Goal: Task Accomplishment & Management: Complete application form

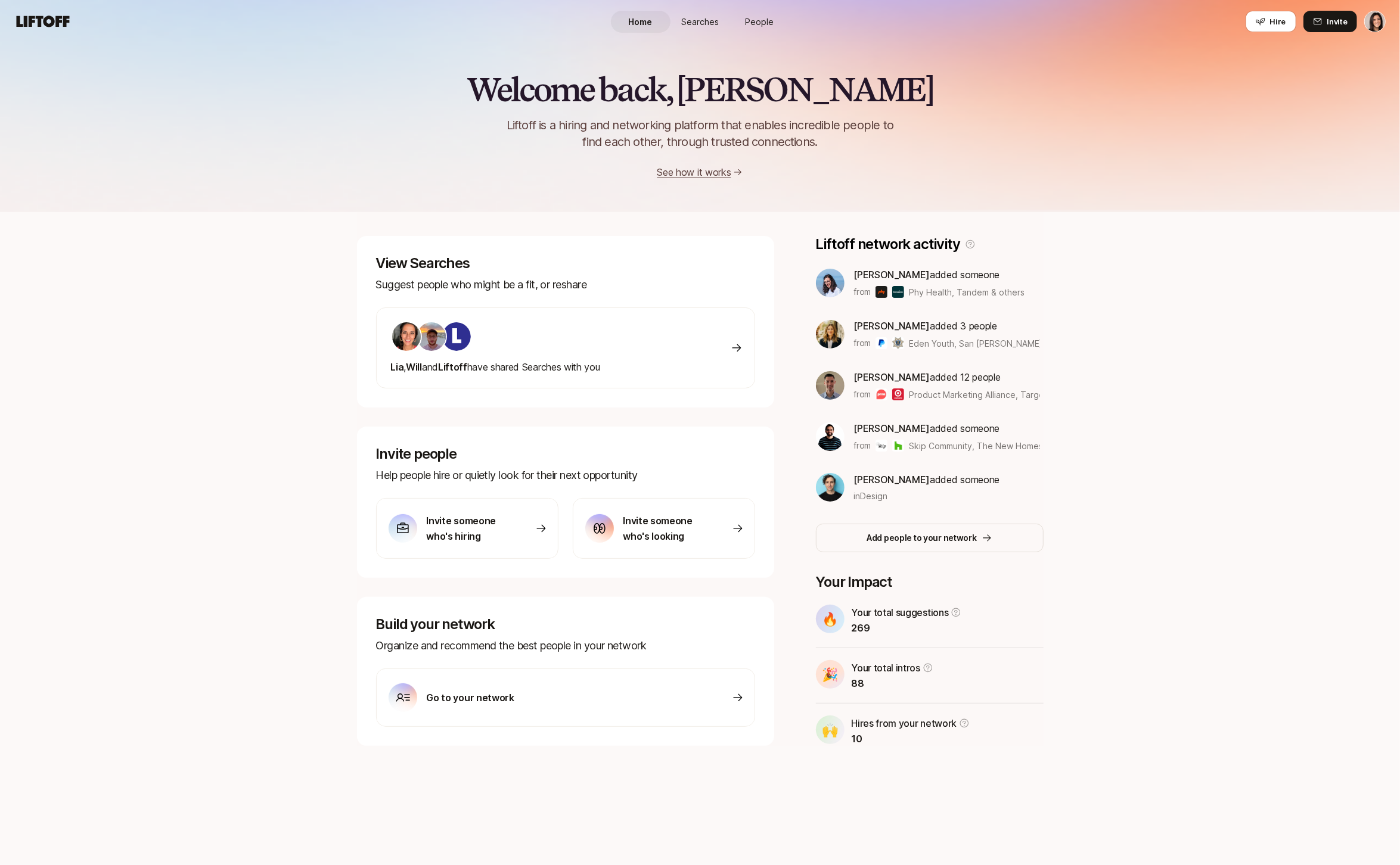
click at [710, 12] on link "Searches" at bounding box center [700, 21] width 60 height 22
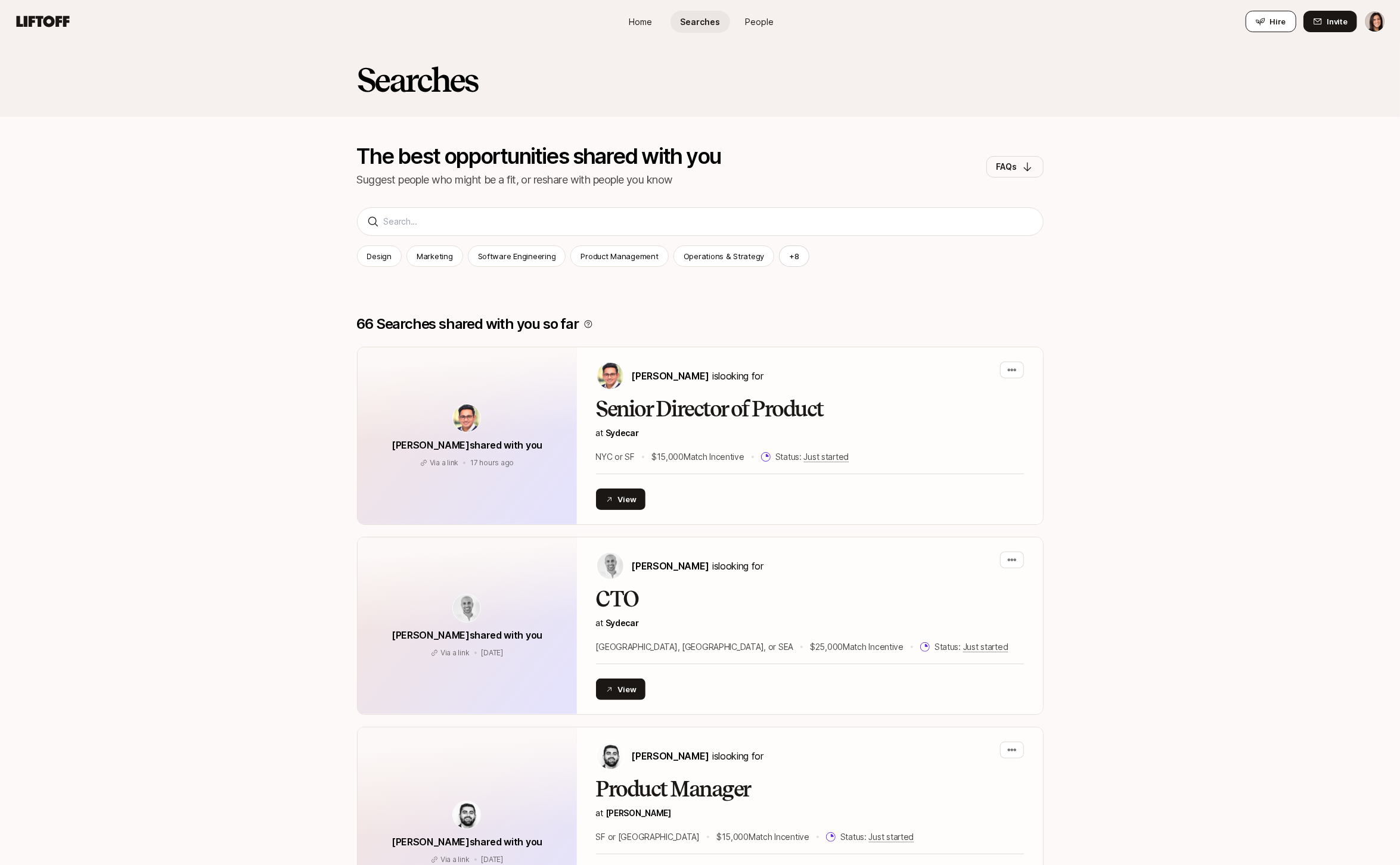
click at [1255, 26] on button "Hire" at bounding box center [1270, 21] width 50 height 21
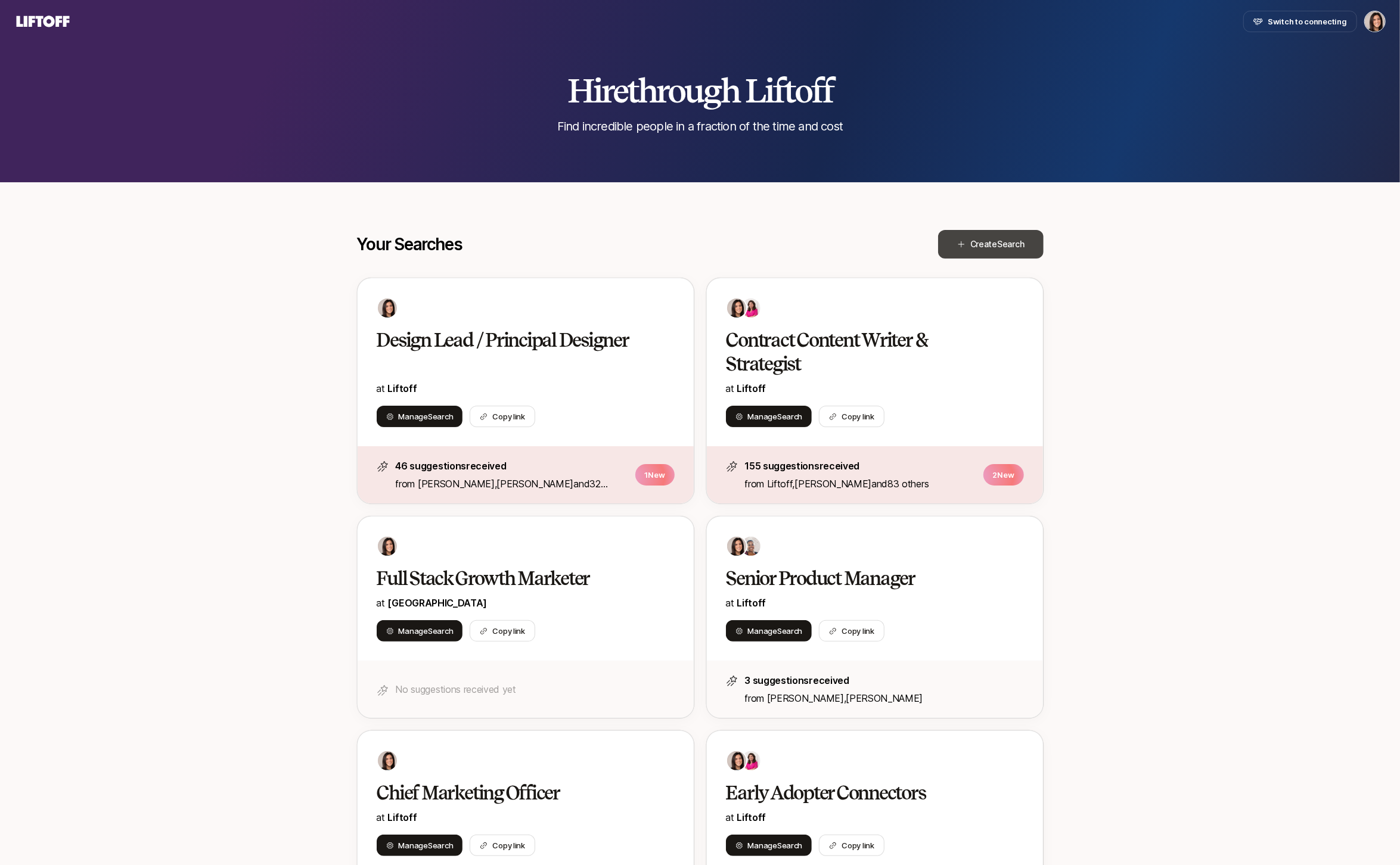
click at [988, 244] on span "Create Search" at bounding box center [998, 244] width 55 height 14
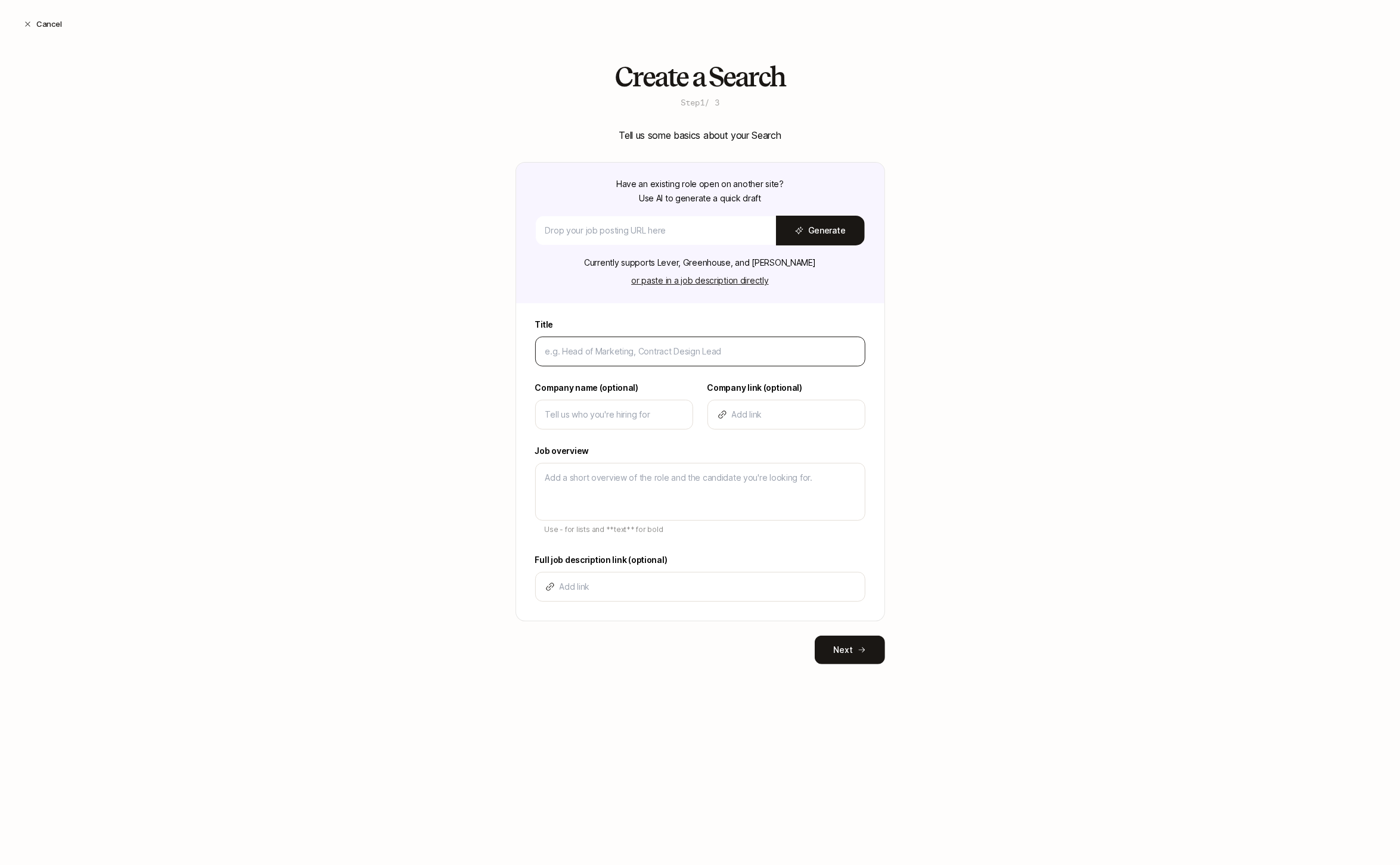
type input "H"
type textarea "x"
type input "C"
type textarea "x"
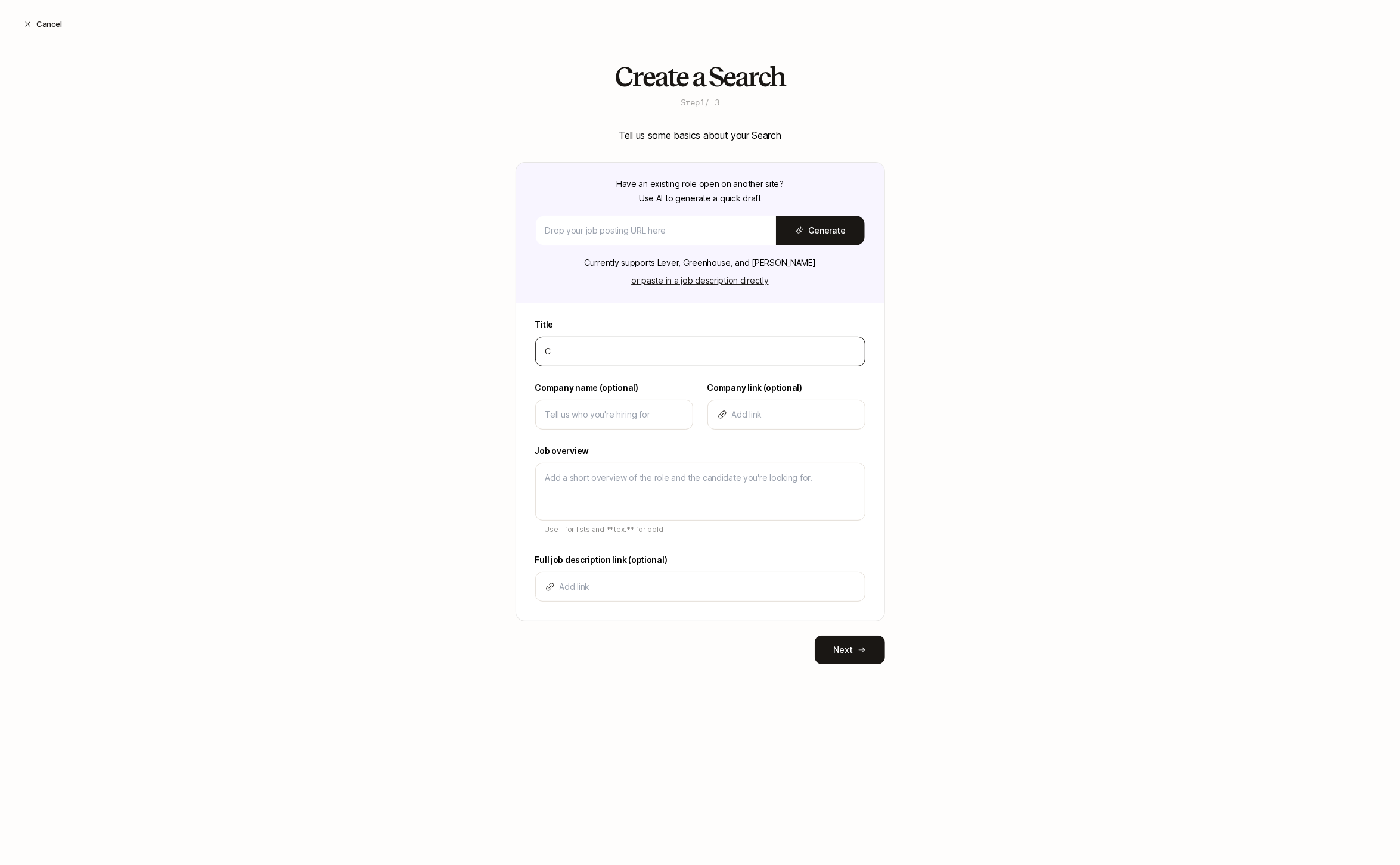
type input "Ch"
type textarea "x"
type input "Chi"
type textarea "x"
type input "Chie"
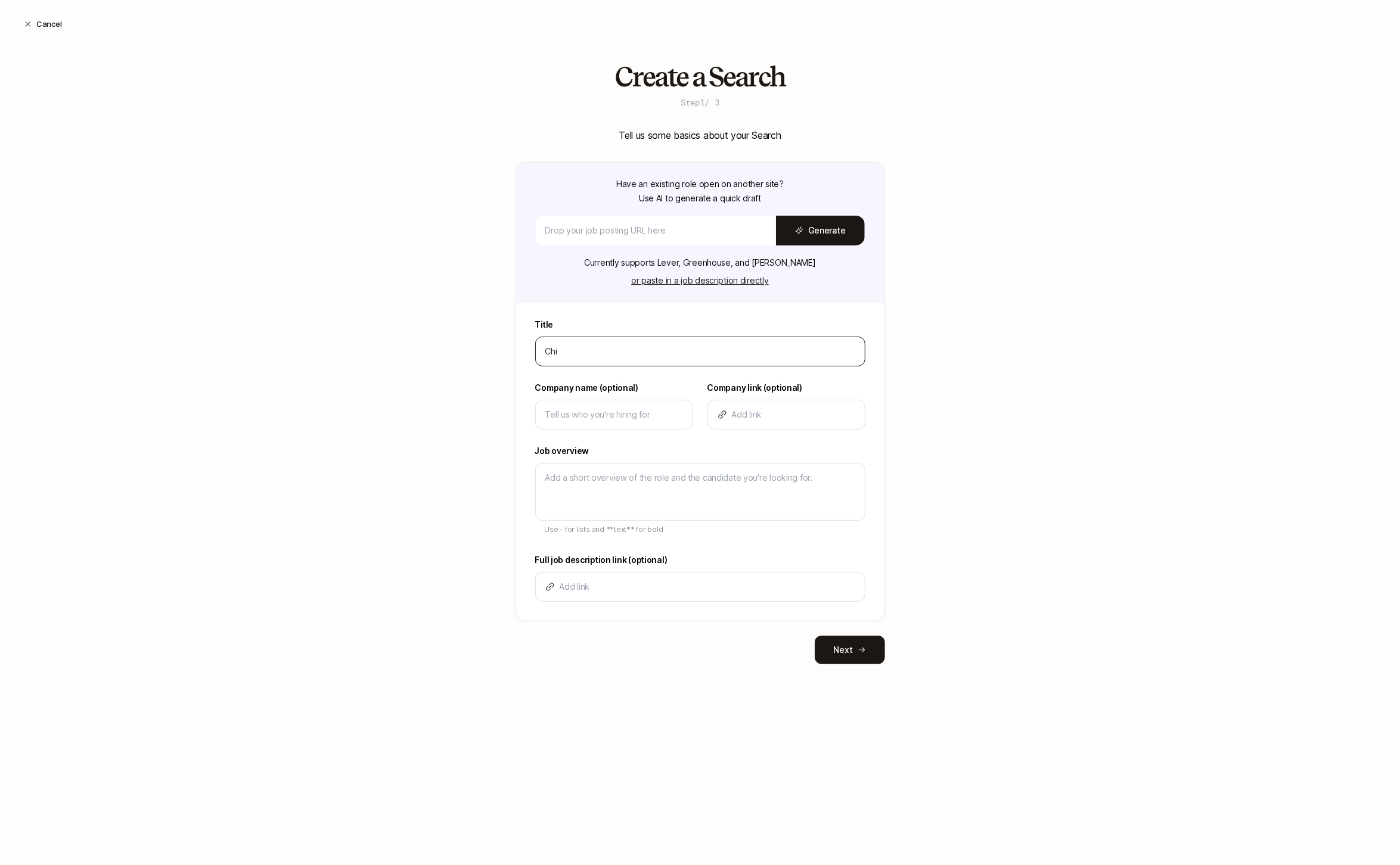
type textarea "x"
type input "Chief"
type textarea "x"
type input "Chief"
type textarea "x"
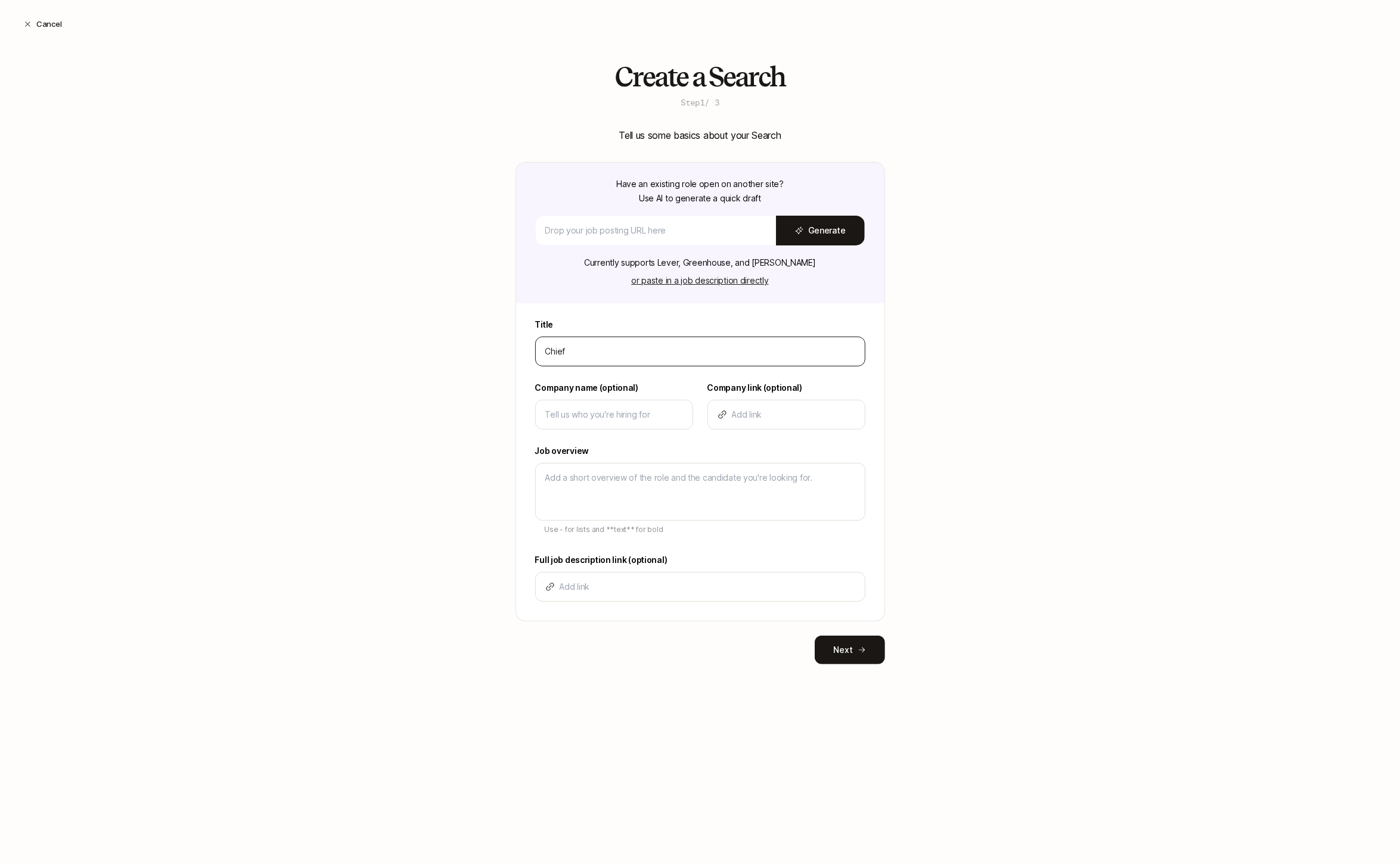
type input "Chief M"
type textarea "x"
type input "Chief Ma"
type textarea "x"
type input "Chief Mar"
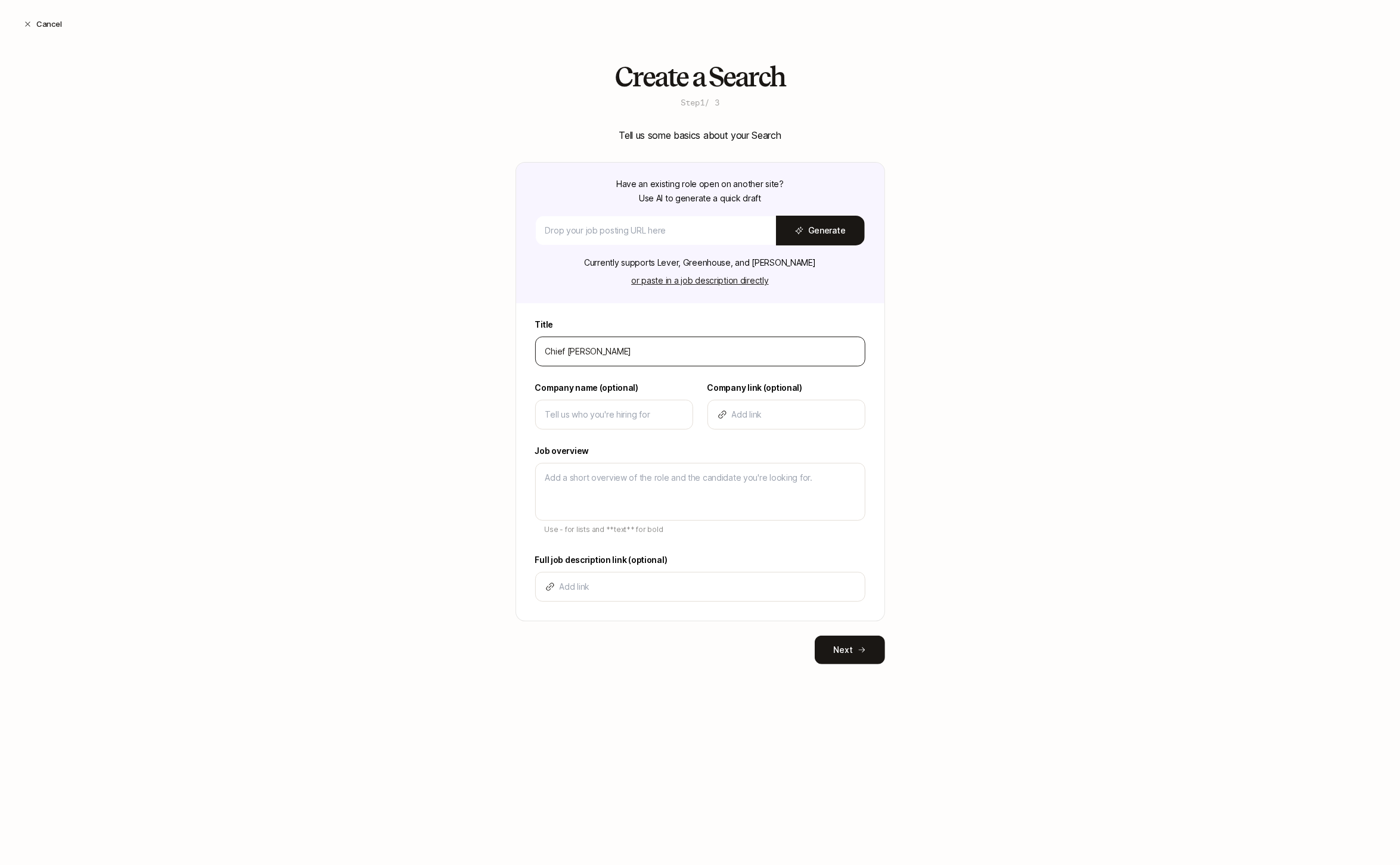
type textarea "x"
type input "Chief Mark"
type textarea "x"
type input "Chief Marke"
type textarea "x"
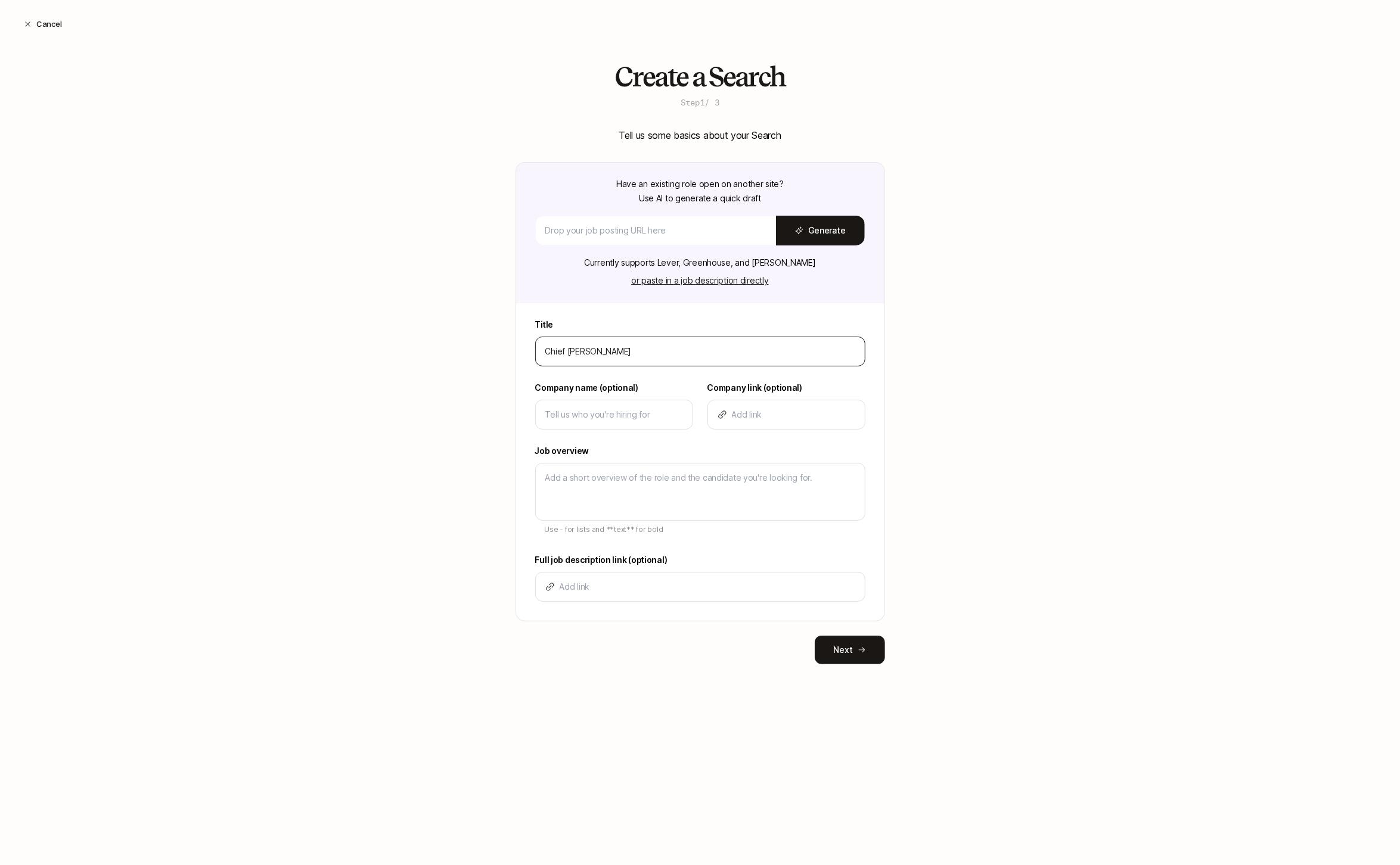
type input "Chief Market"
type textarea "x"
type input "Chief Marketi"
type textarea "x"
type input "Chief Marketin"
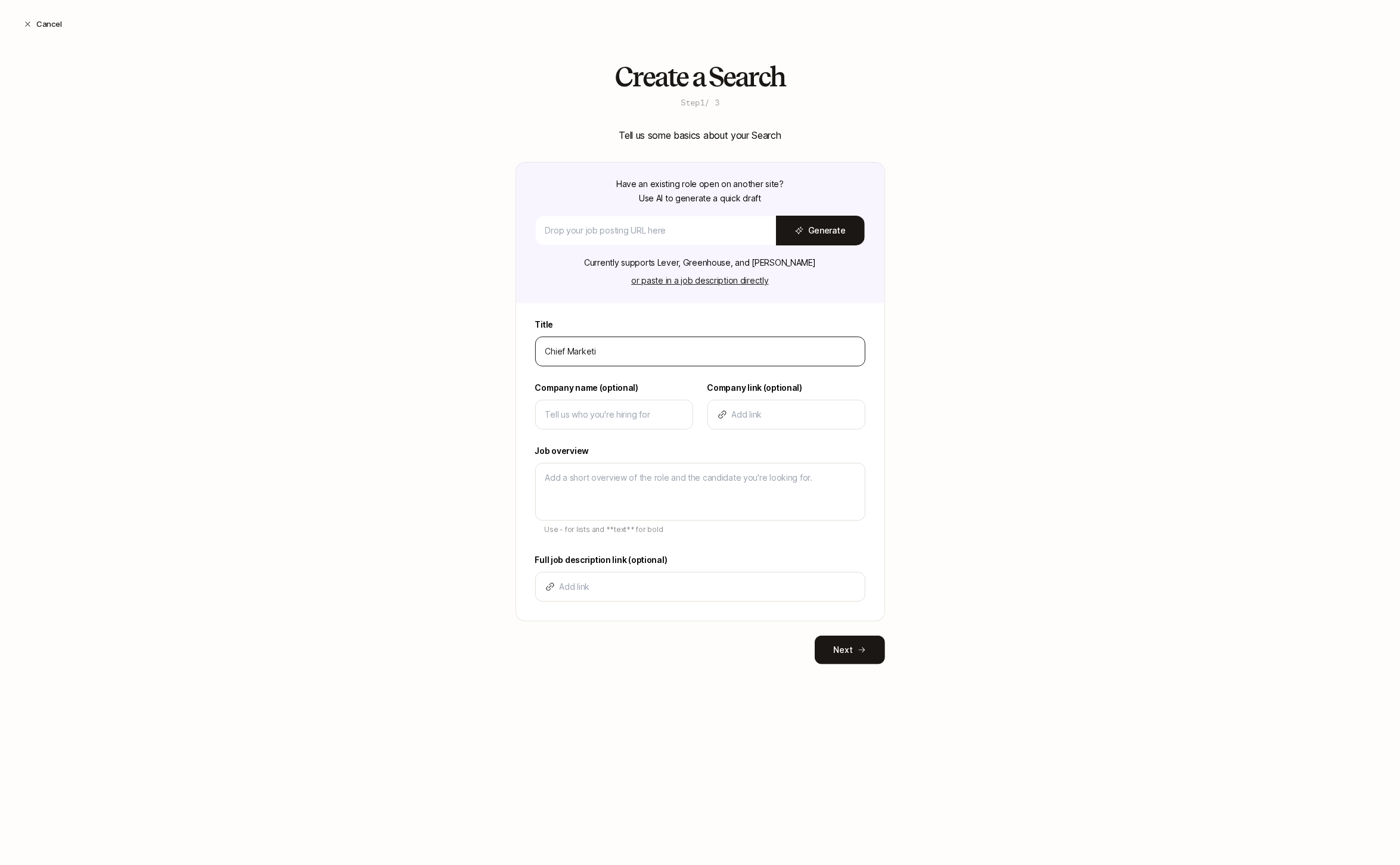
type textarea "x"
type input "Chief Marketing"
type textarea "x"
type input "Chief Marketing"
type textarea "x"
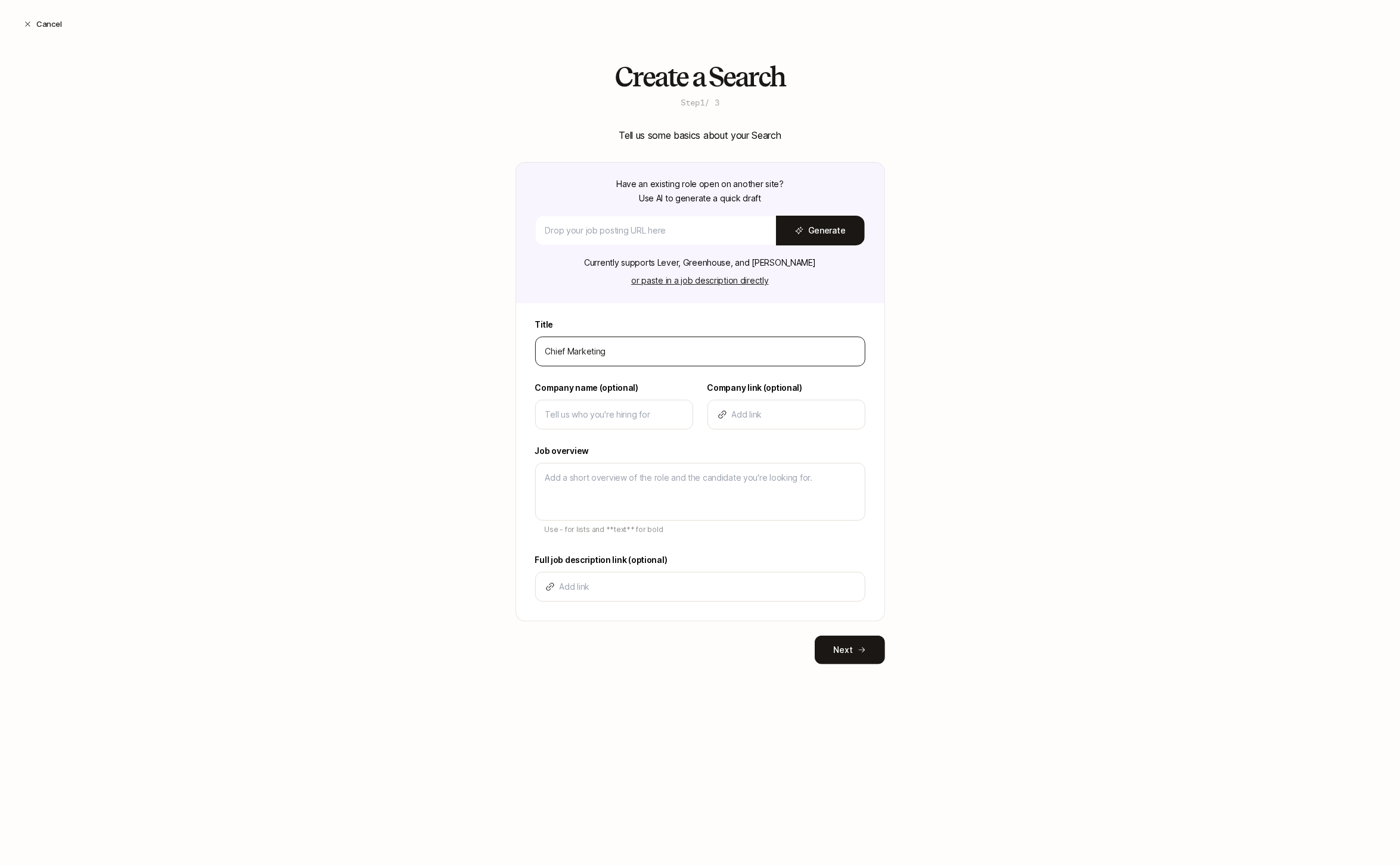
type input "Chief Marketing O"
type textarea "x"
type input "Chief Marketing Of"
type textarea "x"
type input "Chief Marketing Off"
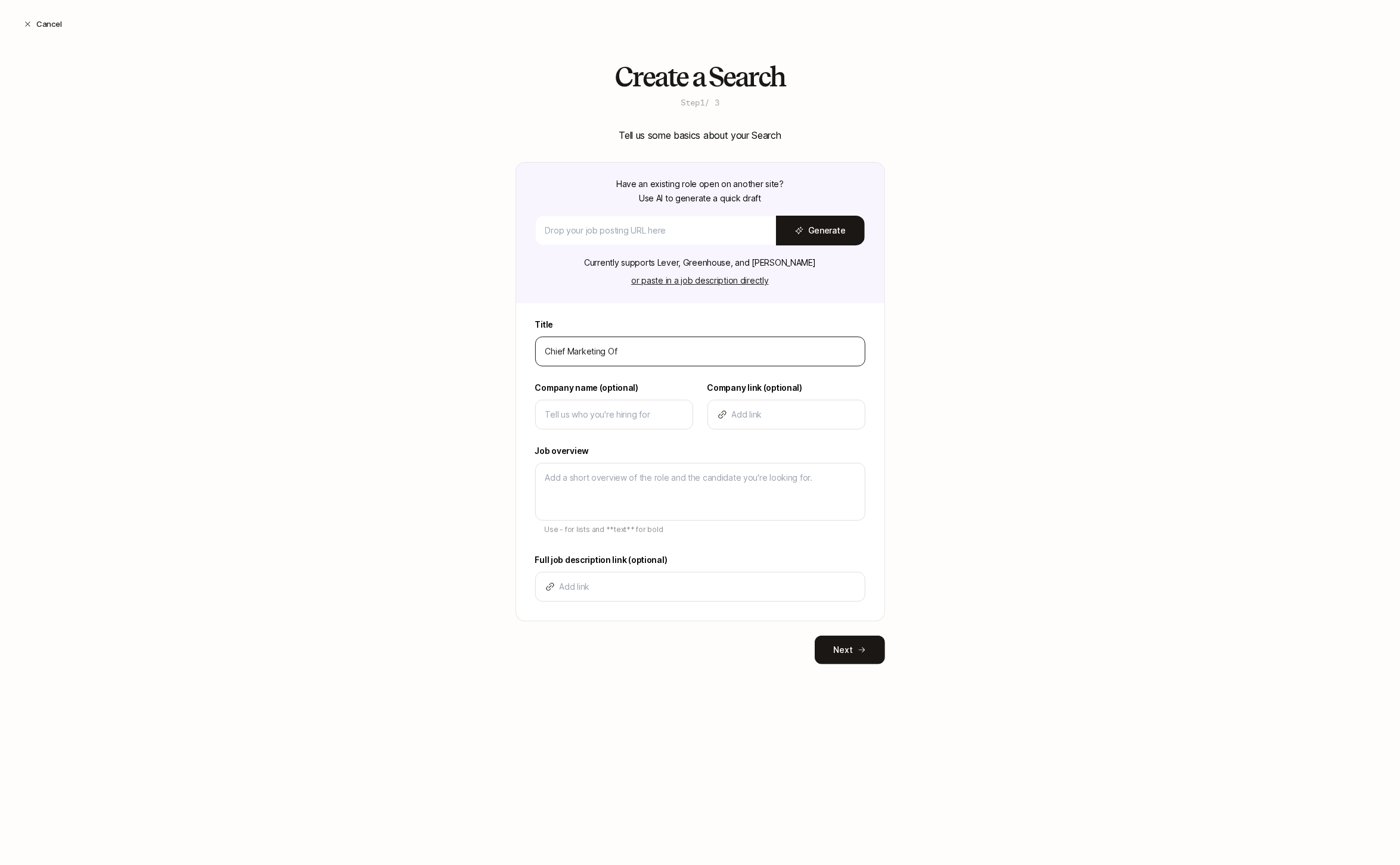
type textarea "x"
type input "Chief Marketing Offi"
type textarea "x"
type input "Chief Marketing Offic"
type textarea "x"
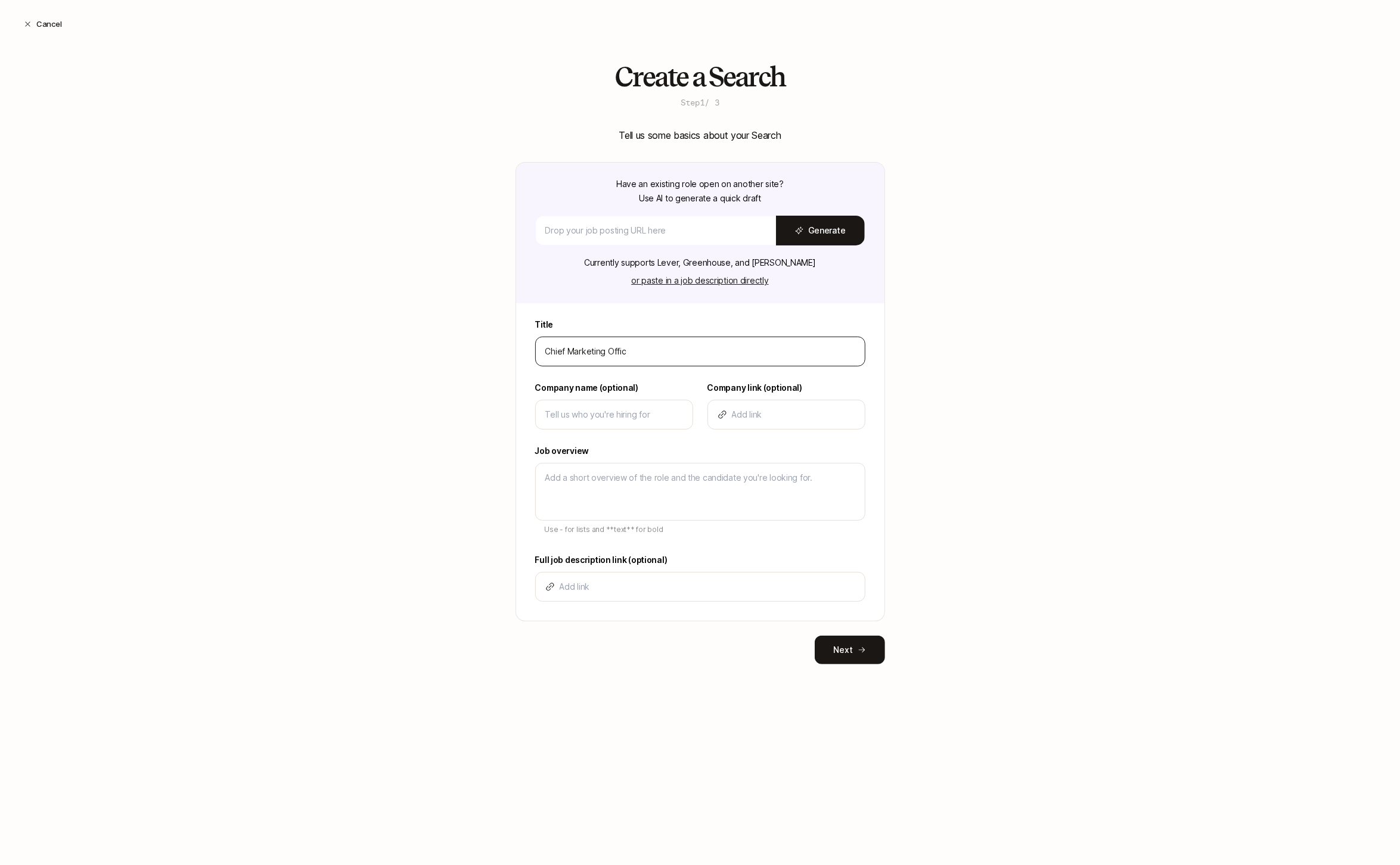
type input "Chief Marketing Office"
type textarea "x"
type input "Chief Marketing Officer"
type textarea "x"
type input "Chief Marketing Officer"
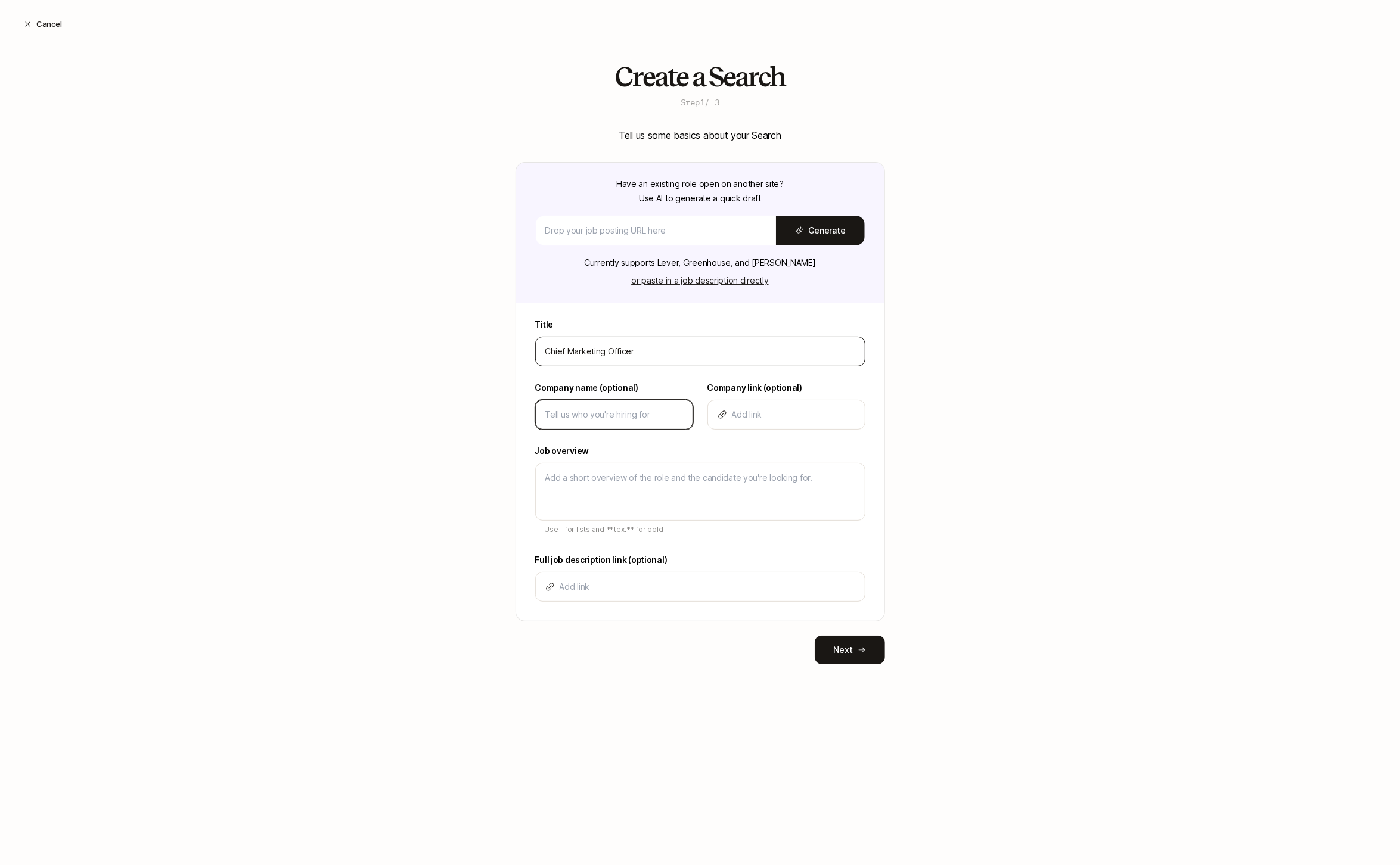
type input "L"
type textarea "x"
type input "Li"
type textarea "x"
type input "Lif"
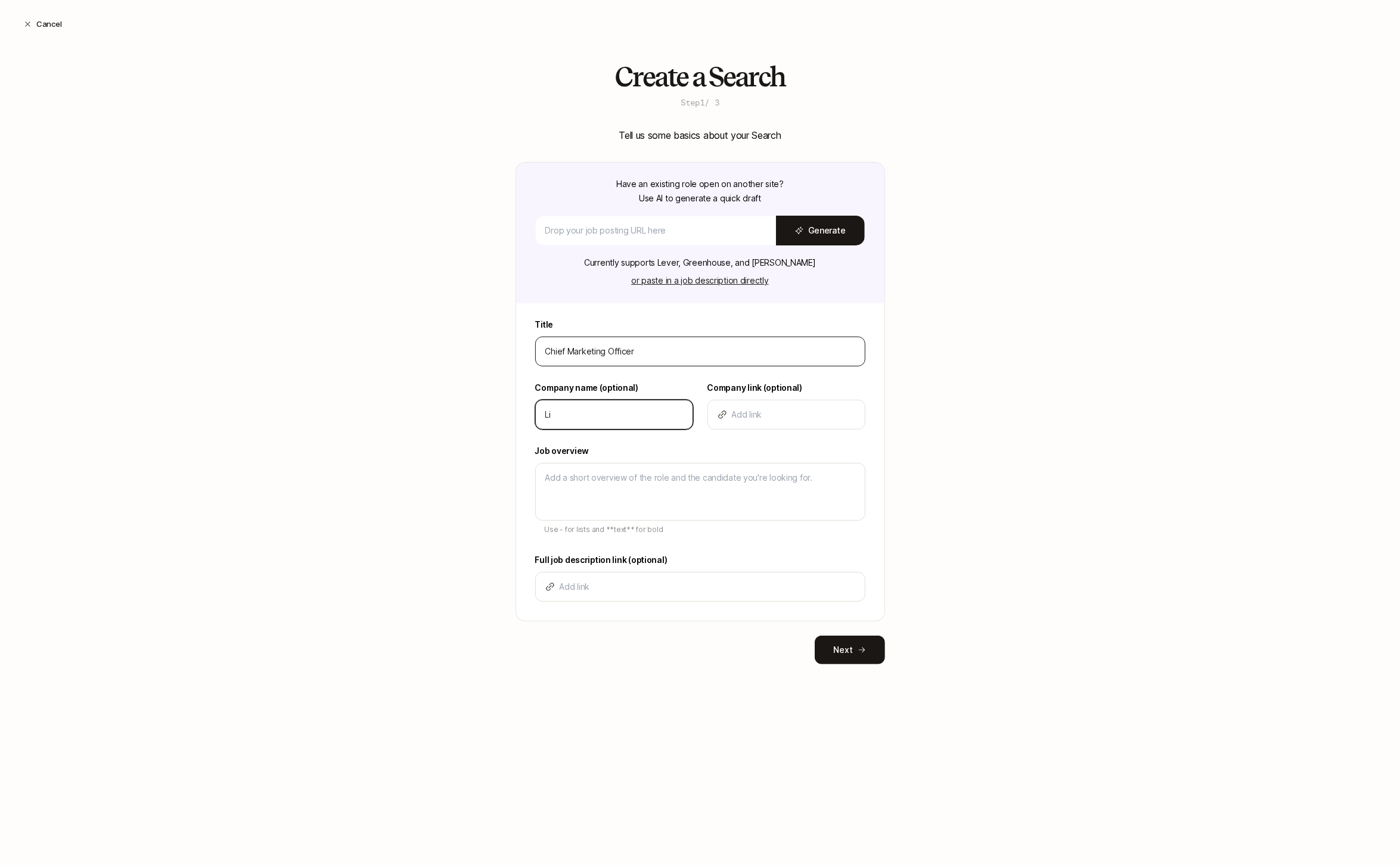
type textarea "x"
type input "Lift"
type textarea "x"
type input "Lifto"
type textarea "x"
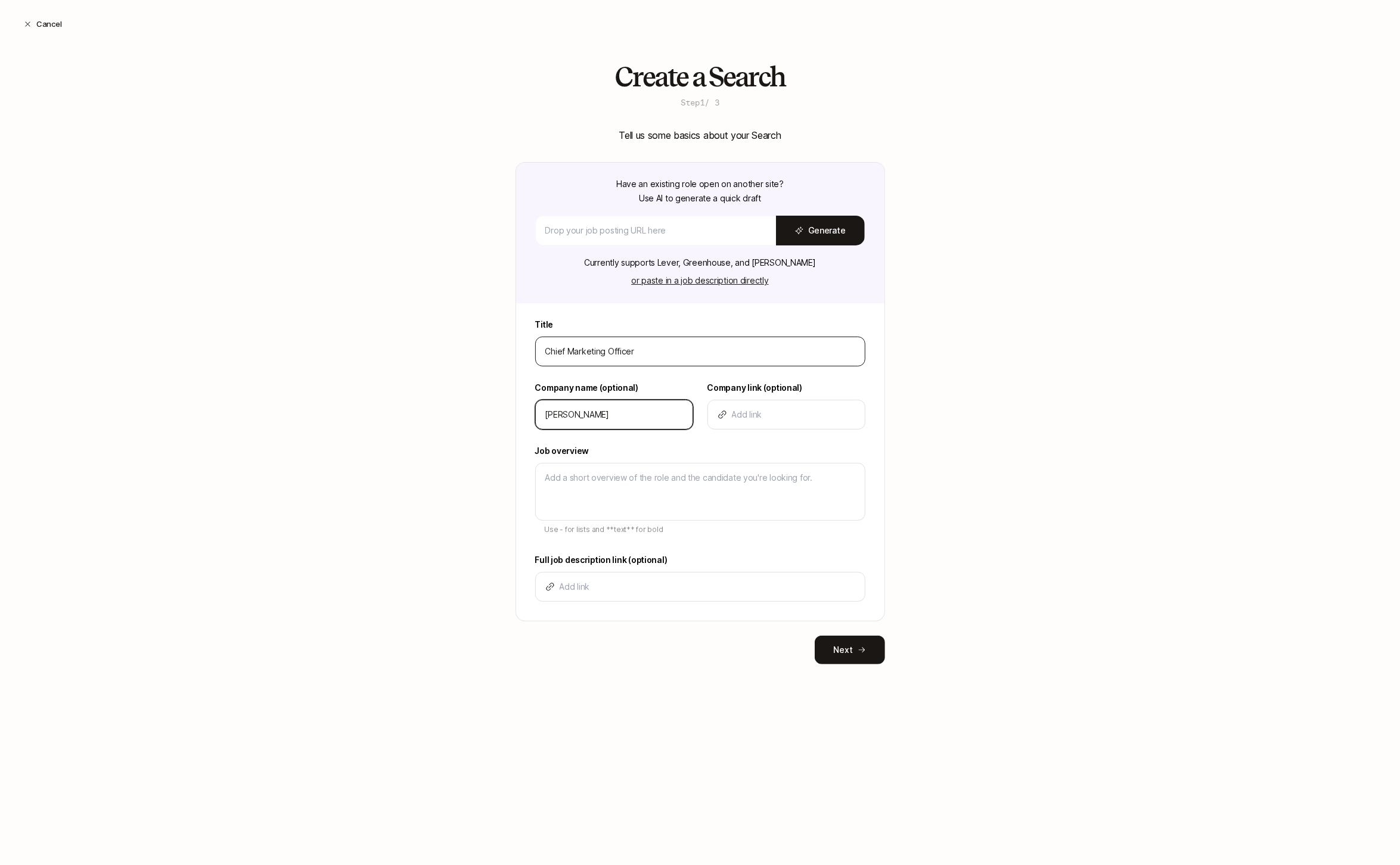
type input "Liftof"
type textarea "x"
type input "Liftoff"
type textarea "x"
type input "Liftoff"
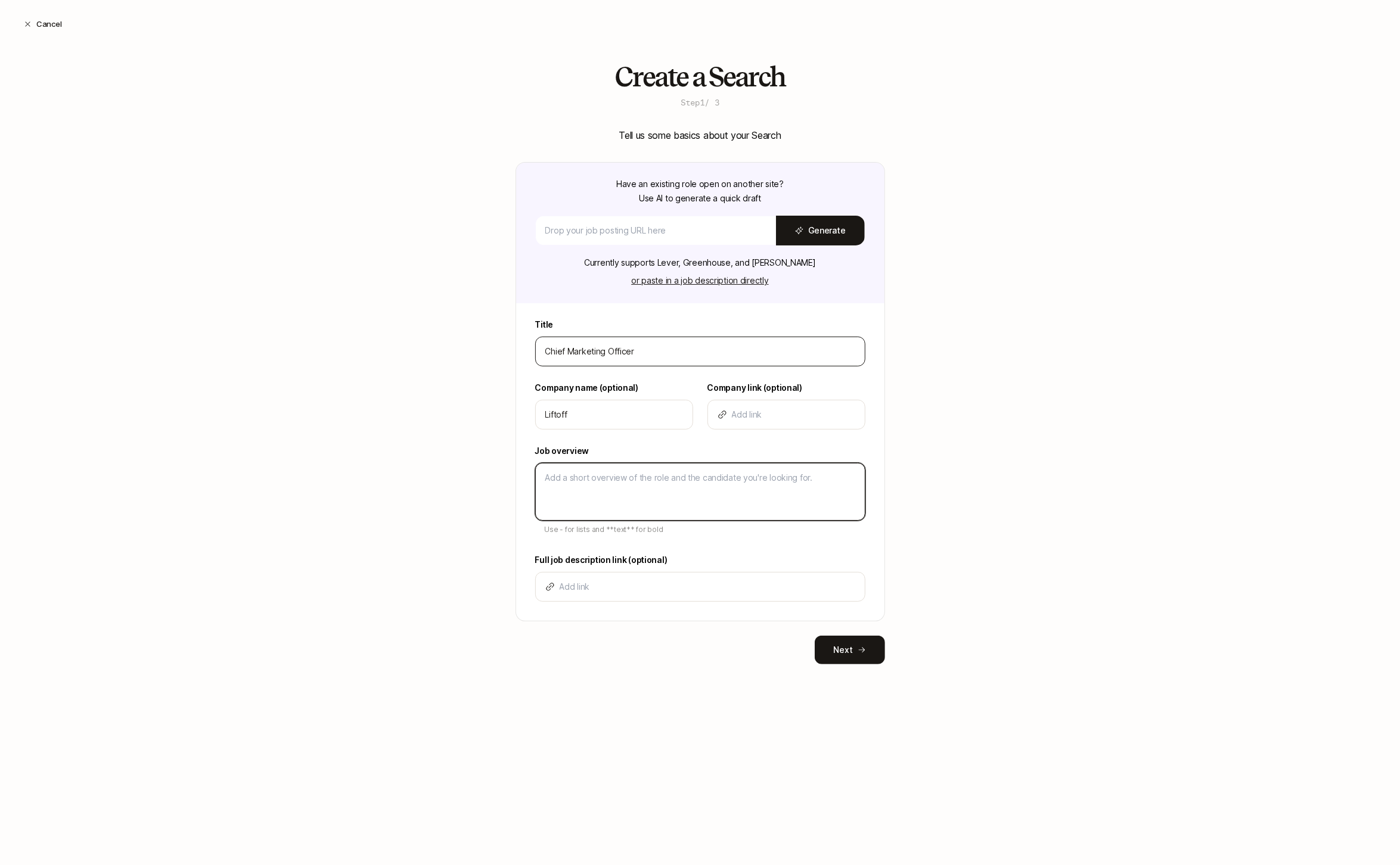
type textarea "D"
type textarea "x"
type textarea "De"
type textarea "x"
type textarea "Des"
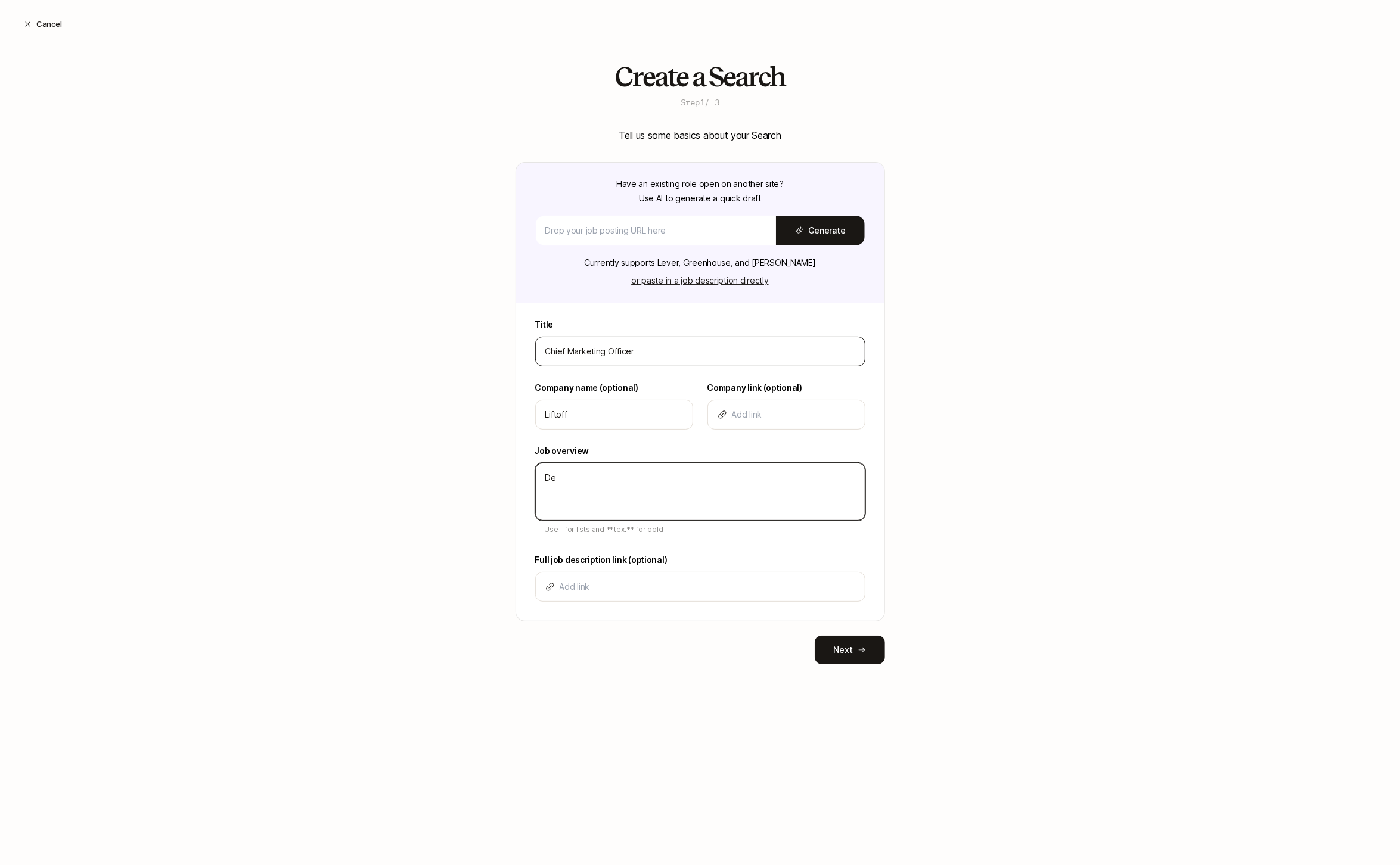
type textarea "x"
type textarea "Desc"
type textarea "x"
type textarea "Descr"
type textarea "x"
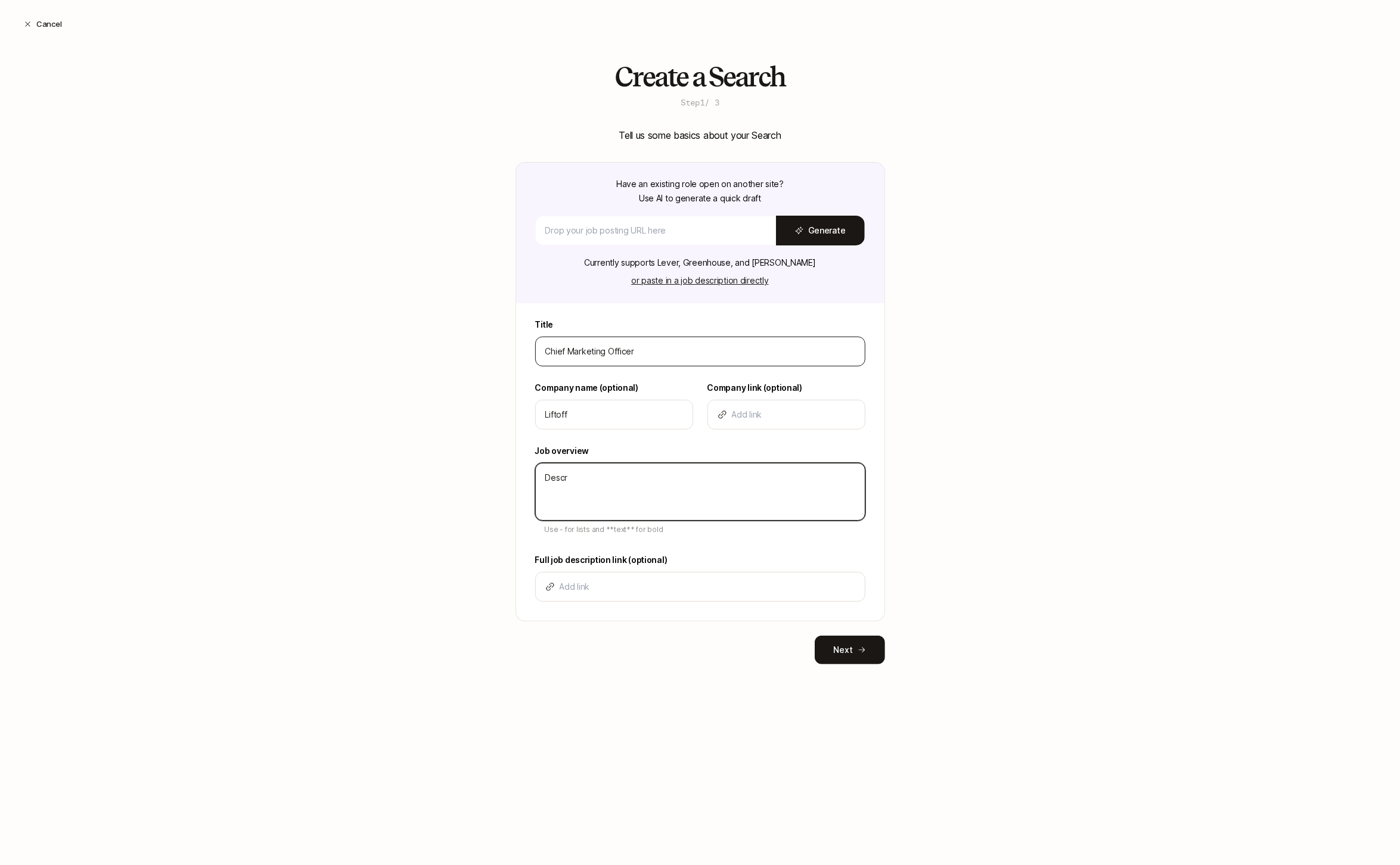
type textarea "Descri"
type textarea "x"
type textarea "Descrip"
type textarea "x"
type textarea "Descript"
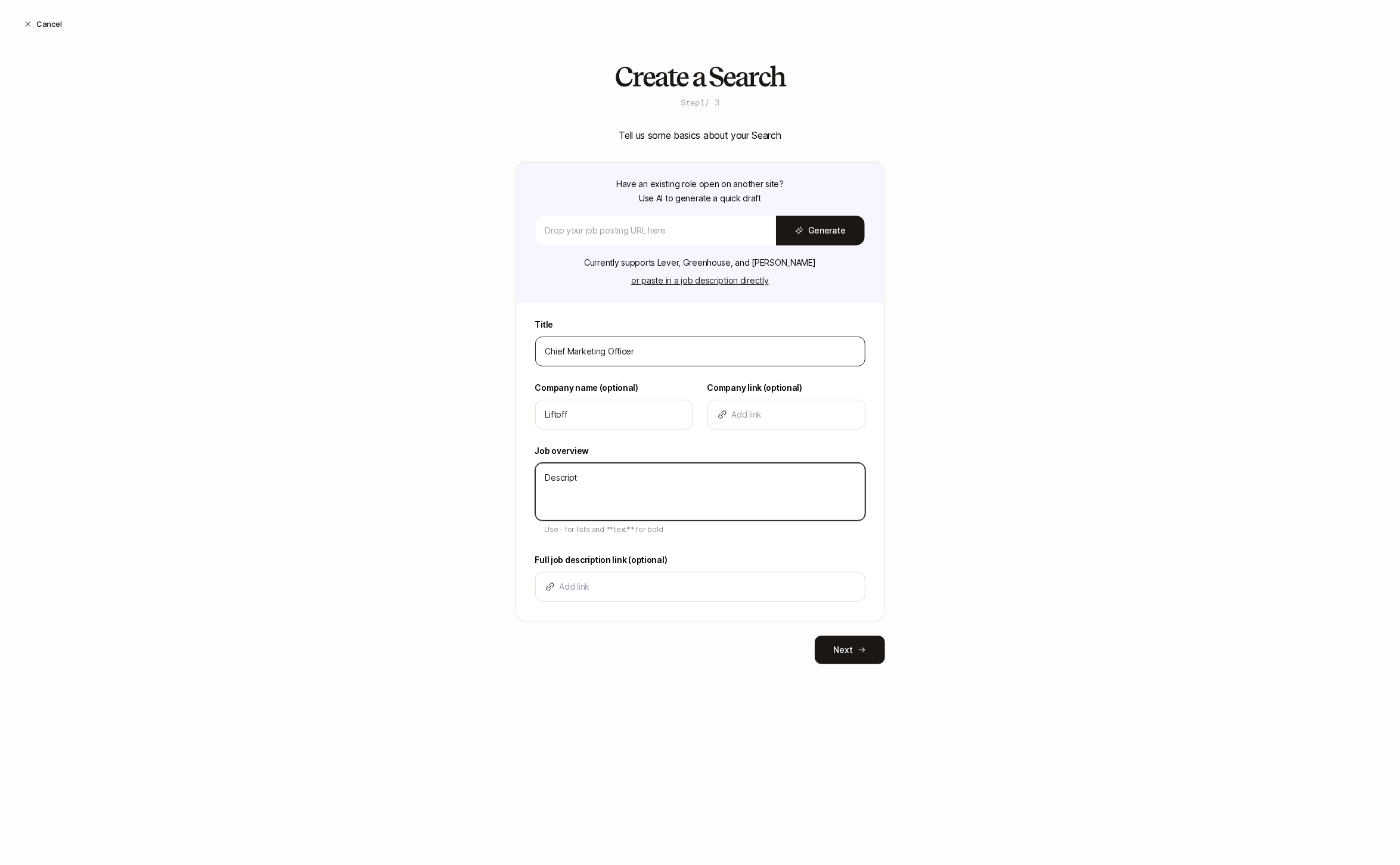
type textarea "x"
type textarea "Descripti"
type textarea "x"
type textarea "Descriptio"
type textarea "x"
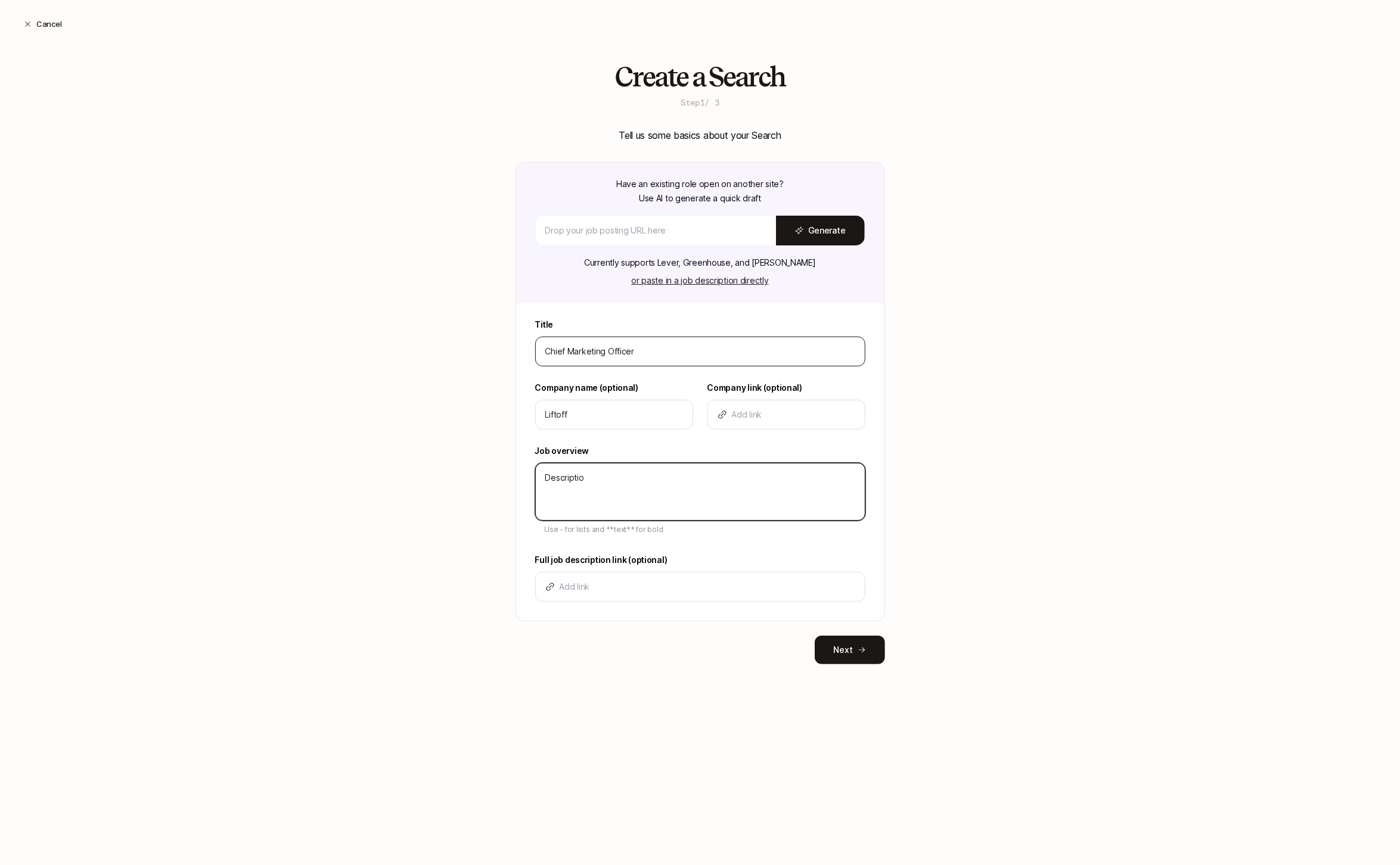
type textarea "Description"
type textarea "x"
type textarea "Description"
type textarea "x"
type textarea "Description"
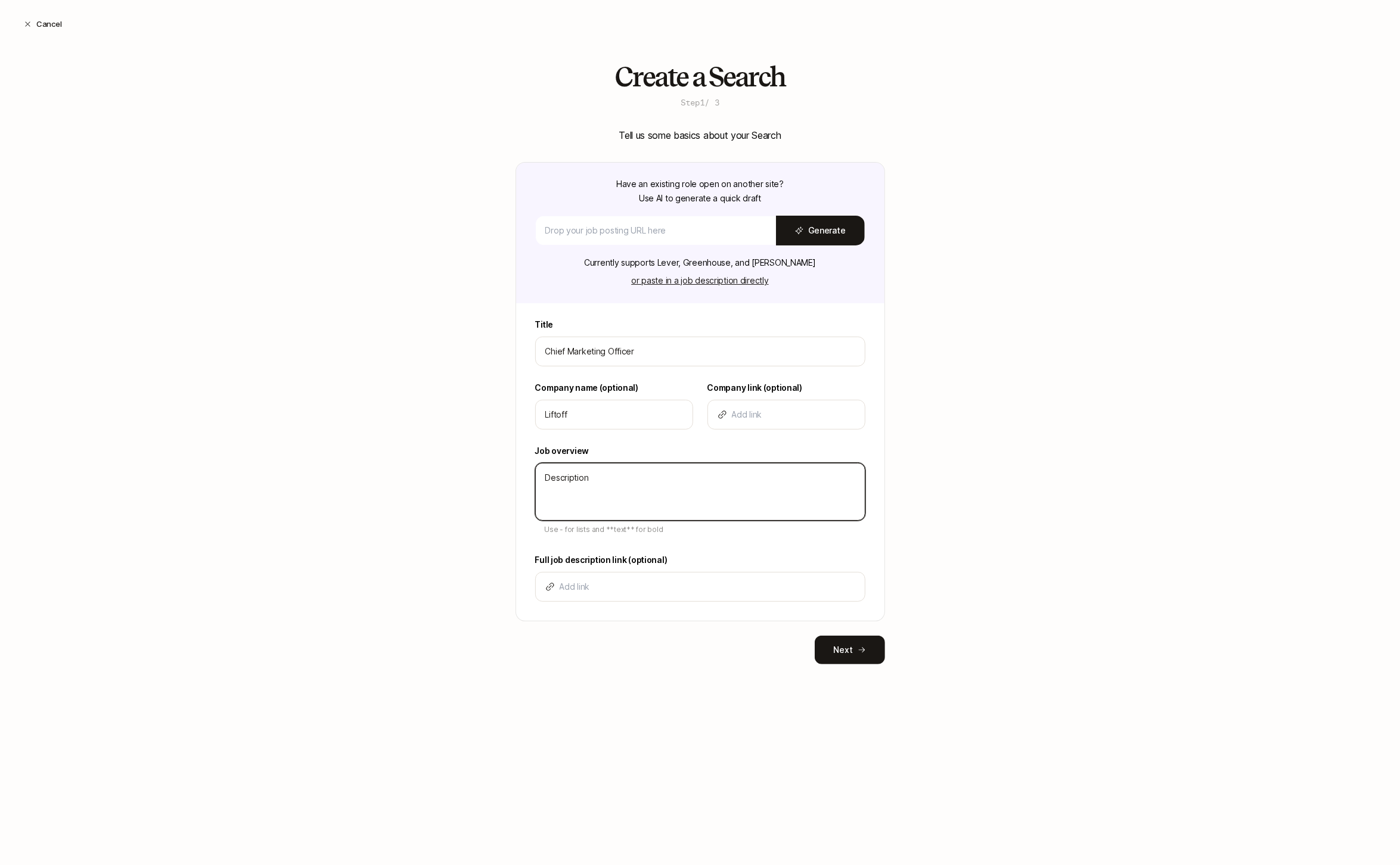
type textarea "x"
type textarea "Description -"
type textarea "x"
type textarea "Description -"
type textarea "x"
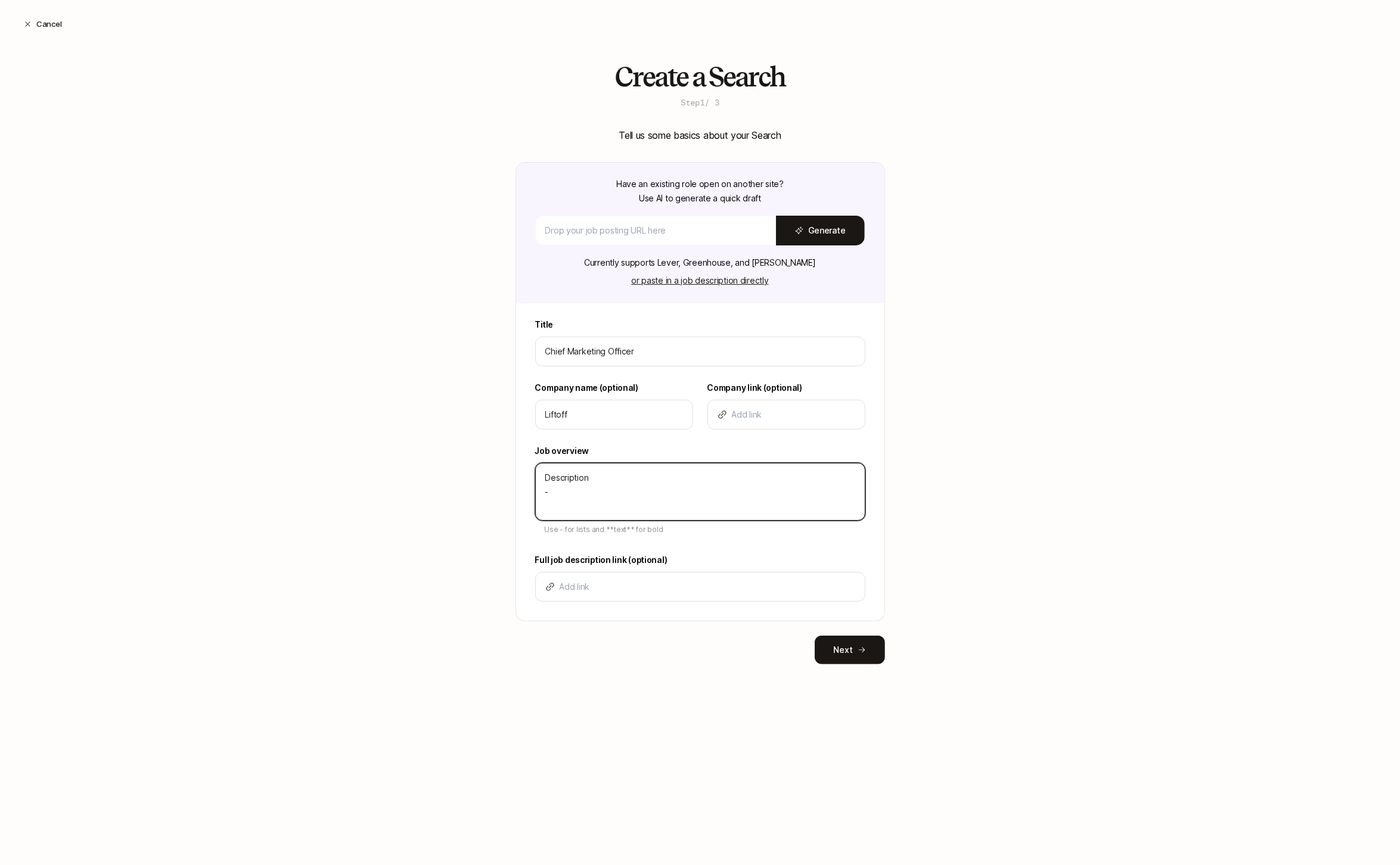
type textarea "Description - B"
type textarea "x"
type textarea "Description - Bu"
type textarea "x"
type textarea "Description - Bul"
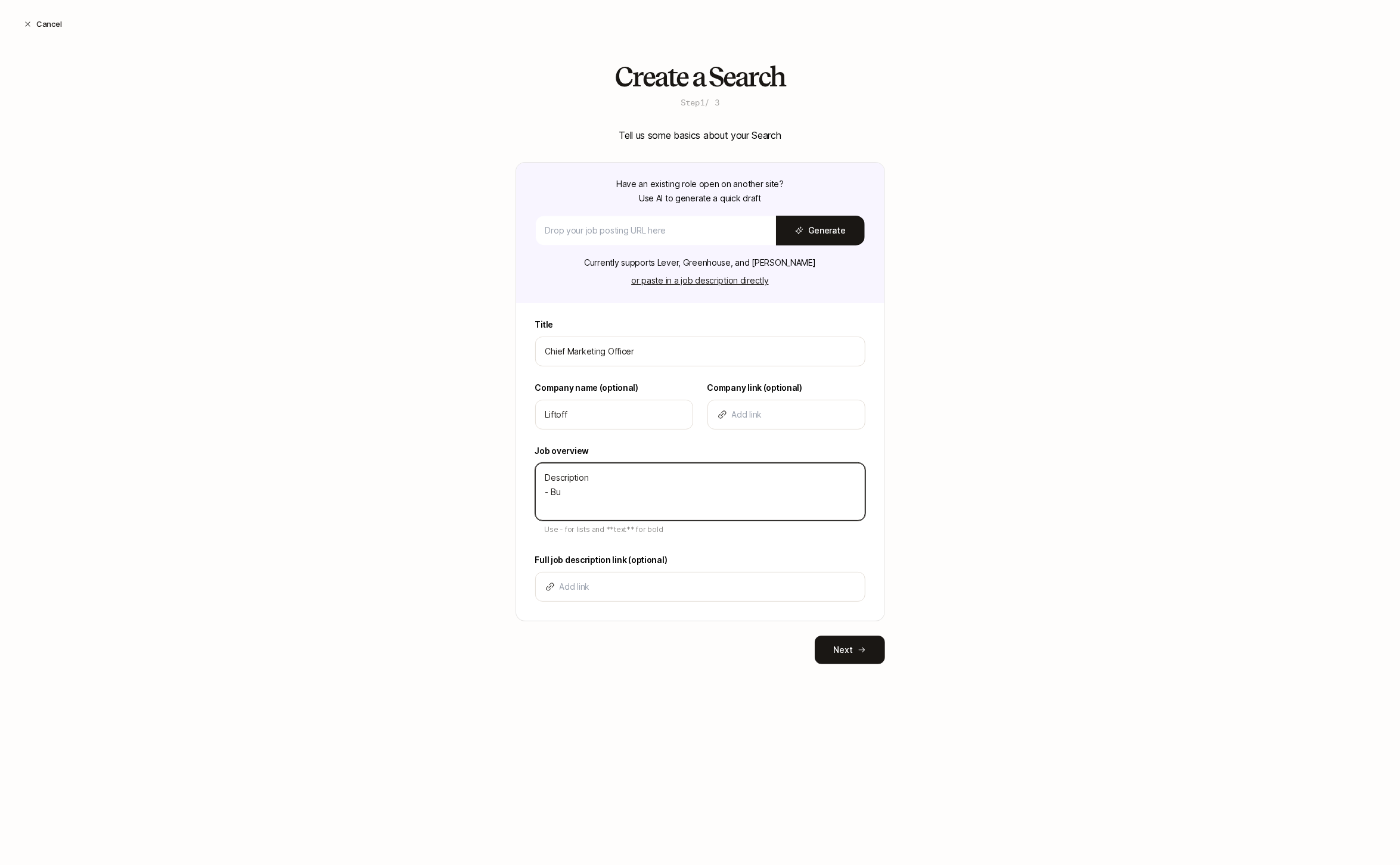
type textarea "x"
type textarea "Description - Bull"
type textarea "x"
type textarea "Description - Bulle"
type textarea "x"
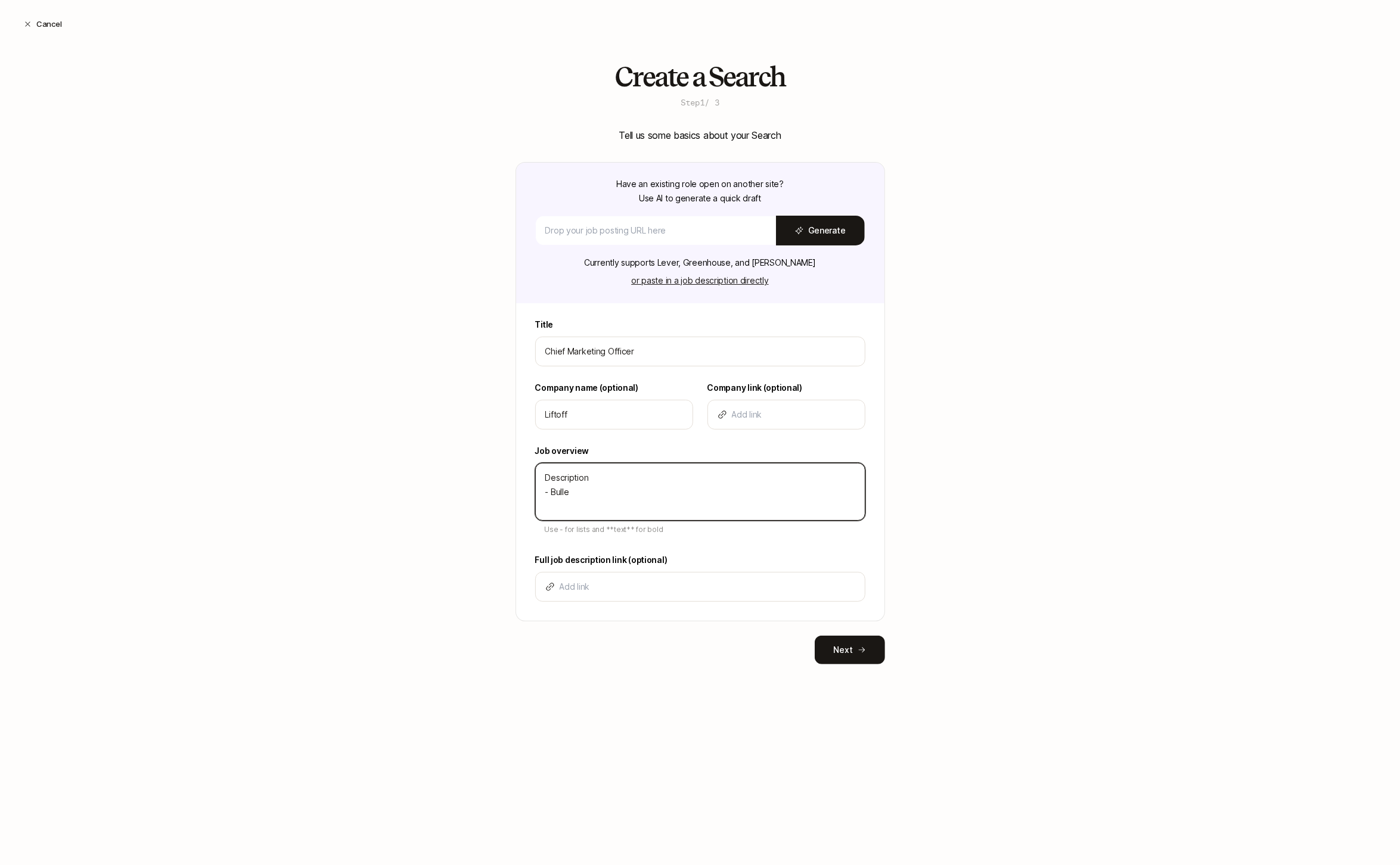
type textarea "Description - Bullet"
type textarea "x"
type textarea "Description - Bullet"
type textarea "x"
type textarea "Description - Bullet -"
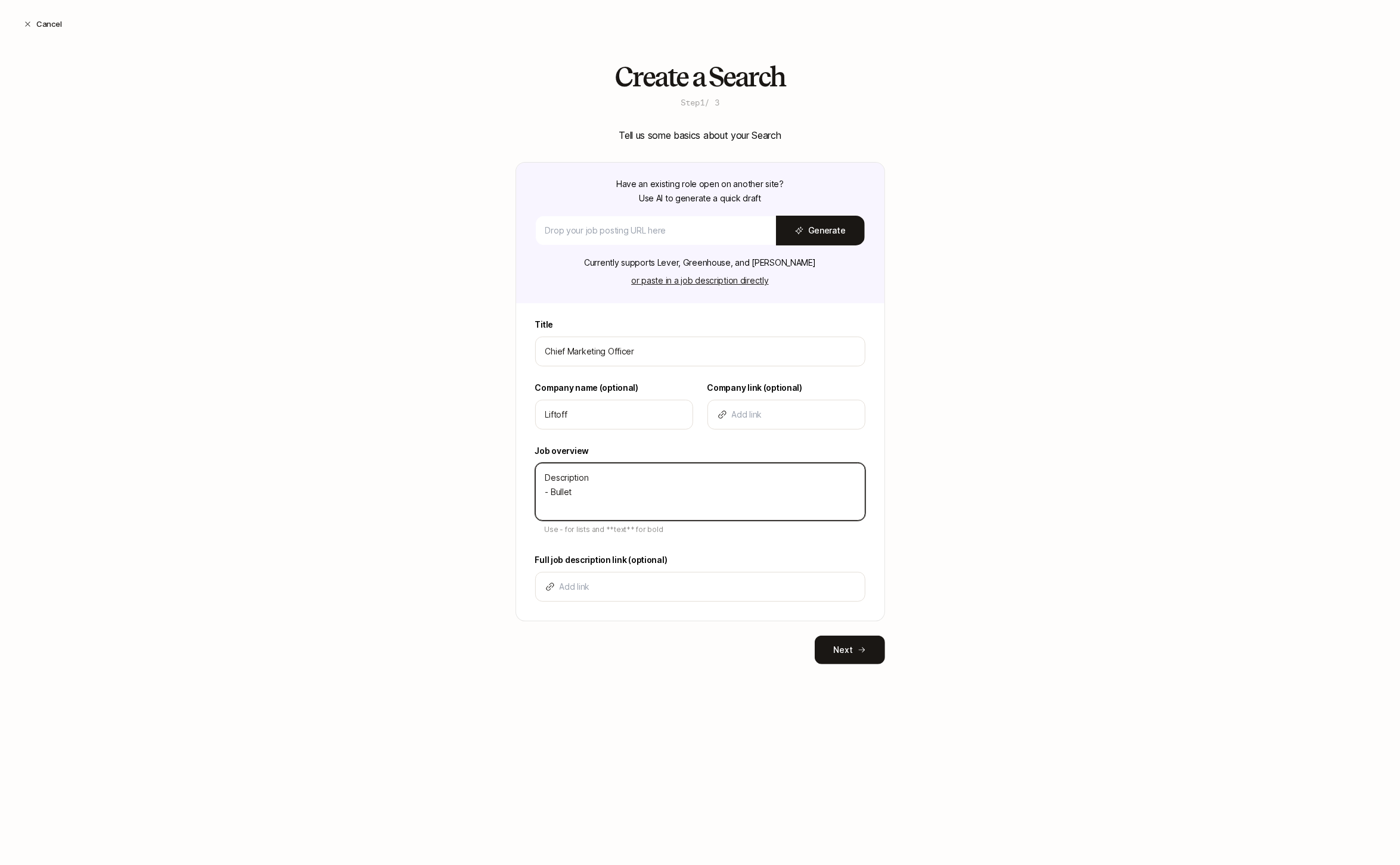
type textarea "x"
type textarea "Description - Bullet -"
type textarea "x"
type textarea "Description - Bullet - B"
type textarea "x"
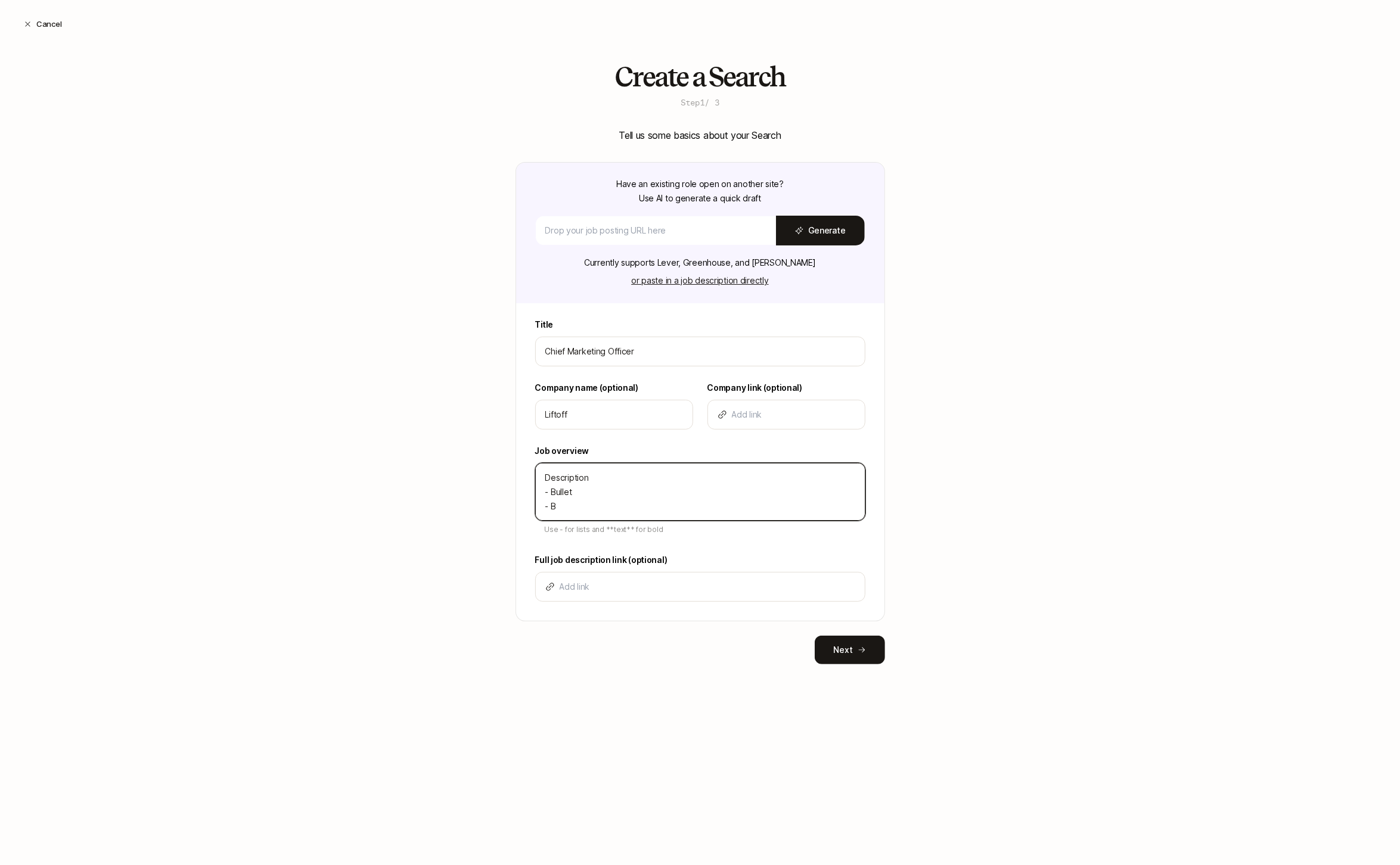
type textarea "Description - Bullet - Bu"
type textarea "x"
type textarea "Description - Bullet - Bul"
type textarea "x"
type textarea "Description - Bullet - Bull"
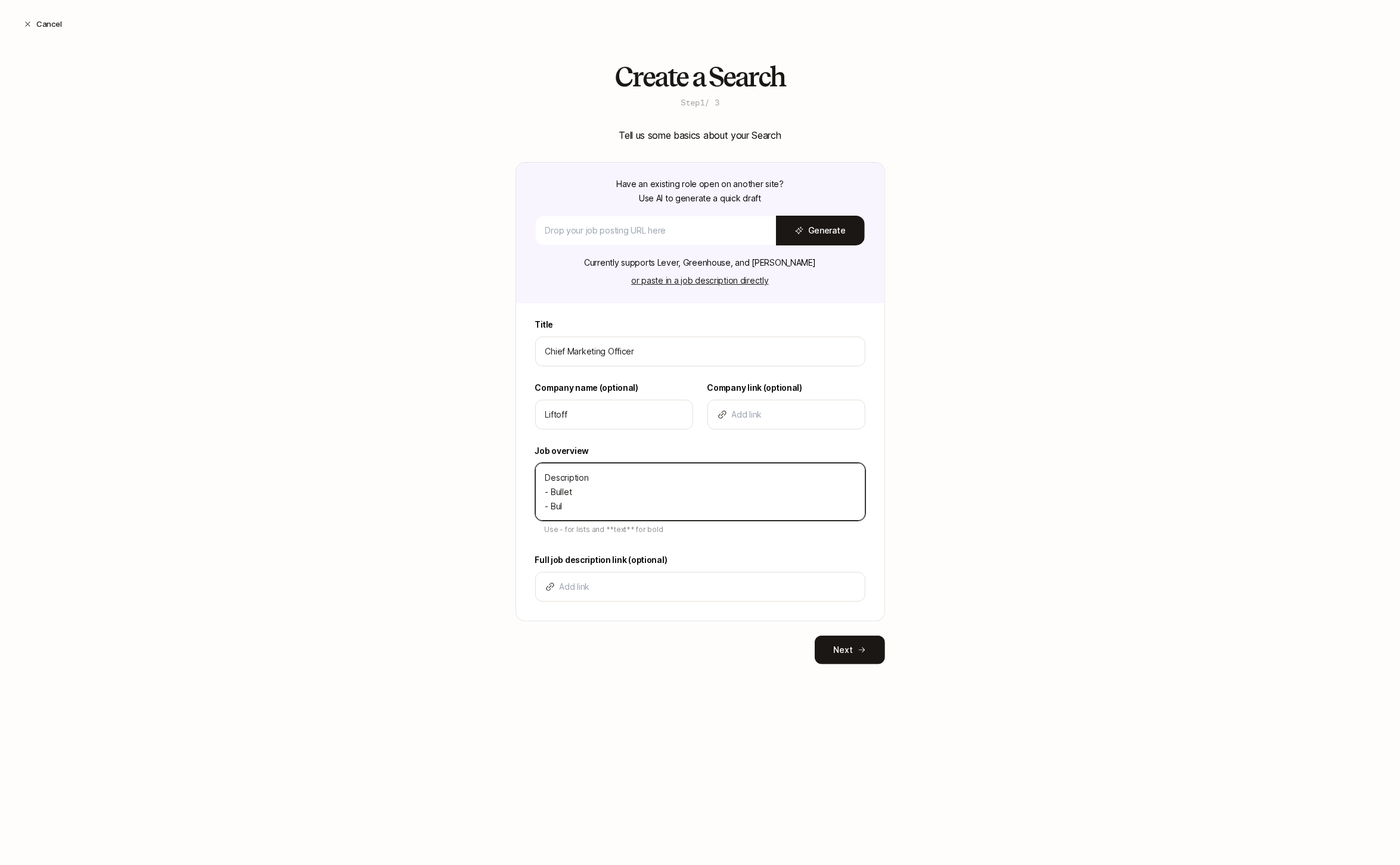
type textarea "x"
type textarea "Description - Bullet - Bulle"
type textarea "x"
type textarea "Description - Bullet - Bullet"
type textarea "x"
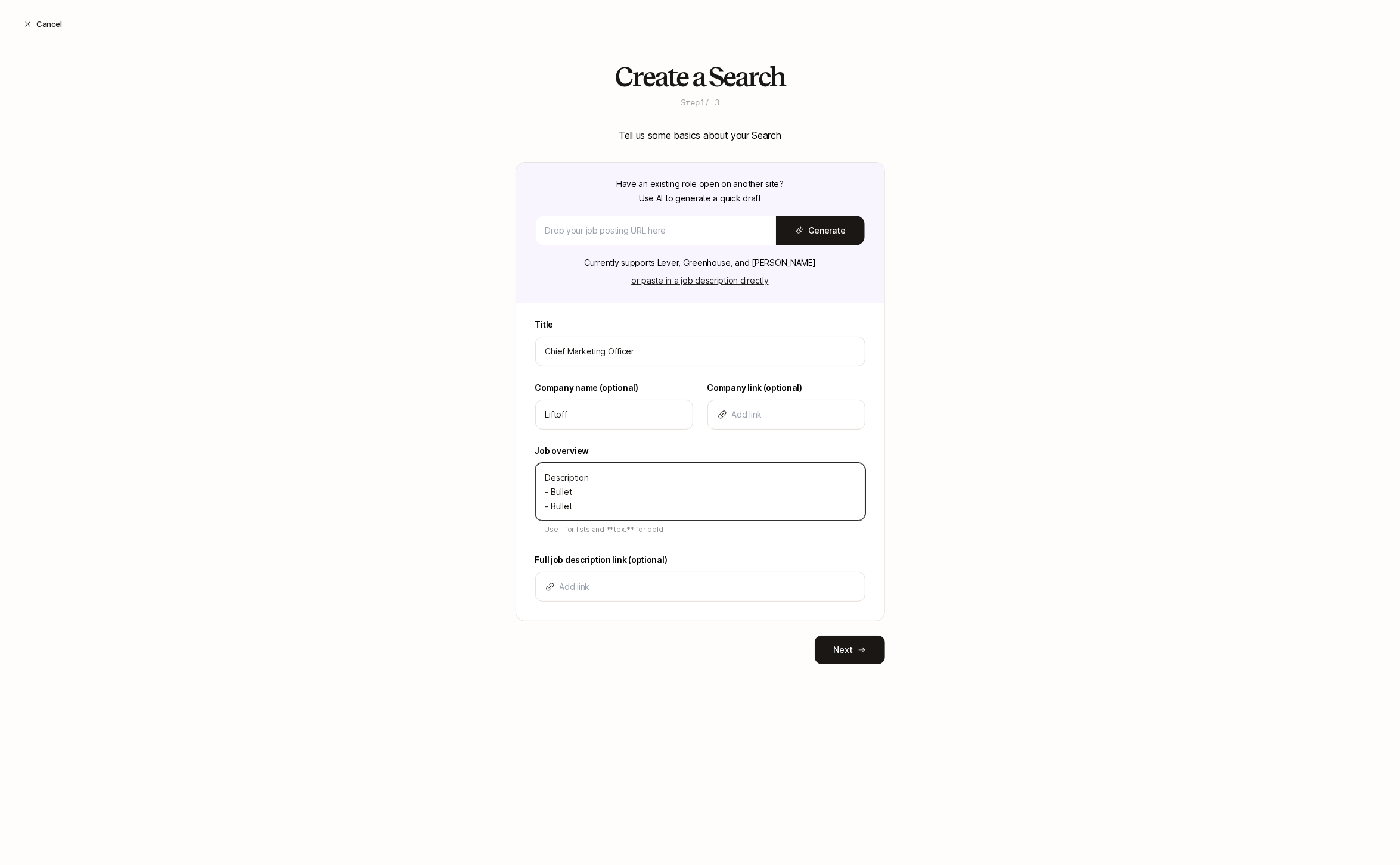
type textarea "Description - Bullet - Bullet"
type textarea "x"
type textarea "Description - Bullet - Bullet -"
type textarea "x"
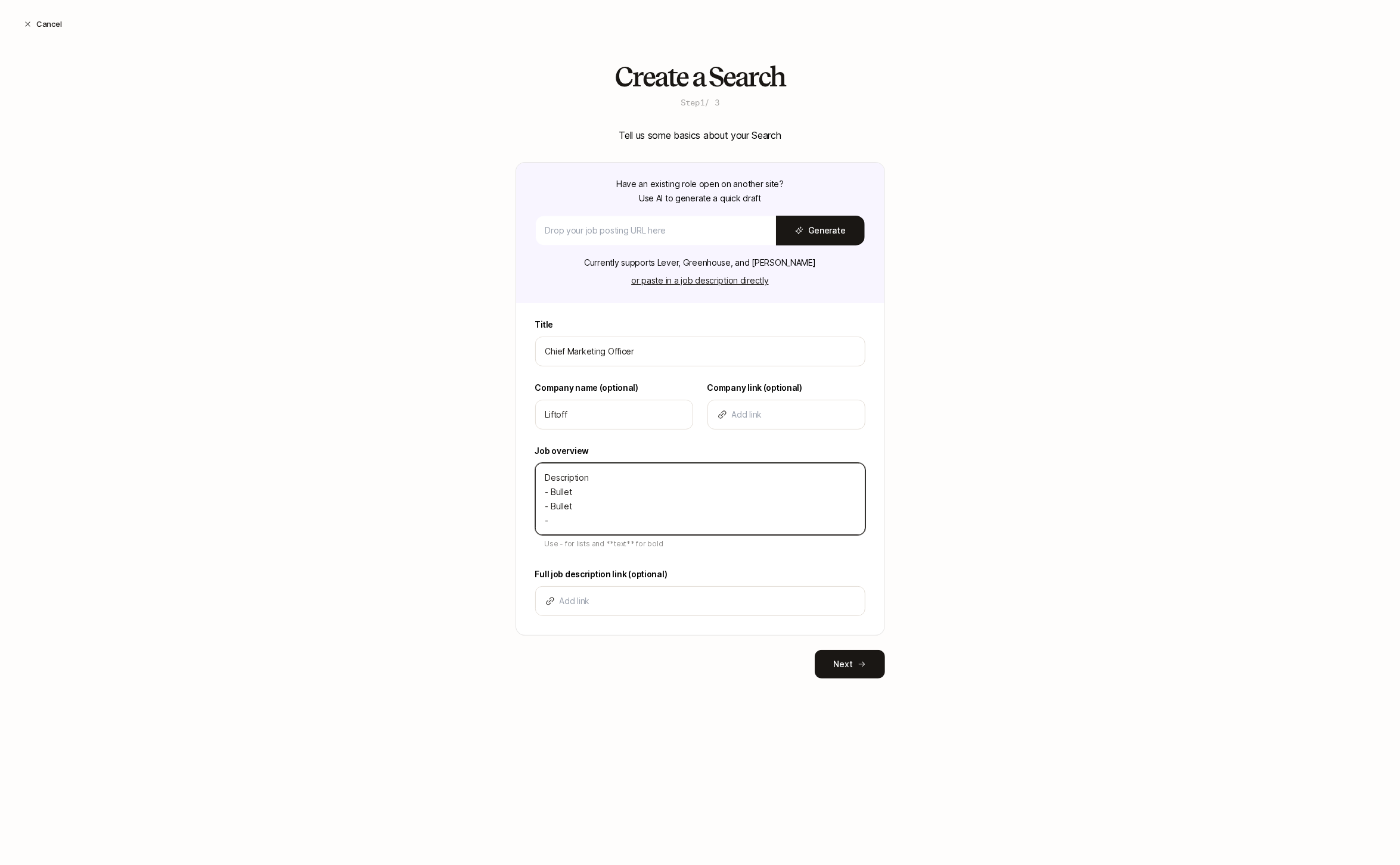
type textarea "Description - Bullet - Bullet -"
type textarea "x"
type textarea "Description - Bullet - Bullet - B"
type textarea "x"
type textarea "Description - Bullet - Bullet - Bu"
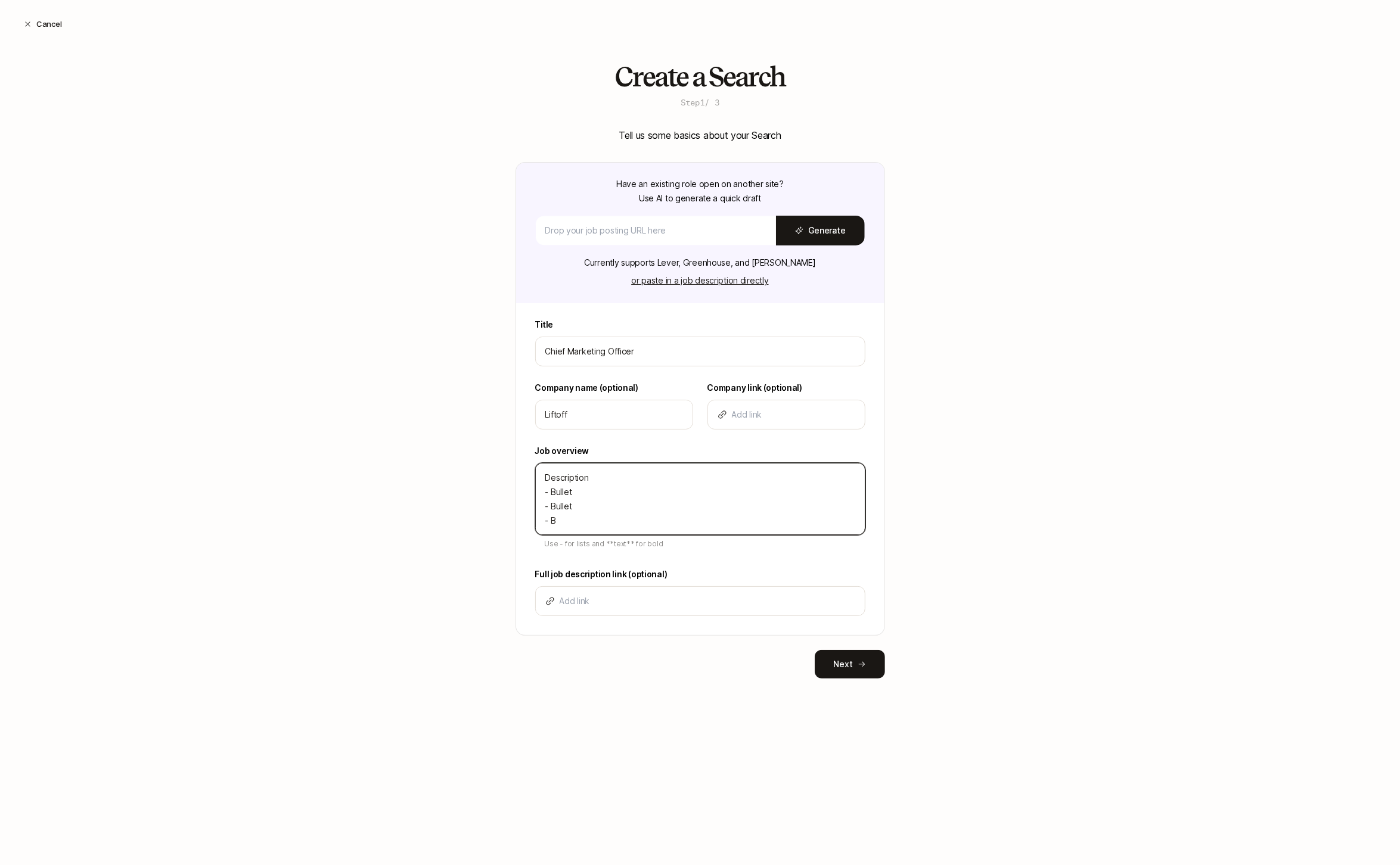
type textarea "x"
type textarea "Description - Bullet - Bullet - Bul"
type textarea "x"
type textarea "Description - Bullet - Bullet - Bull"
type textarea "x"
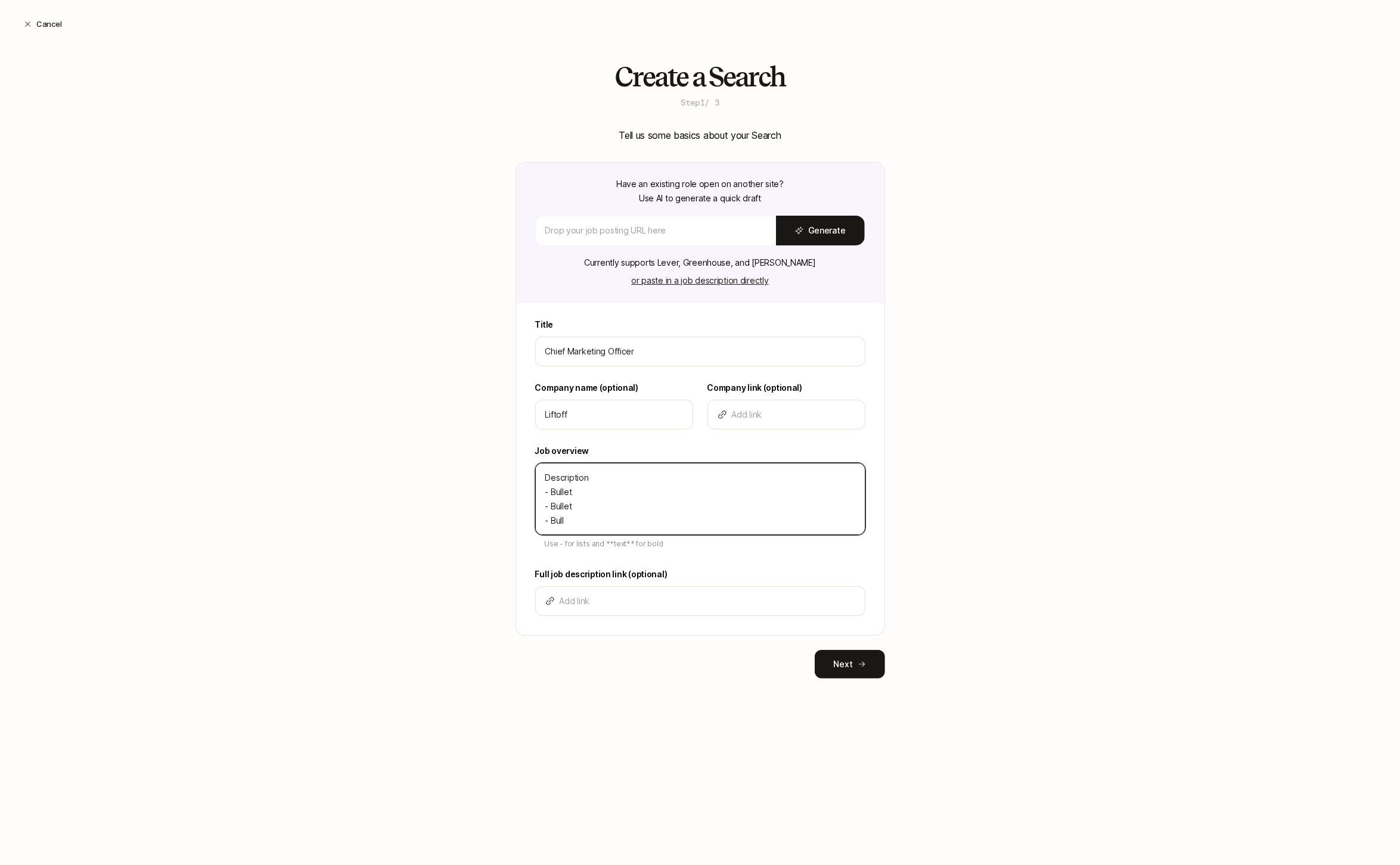
type textarea "Description - Bullet - Bullet - Bulle"
type textarea "x"
type textarea "Description - Bullet - Bullet - Bullet"
type textarea "x"
type textarea "Description - Bullet - Bullet - Bullet"
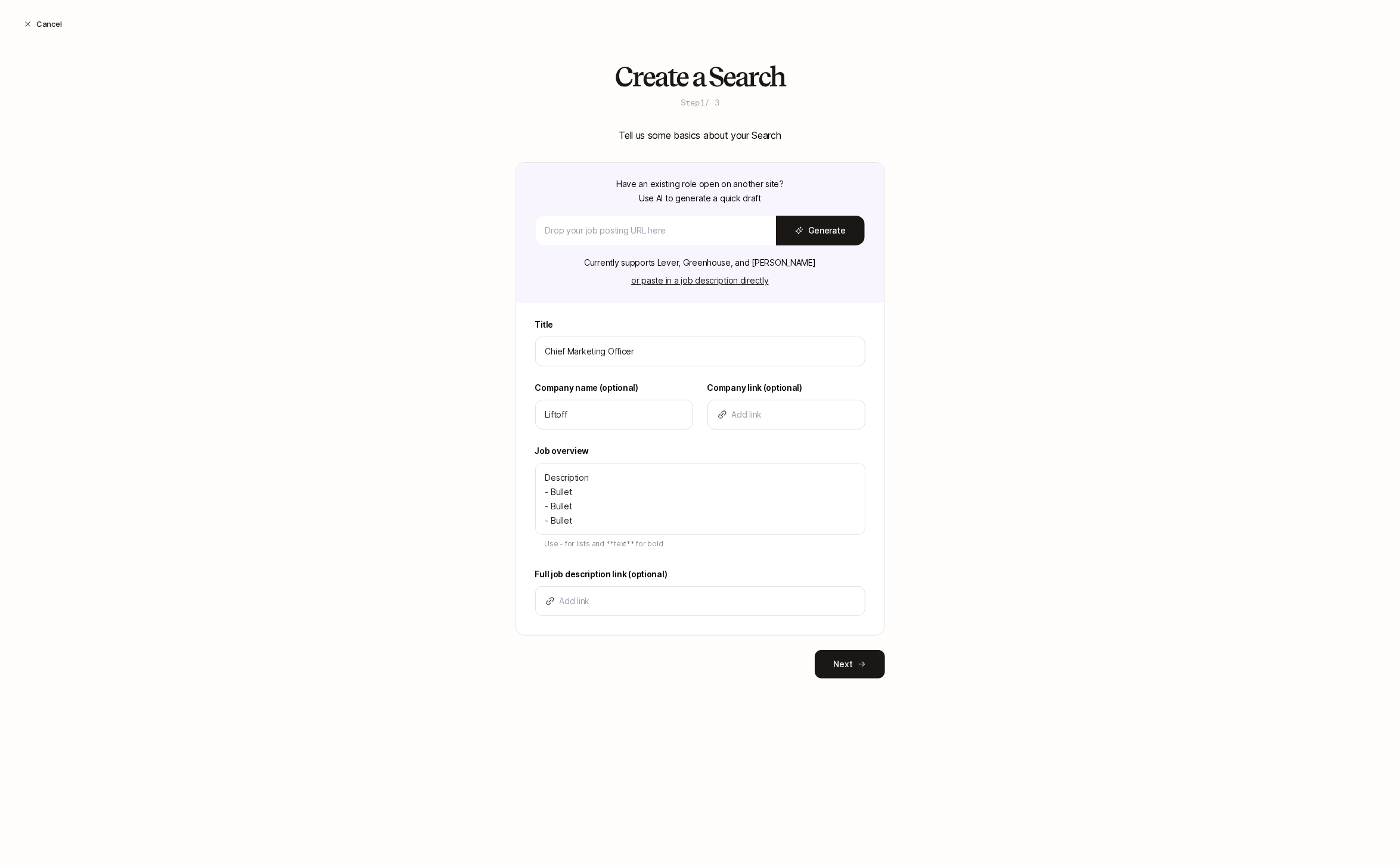
click at [612, 583] on div "Full job description link (optional)" at bounding box center [701, 592] width 331 height 49
click at [611, 589] on div at bounding box center [701, 601] width 331 height 30
click at [816, 675] on div "Next" at bounding box center [700, 664] width 369 height 29
click at [830, 663] on button "Next" at bounding box center [850, 664] width 70 height 29
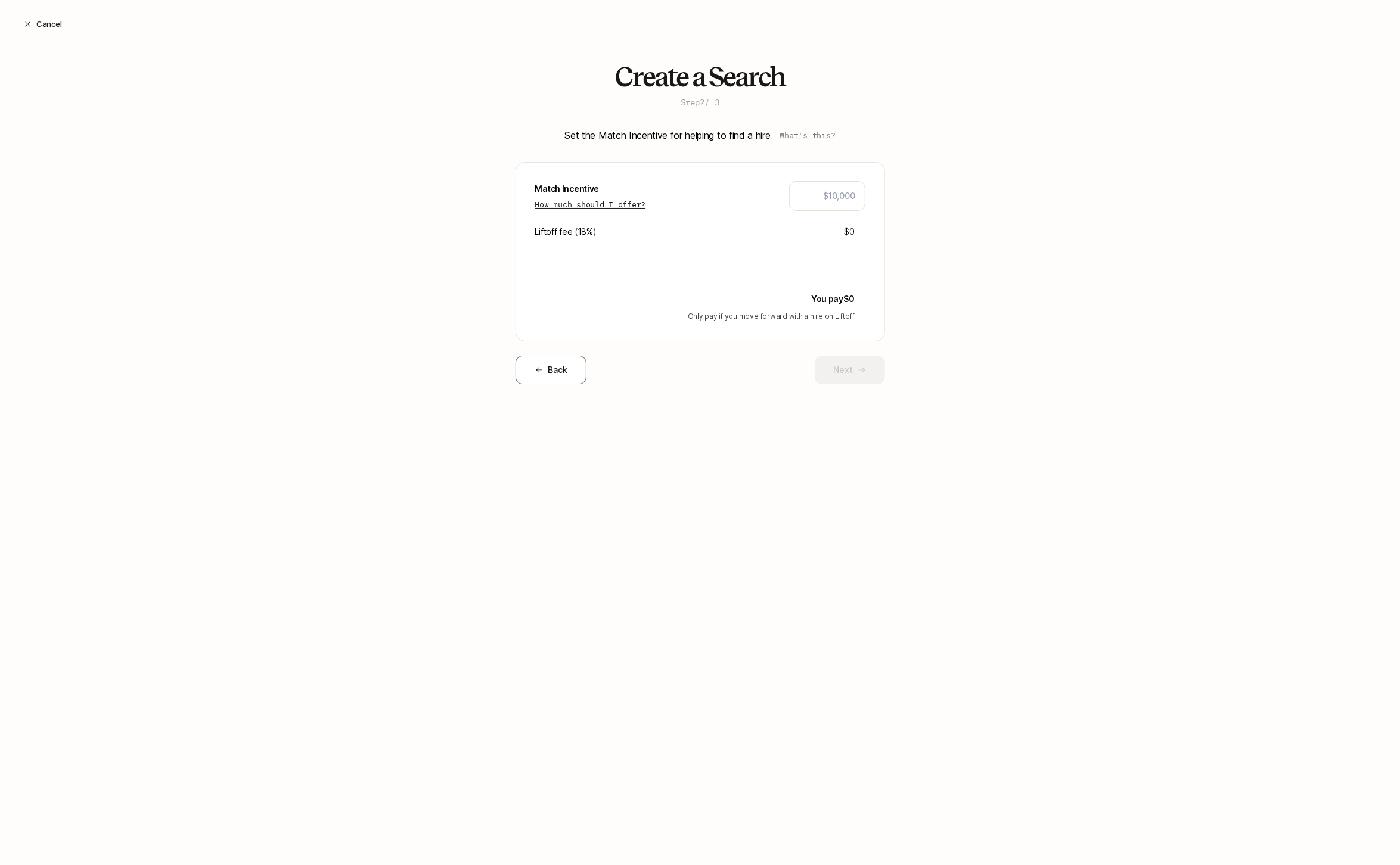
click at [626, 207] on p "How much should I offer?" at bounding box center [591, 204] width 111 height 12
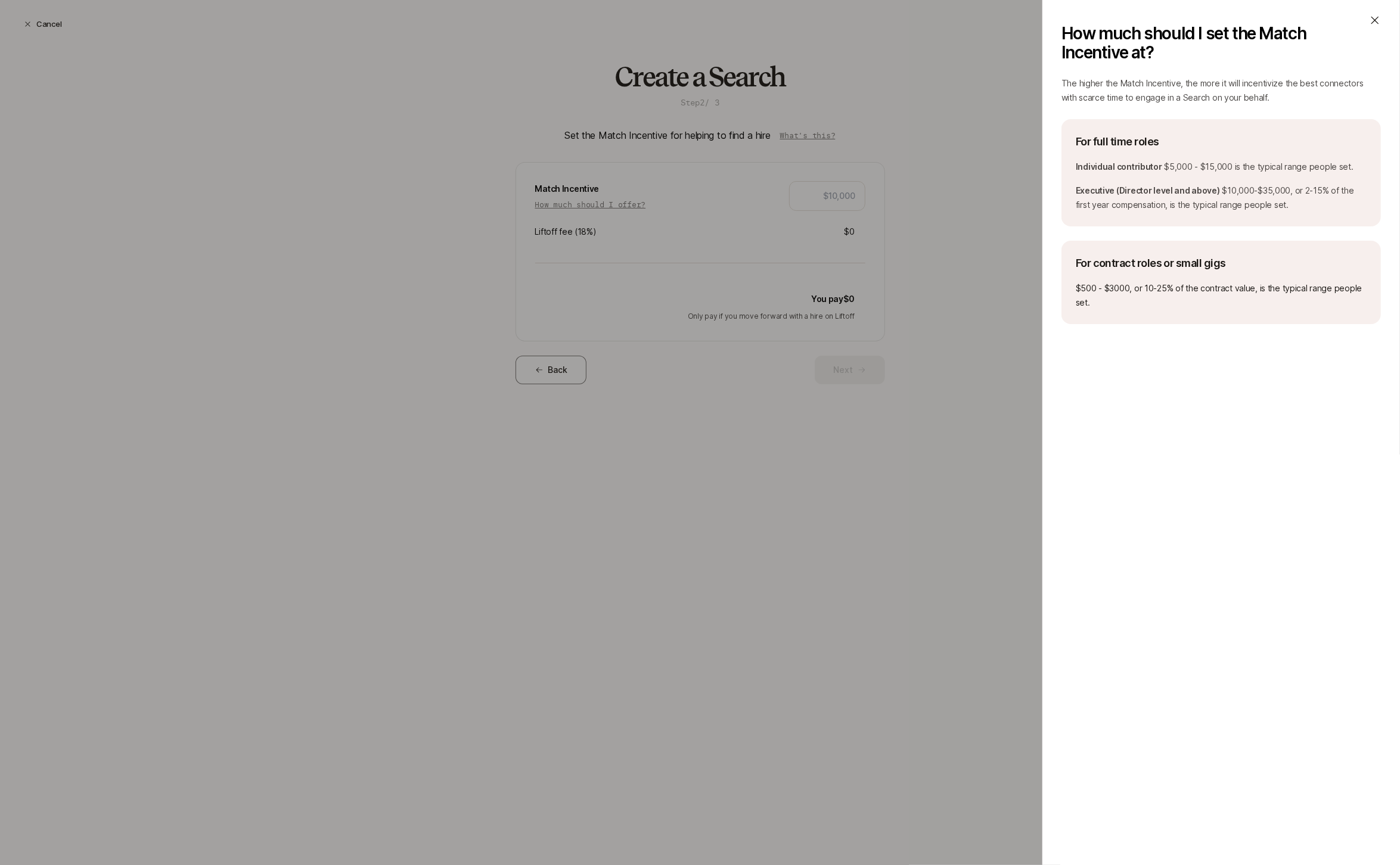
click at [1378, 20] on icon at bounding box center [1374, 20] width 12 height 12
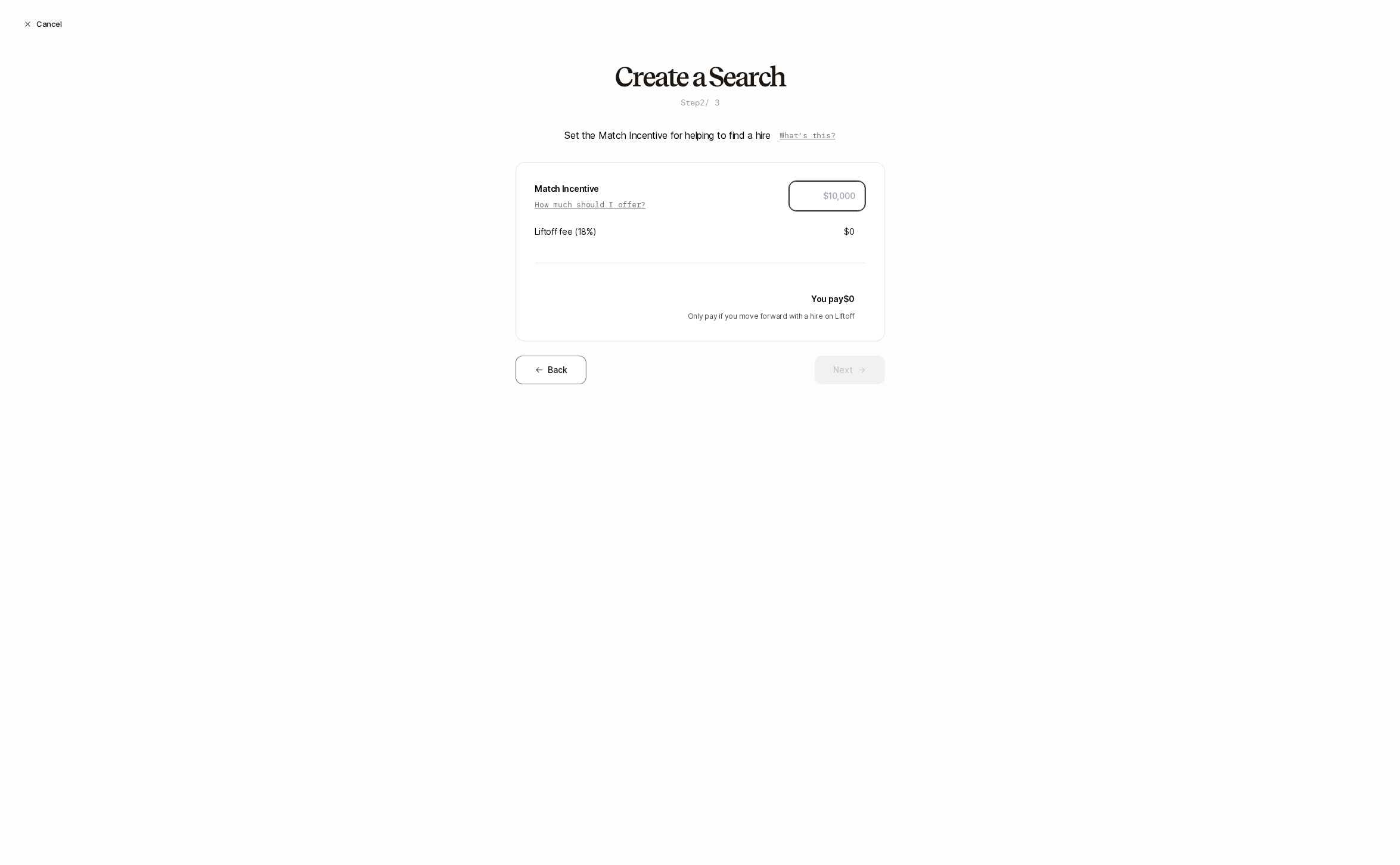
click at [826, 194] on input "text" at bounding box center [827, 196] width 56 height 14
type input "$20,000"
click at [855, 369] on button "Next" at bounding box center [850, 370] width 70 height 29
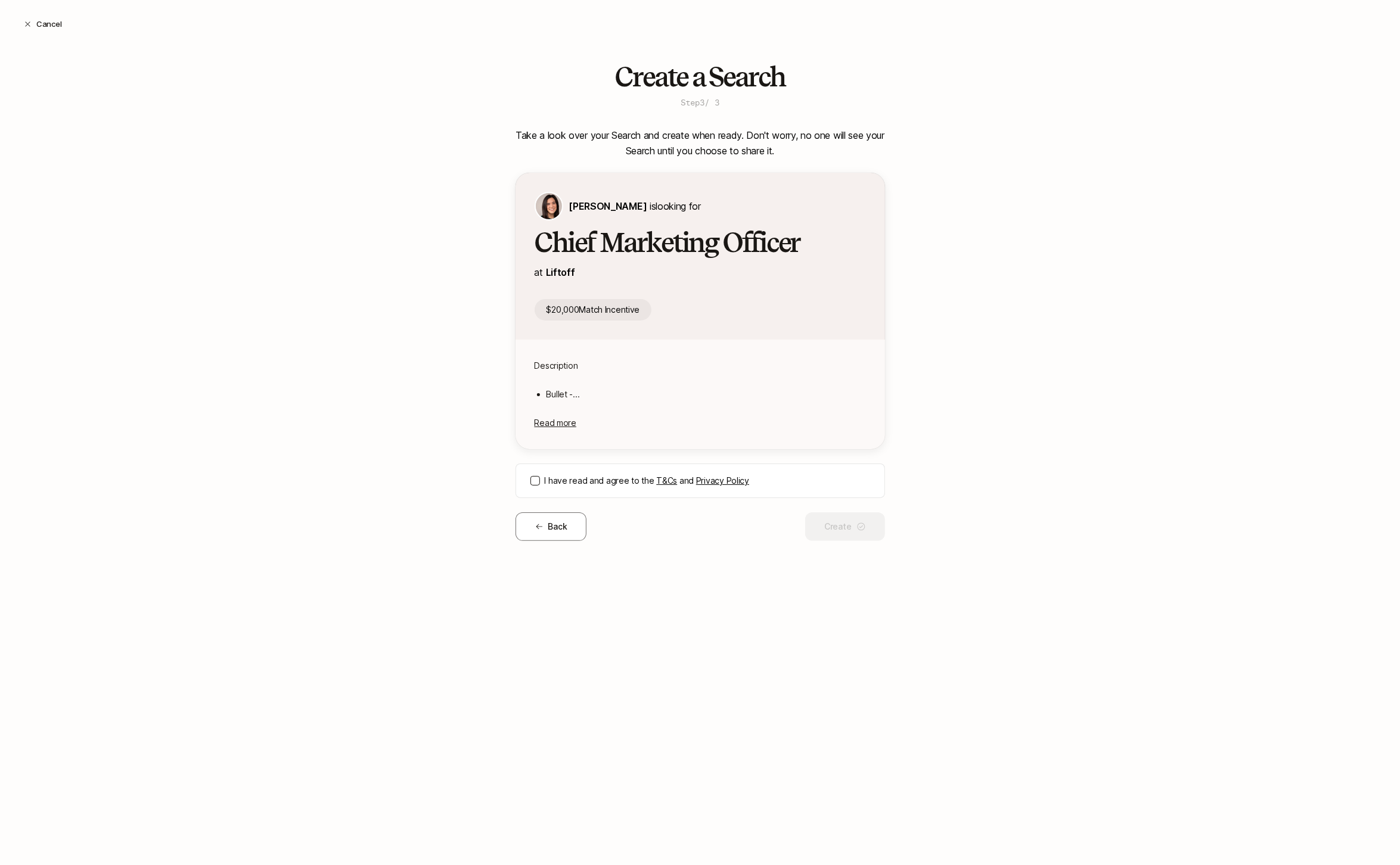
click at [531, 480] on button "I have read and agree to the T&Cs and Privacy Policy" at bounding box center [536, 481] width 10 height 10
click at [873, 525] on button "Create" at bounding box center [845, 526] width 79 height 29
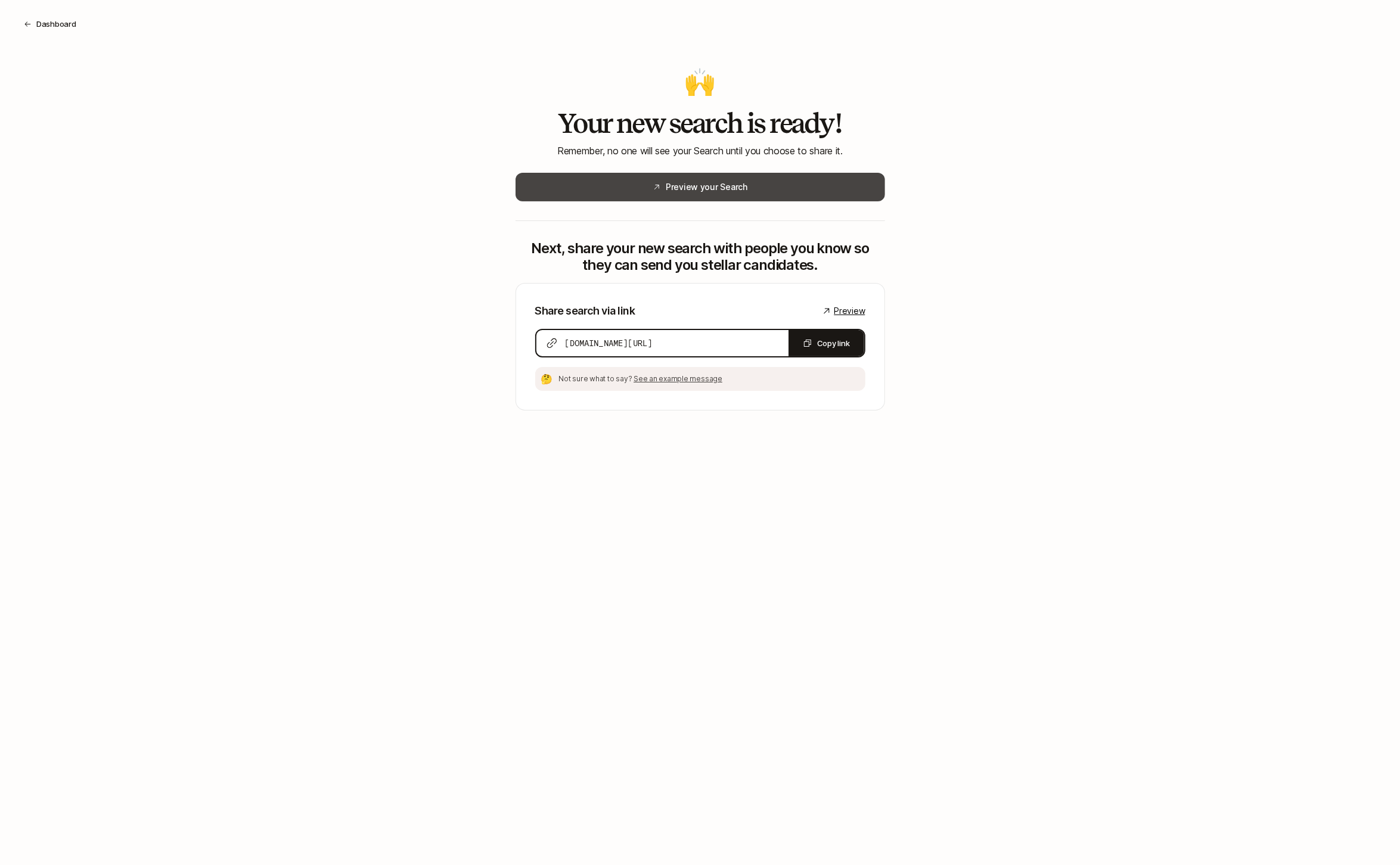
click at [779, 183] on button "Preview your Search" at bounding box center [700, 187] width 369 height 29
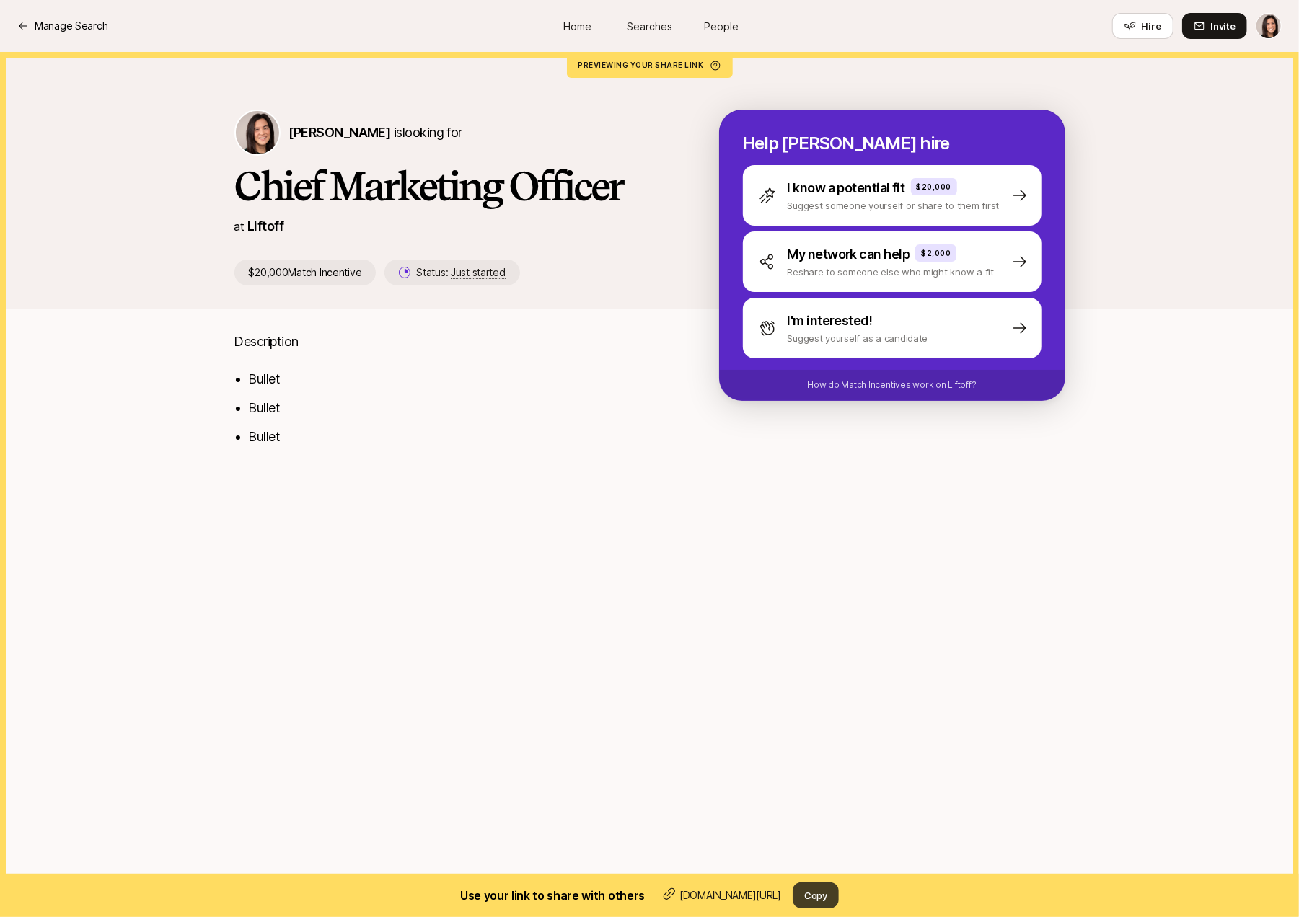
click at [829, 894] on button "Copy" at bounding box center [816, 896] width 46 height 26
click at [1146, 30] on span "Hire" at bounding box center [1151, 26] width 19 height 14
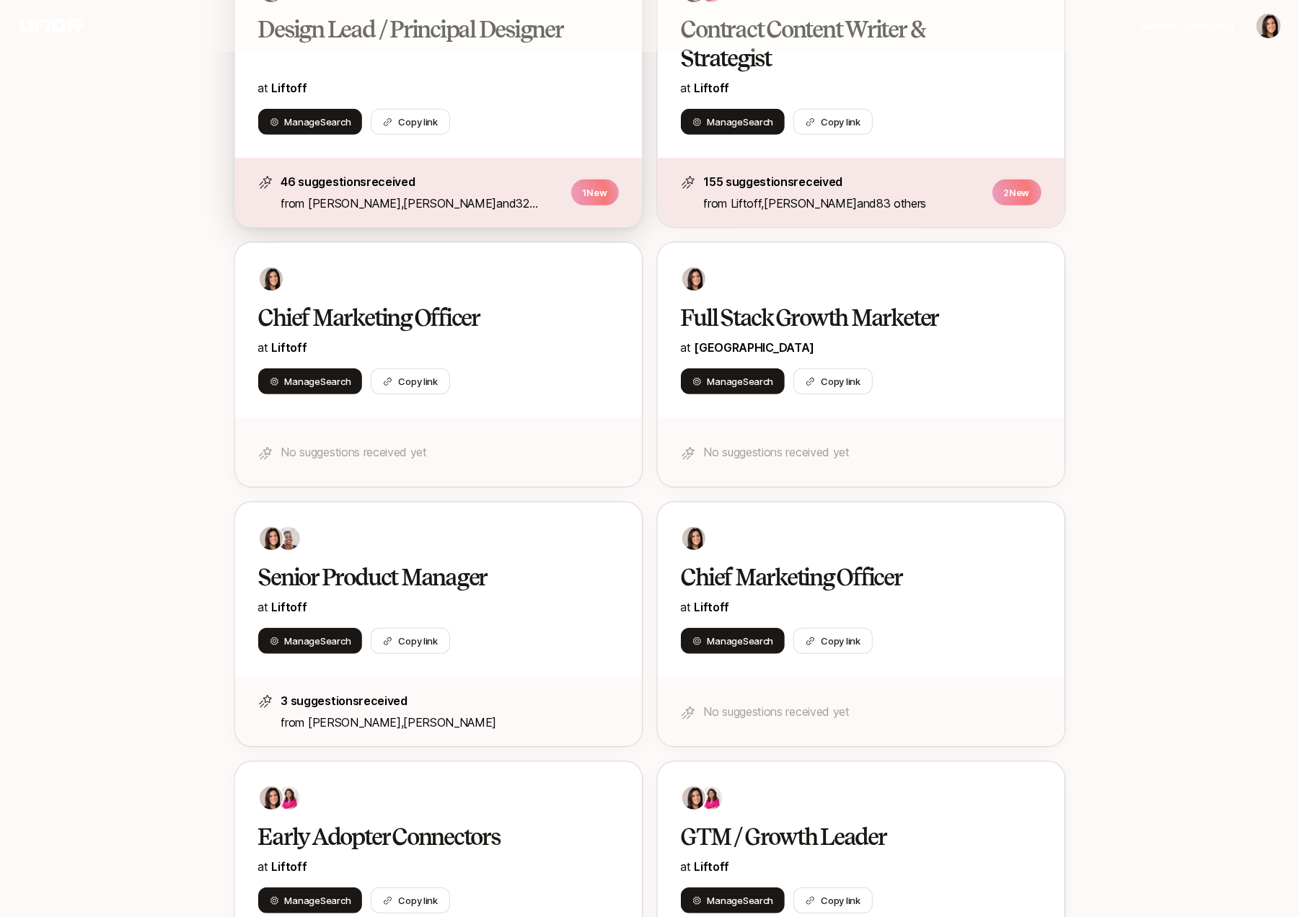
scroll to position [420, 0]
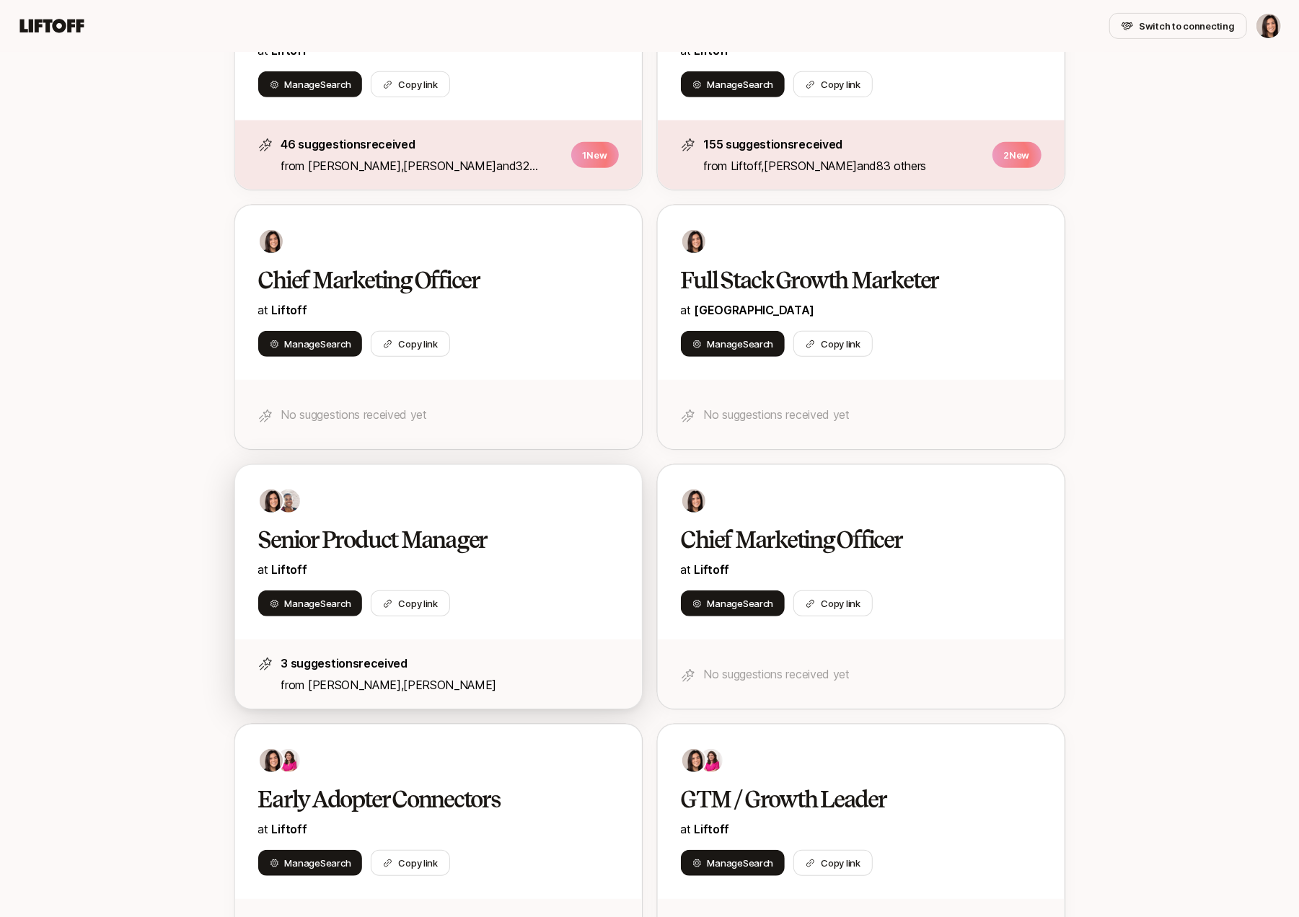
click at [529, 526] on h2 "Senior Product Manager" at bounding box center [423, 540] width 330 height 29
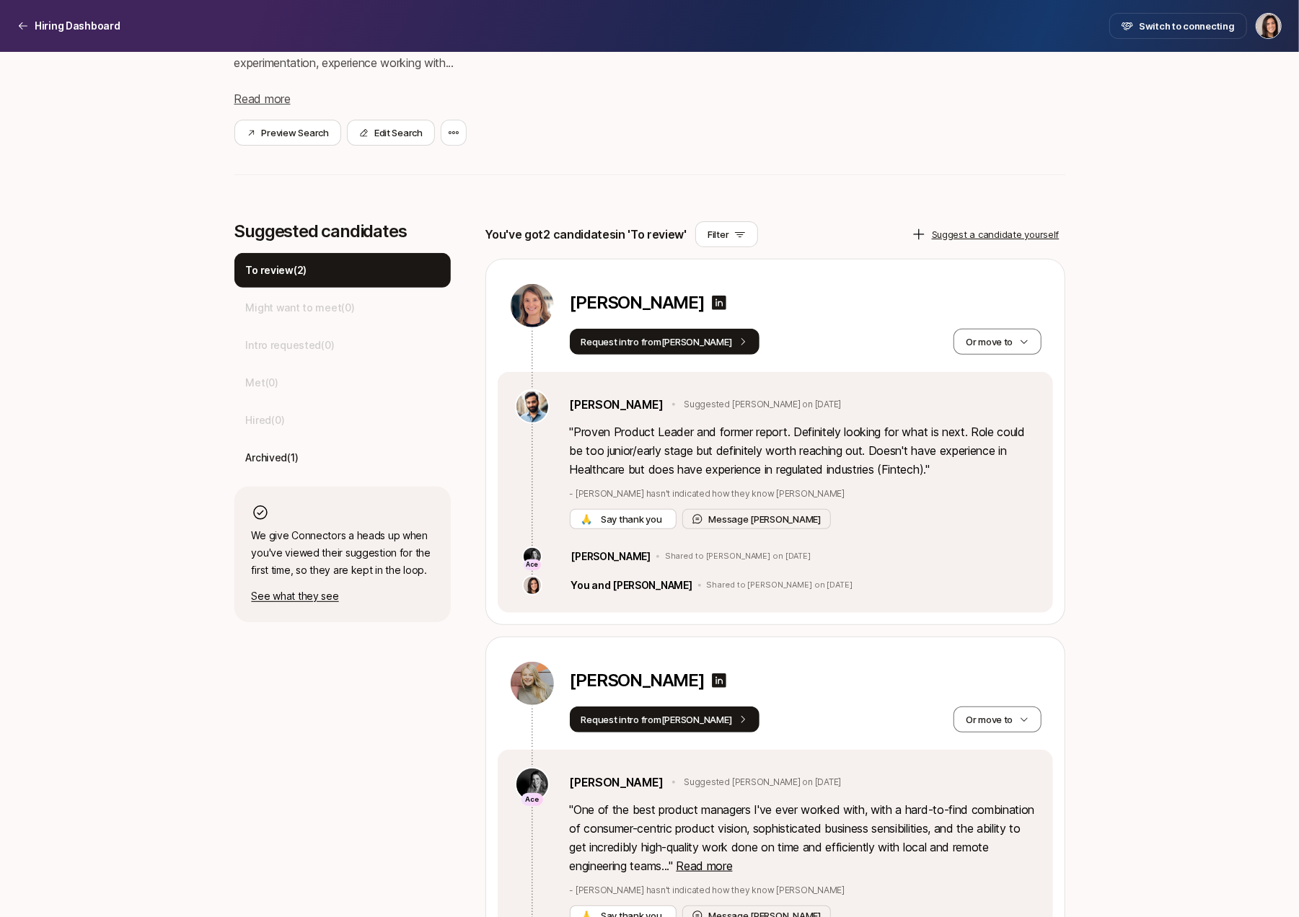
scroll to position [335, 0]
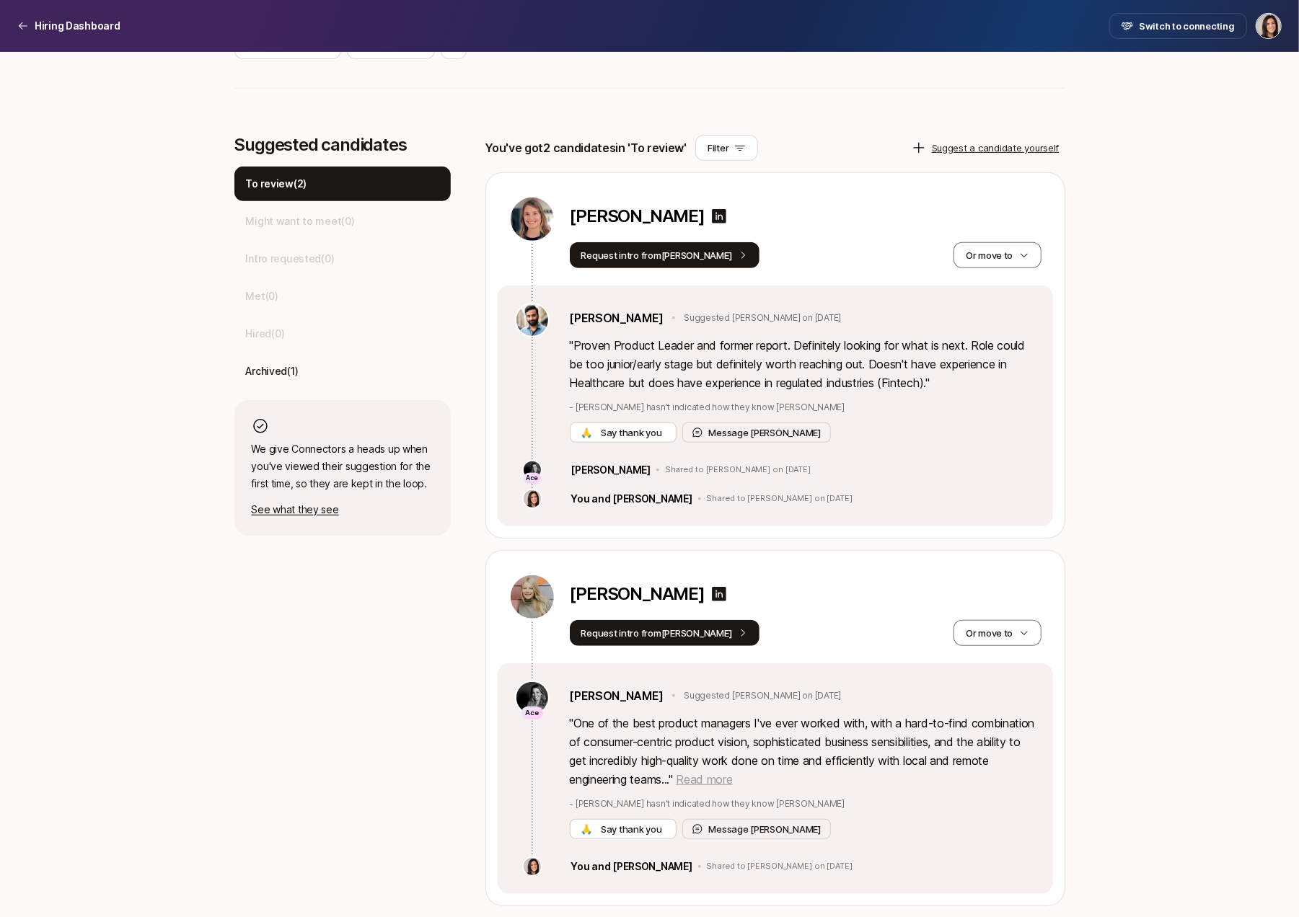
click at [732, 772] on span "Read more" at bounding box center [704, 779] width 56 height 14
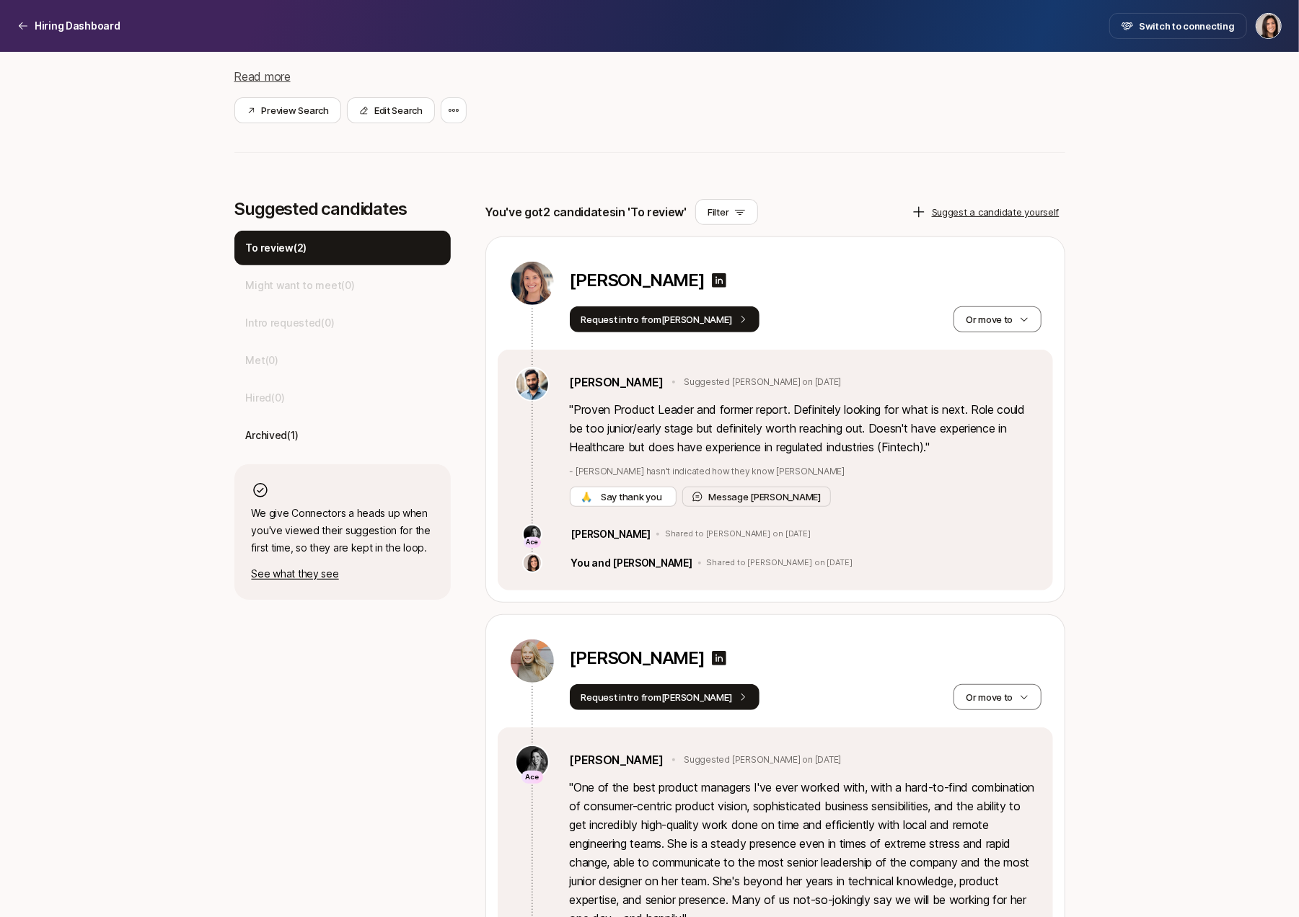
scroll to position [274, 0]
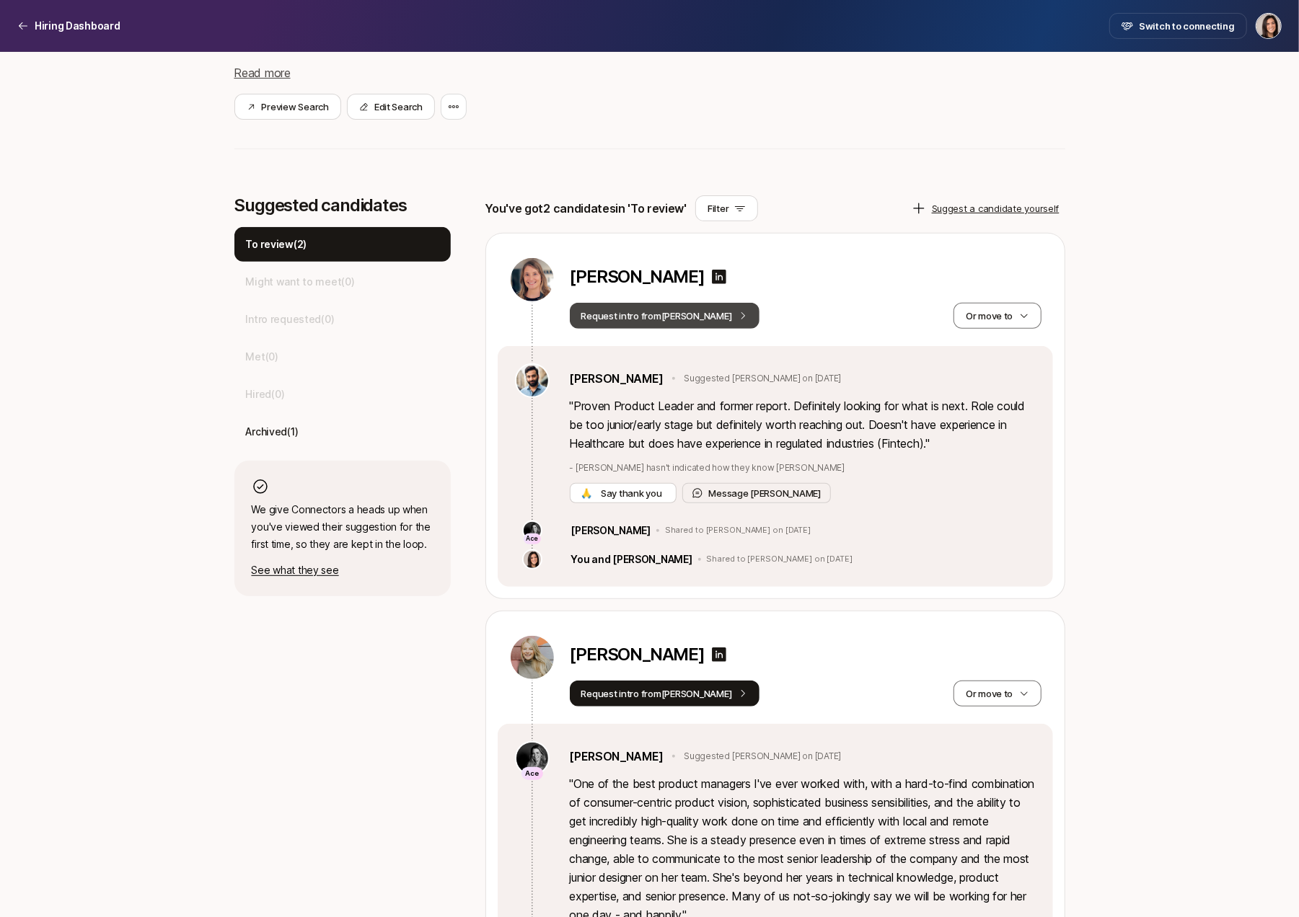
click at [666, 320] on button "Request intro from [PERSON_NAME]" at bounding box center [665, 316] width 190 height 26
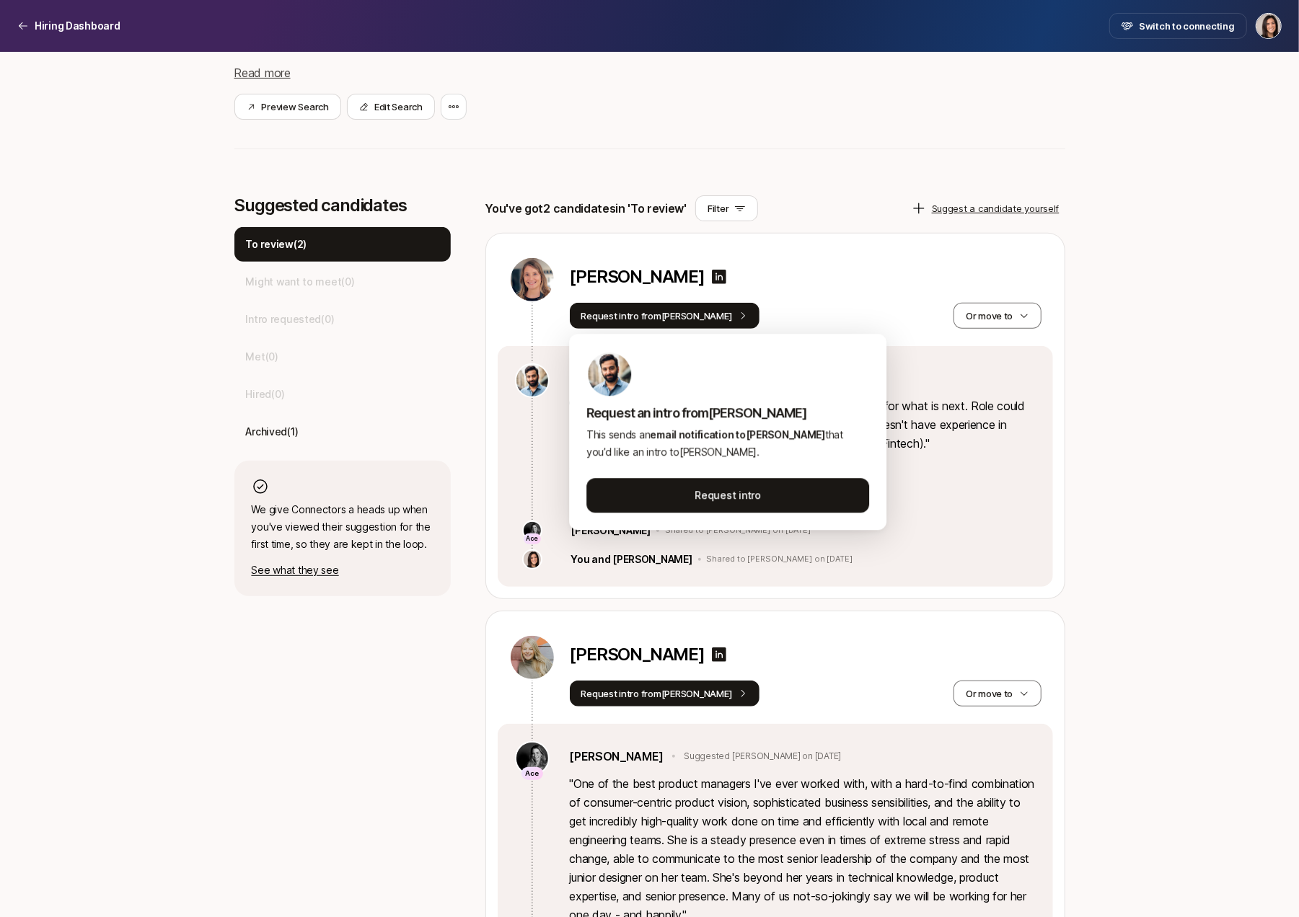
click at [855, 254] on div "[PERSON_NAME] Request intro from [PERSON_NAME] move to" at bounding box center [775, 290] width 555 height 113
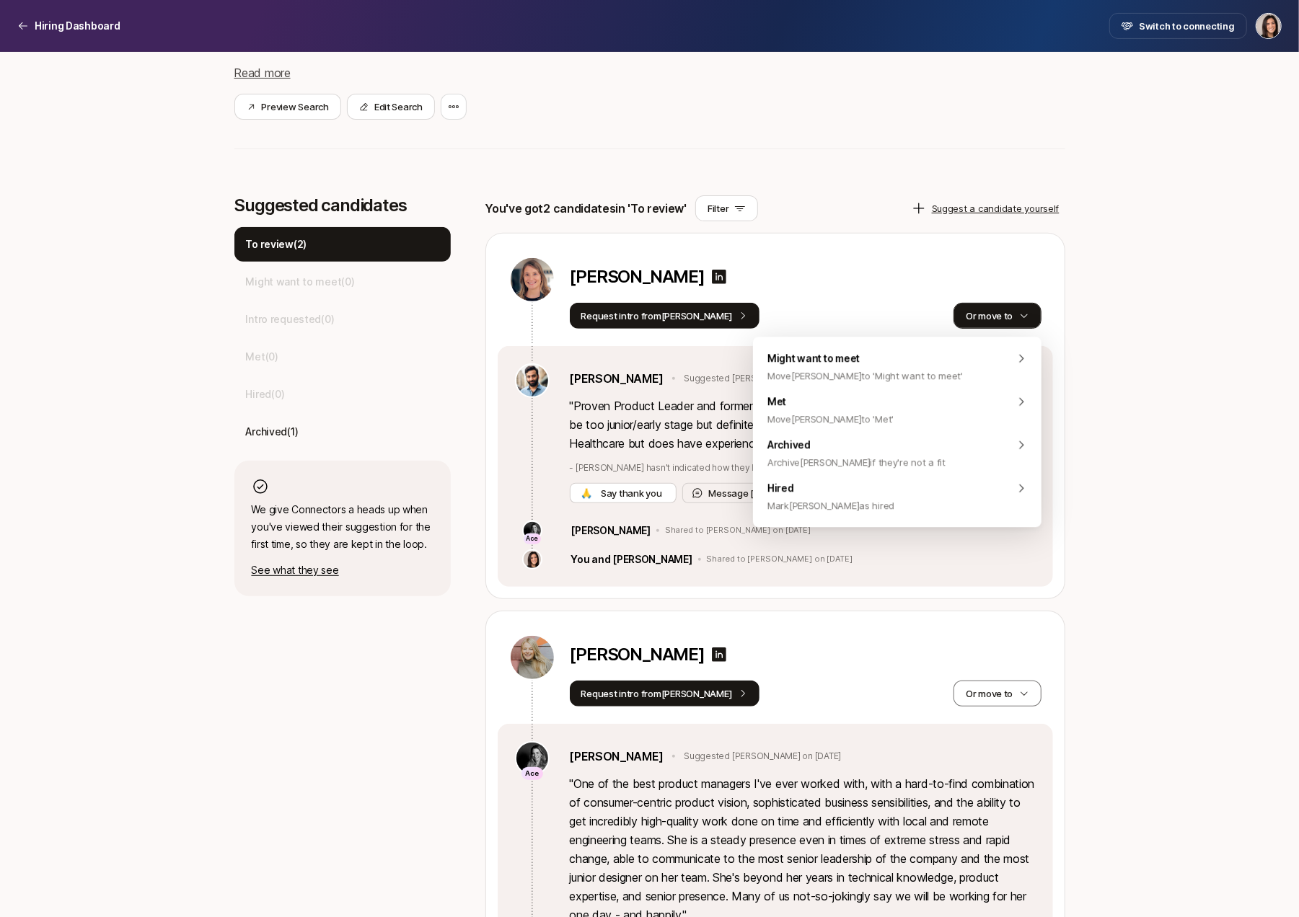
click at [1003, 322] on button "Or move to" at bounding box center [996, 316] width 87 height 26
click at [957, 509] on div "Hired [PERSON_NAME] [PERSON_NAME] as hired" at bounding box center [897, 496] width 288 height 43
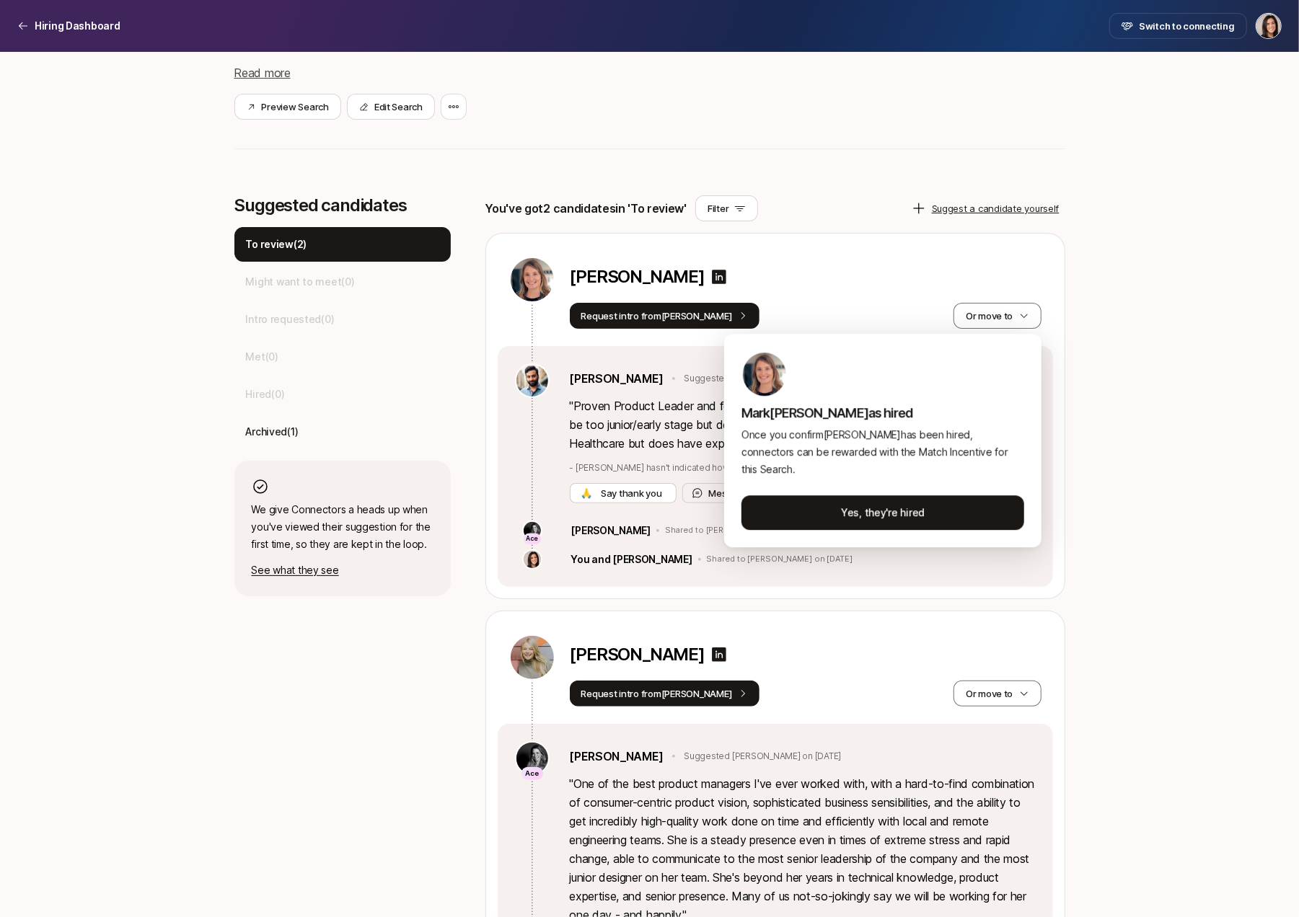
click at [947, 578] on html "Hiring Dashboard Hiring Dashboard Switch to connecting Senior Product Manager a…" at bounding box center [649, 184] width 1299 height 917
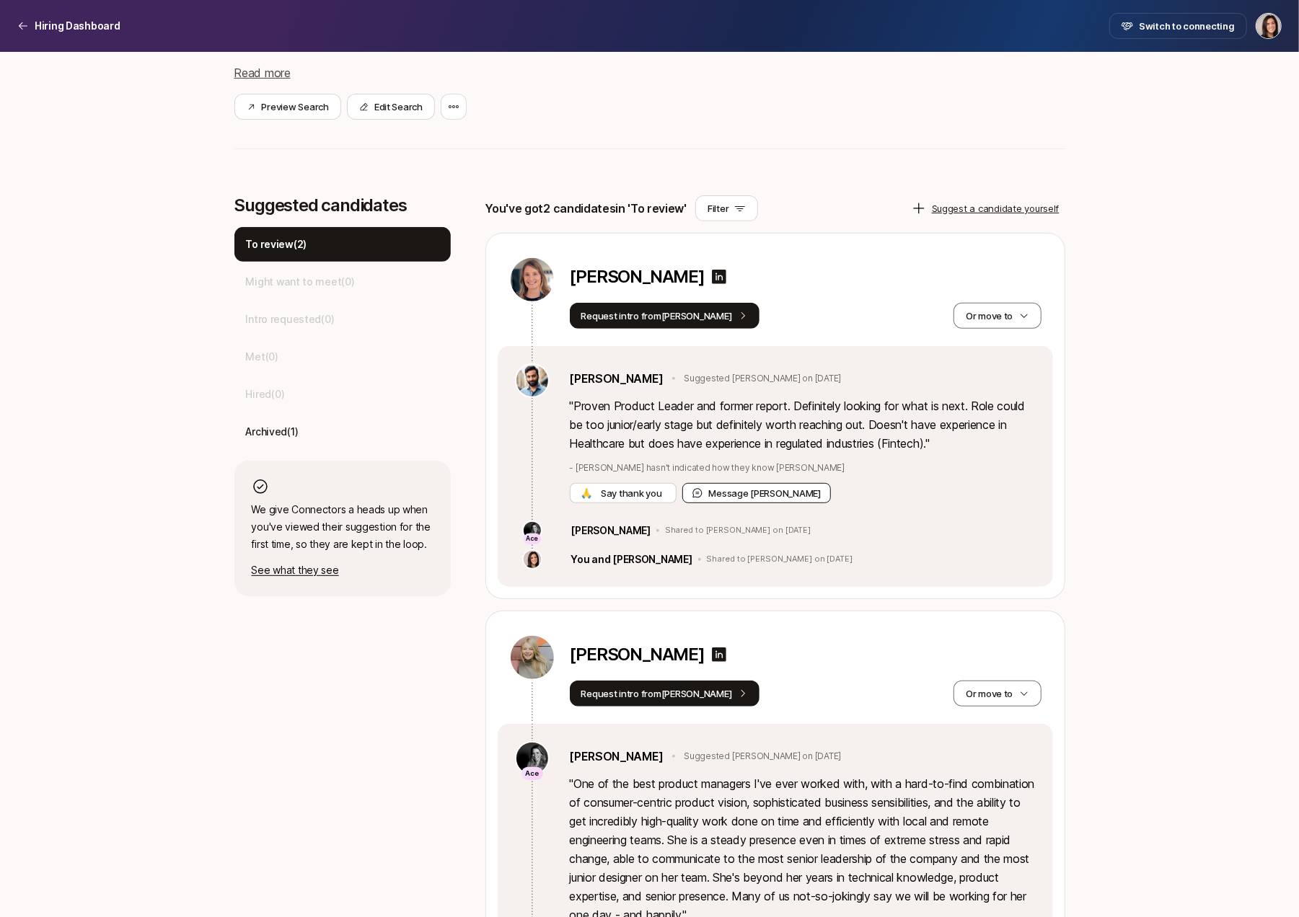
click at [734, 500] on button "Message [PERSON_NAME]" at bounding box center [756, 493] width 149 height 20
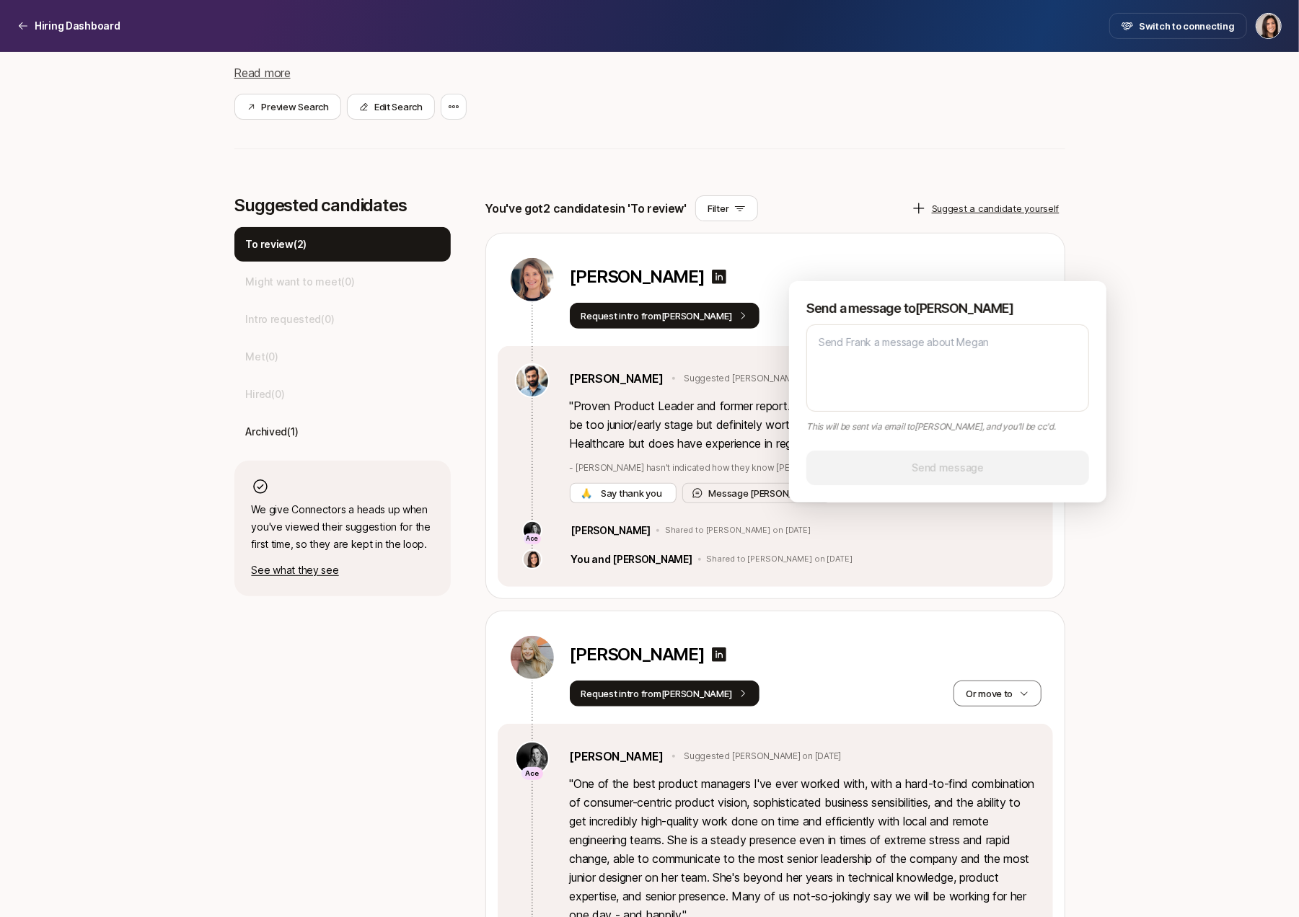
click at [769, 351] on div "[PERSON_NAME] Suggested [PERSON_NAME] on [DATE] " Proven Product Leader and for…" at bounding box center [775, 466] width 555 height 241
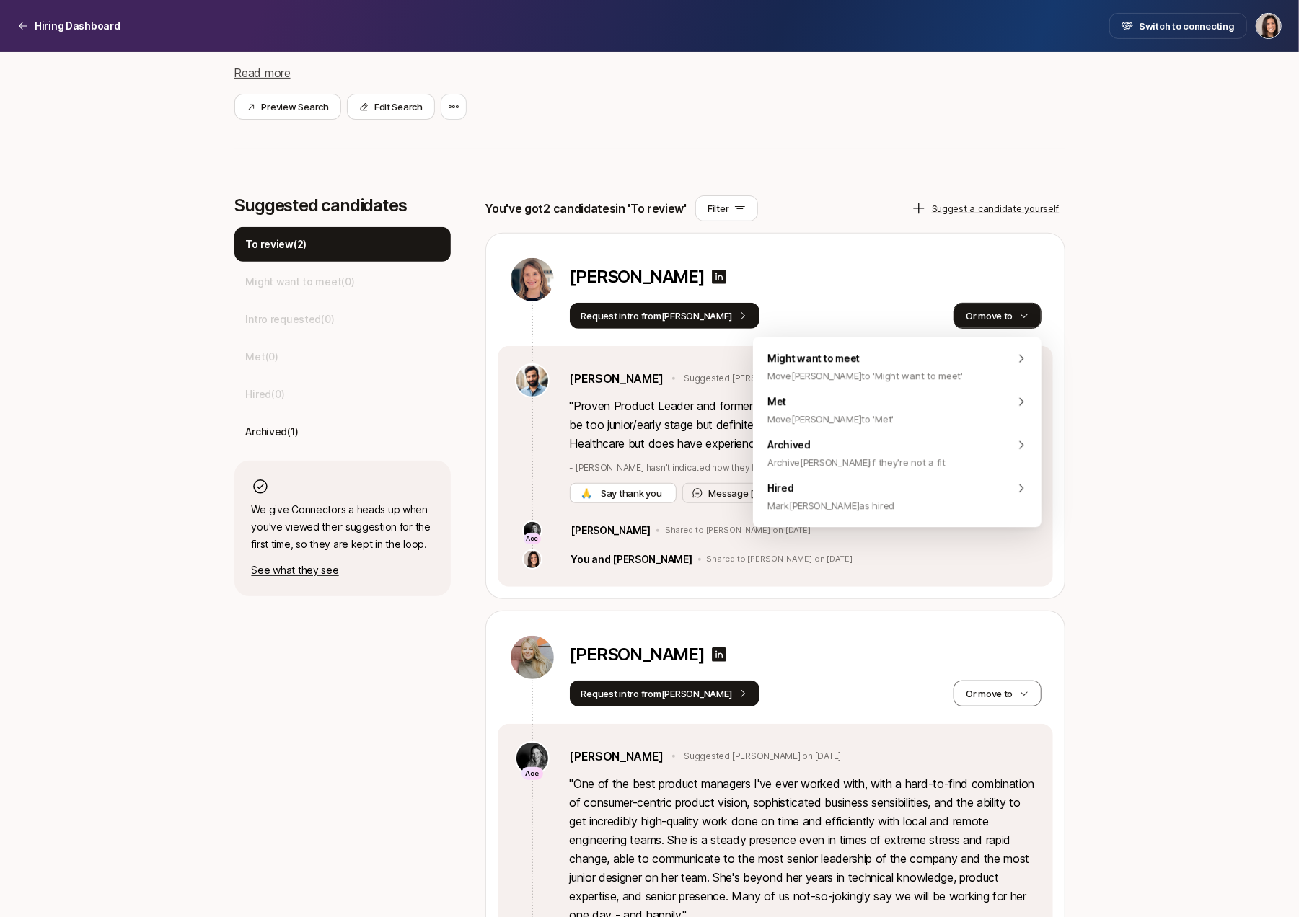
click at [1020, 311] on icon "button" at bounding box center [1024, 316] width 10 height 10
click at [985, 452] on div "Archived Archive [PERSON_NAME] if they're not a fit" at bounding box center [897, 453] width 288 height 43
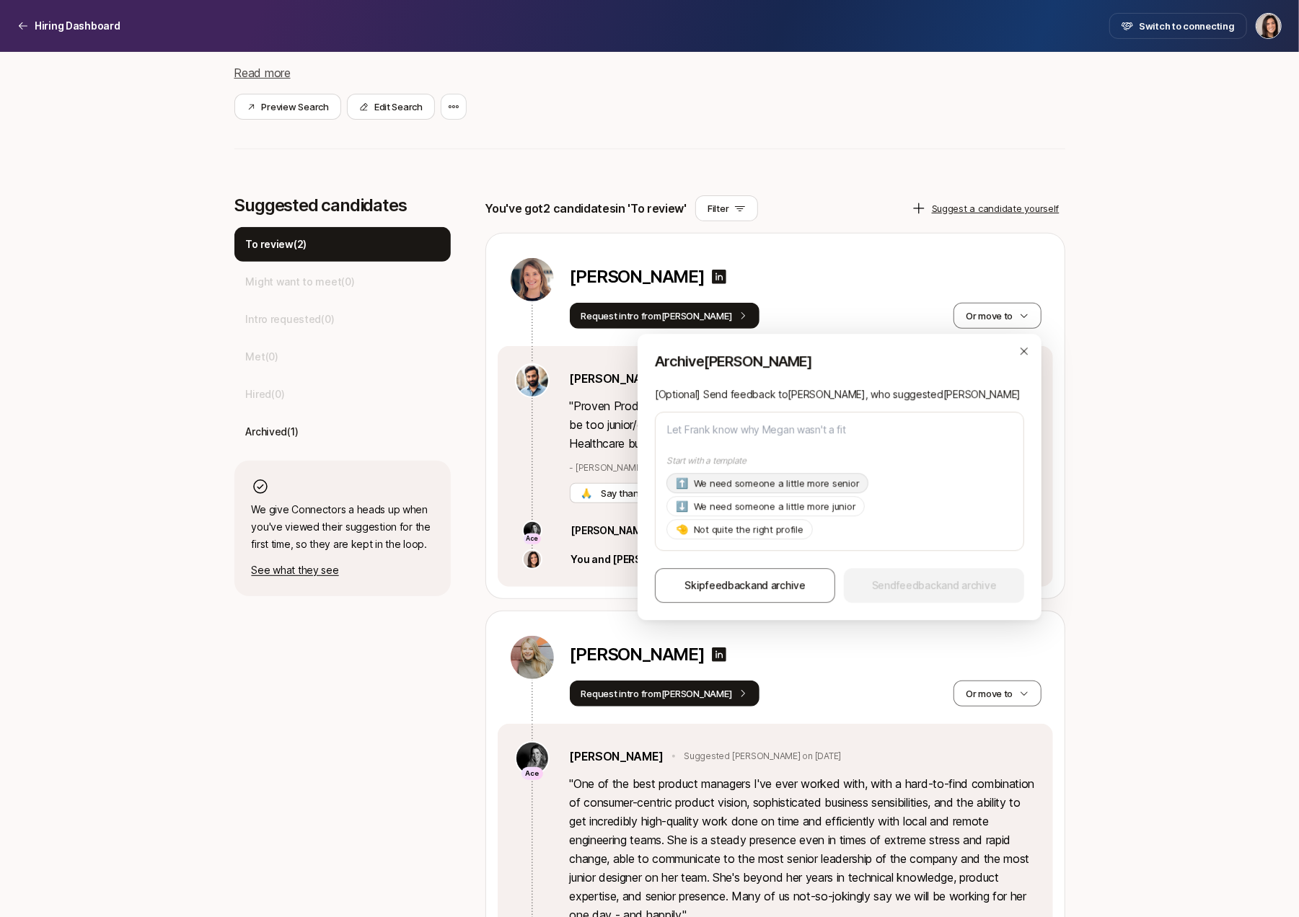
click at [834, 488] on p "We need someone a little more senior" at bounding box center [777, 484] width 166 height 14
type textarea "x"
type textarea "Hi [PERSON_NAME], Thanks so much for suggesting [PERSON_NAME]! As of now we're …"
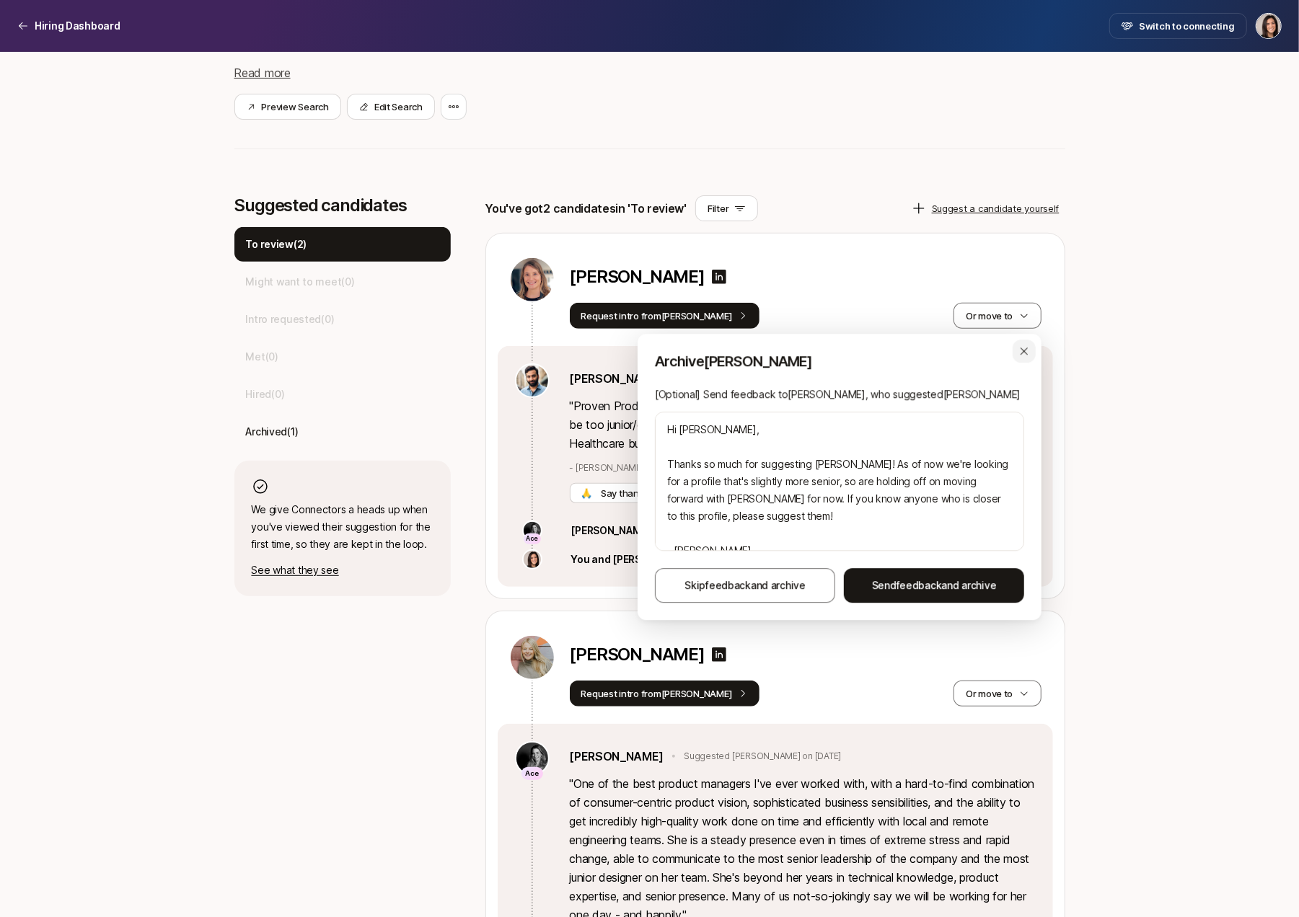
click at [1023, 359] on div "button" at bounding box center [1024, 351] width 23 height 23
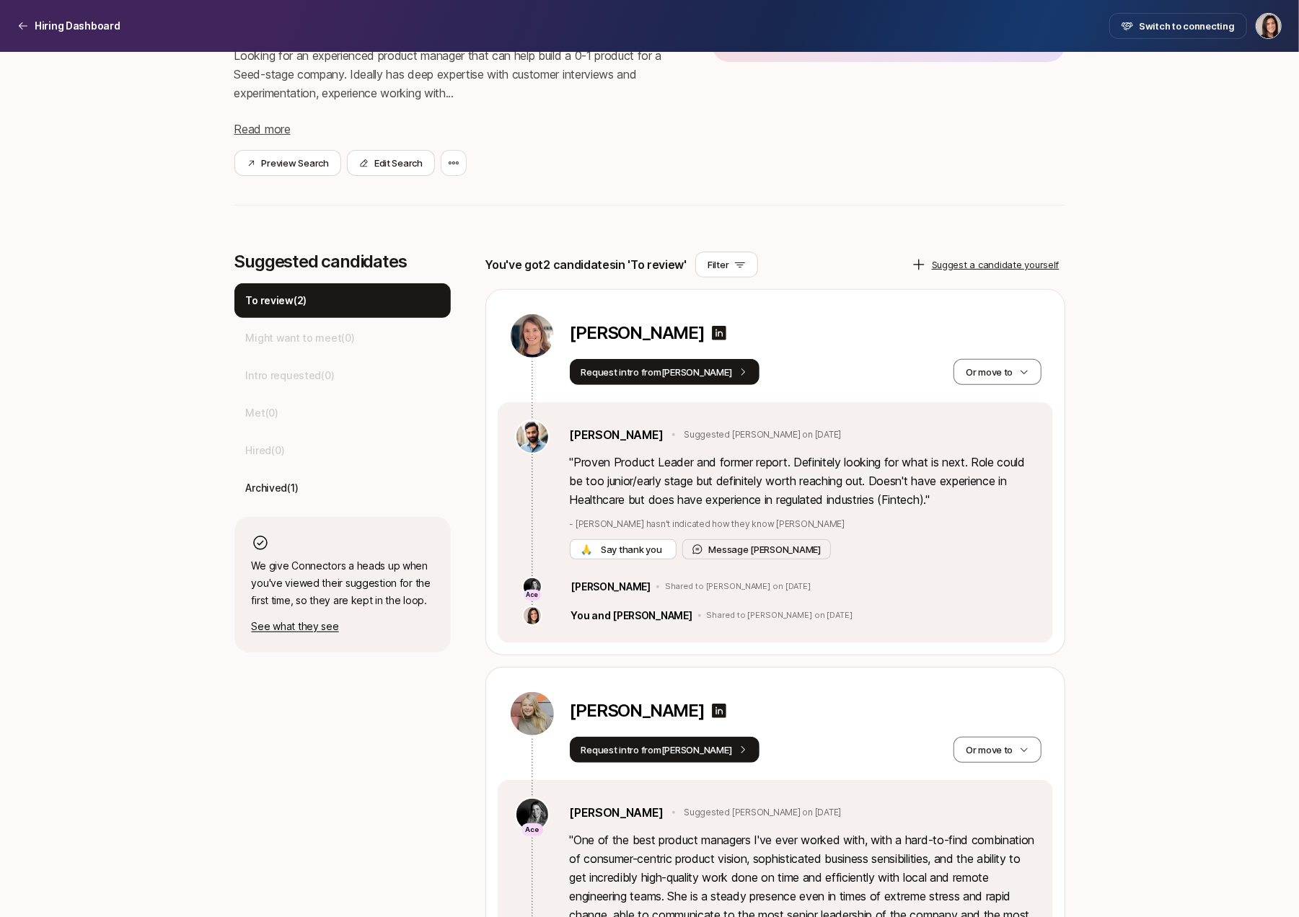
scroll to position [0, 0]
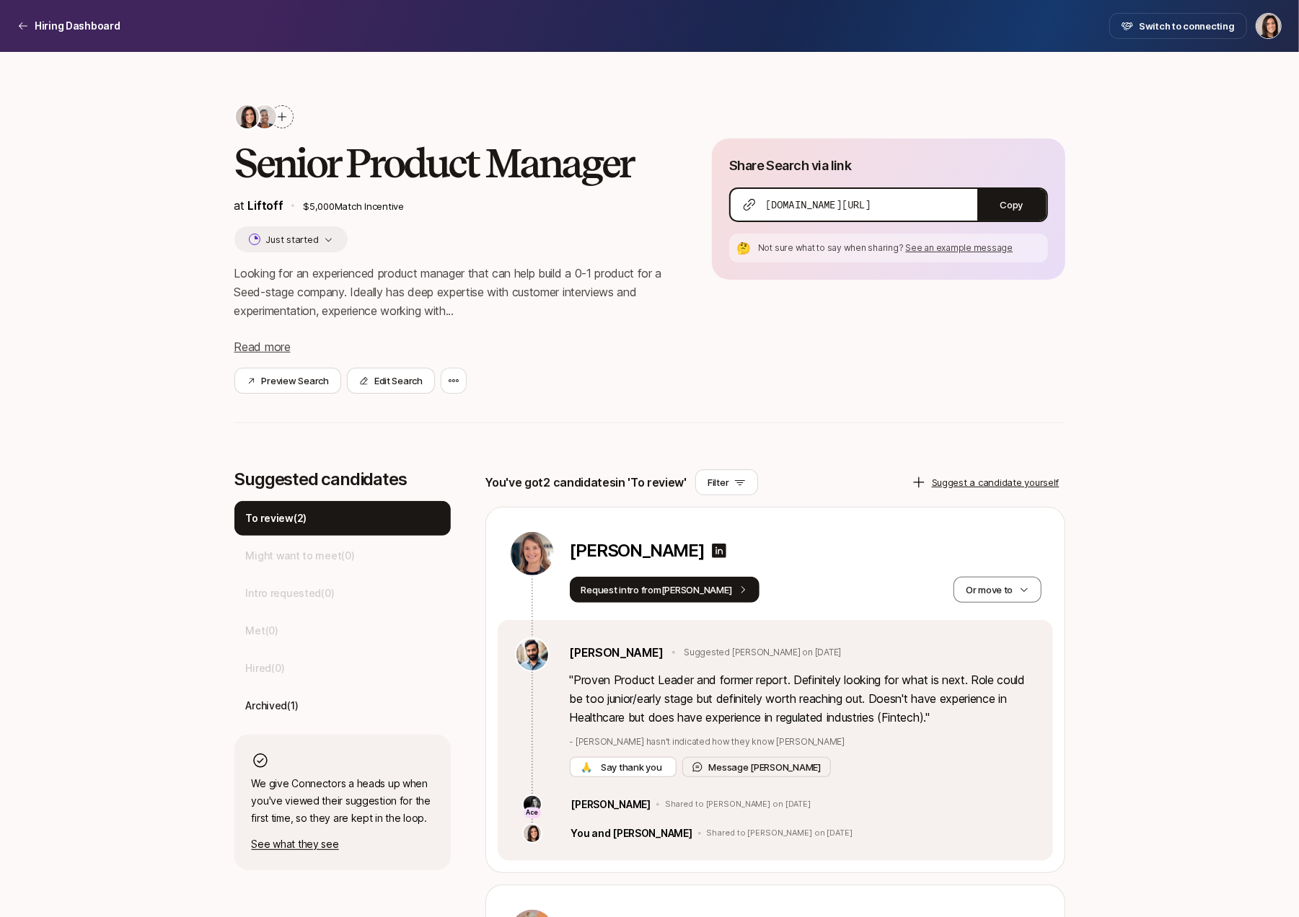
click at [330, 847] on p "See what they see" at bounding box center [343, 844] width 182 height 17
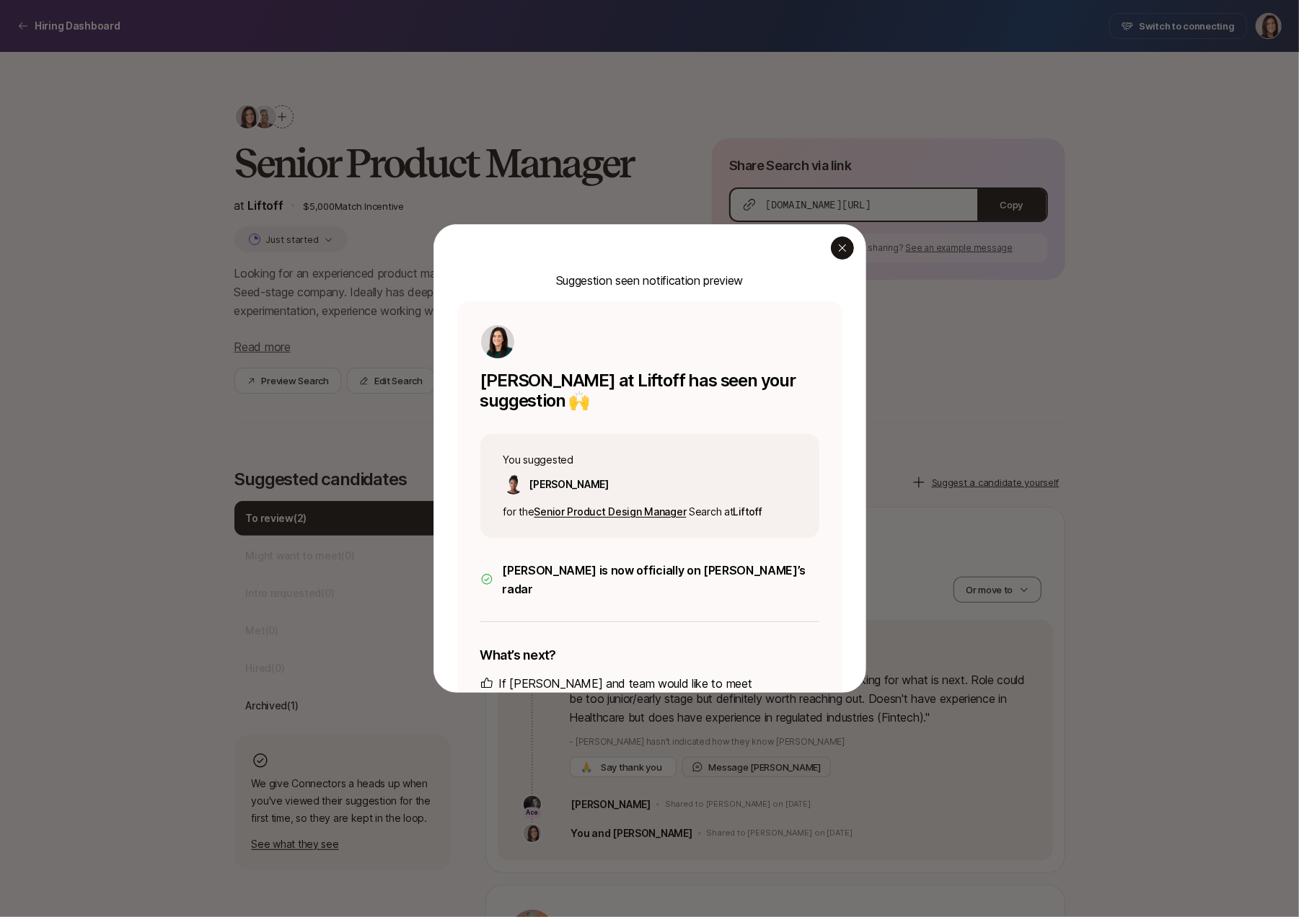
click at [839, 248] on icon "button" at bounding box center [843, 248] width 12 height 12
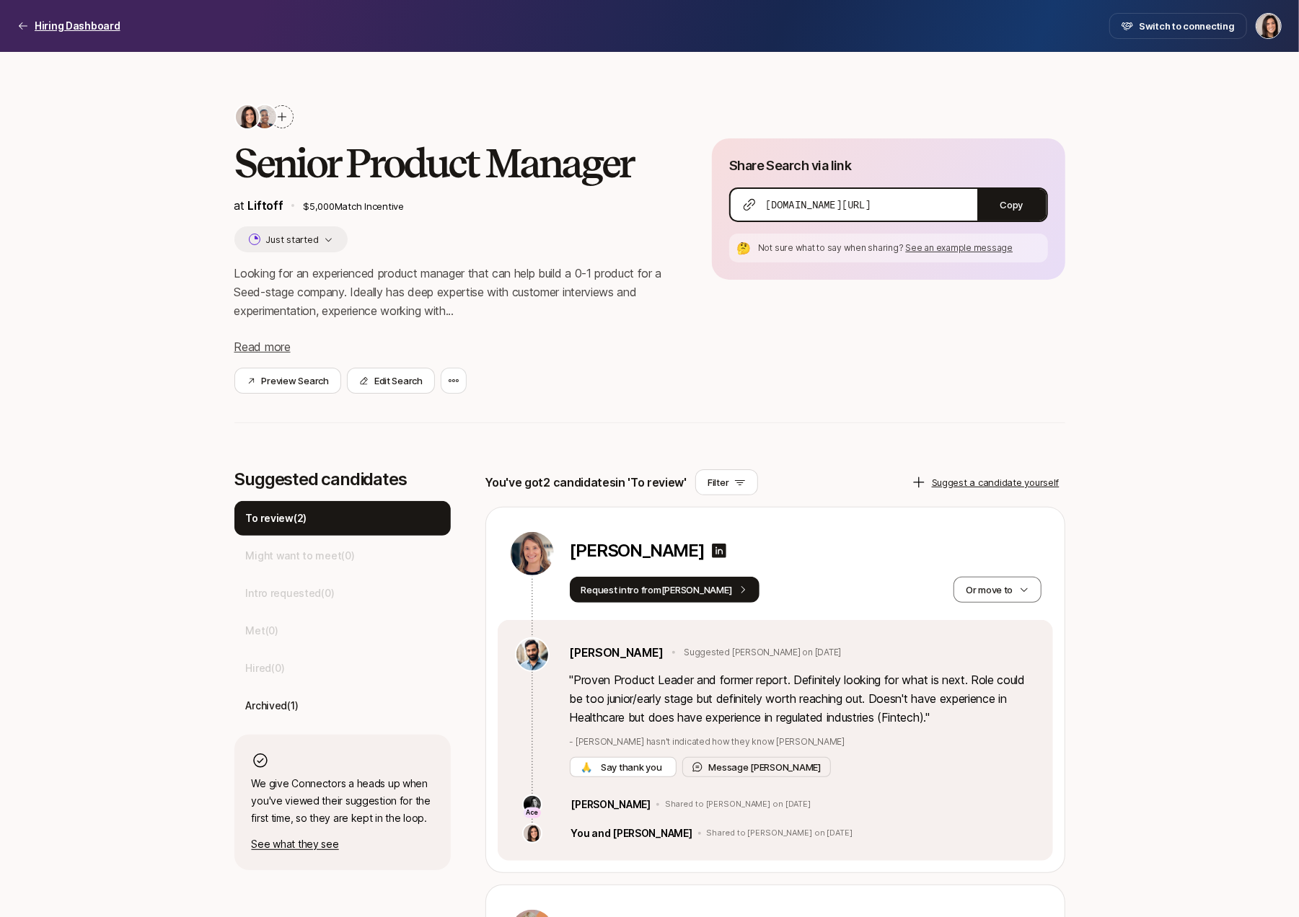
click at [71, 27] on p "Hiring Dashboard" at bounding box center [78, 25] width 86 height 17
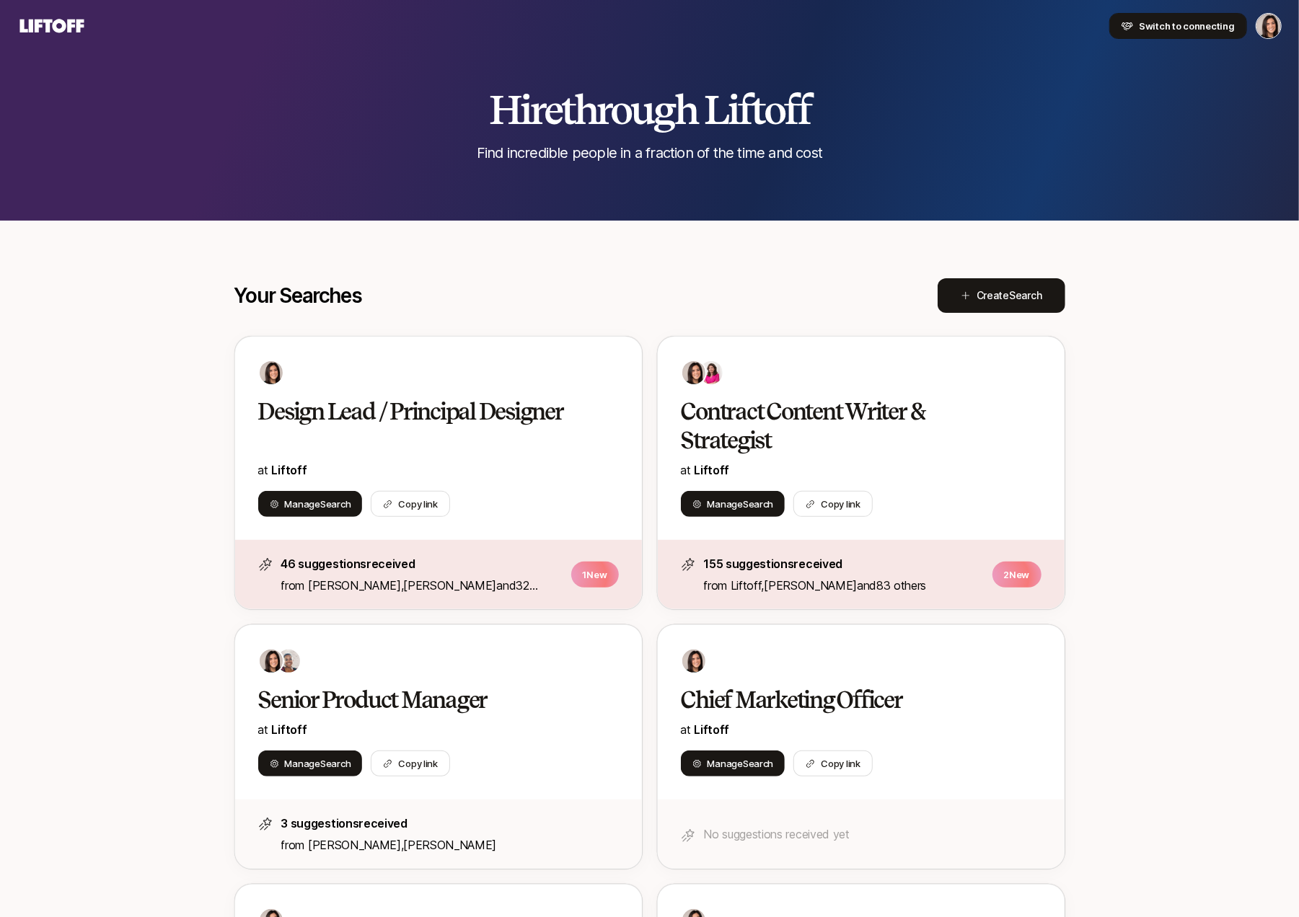
click at [1160, 22] on span "Switch to connecting" at bounding box center [1187, 26] width 96 height 14
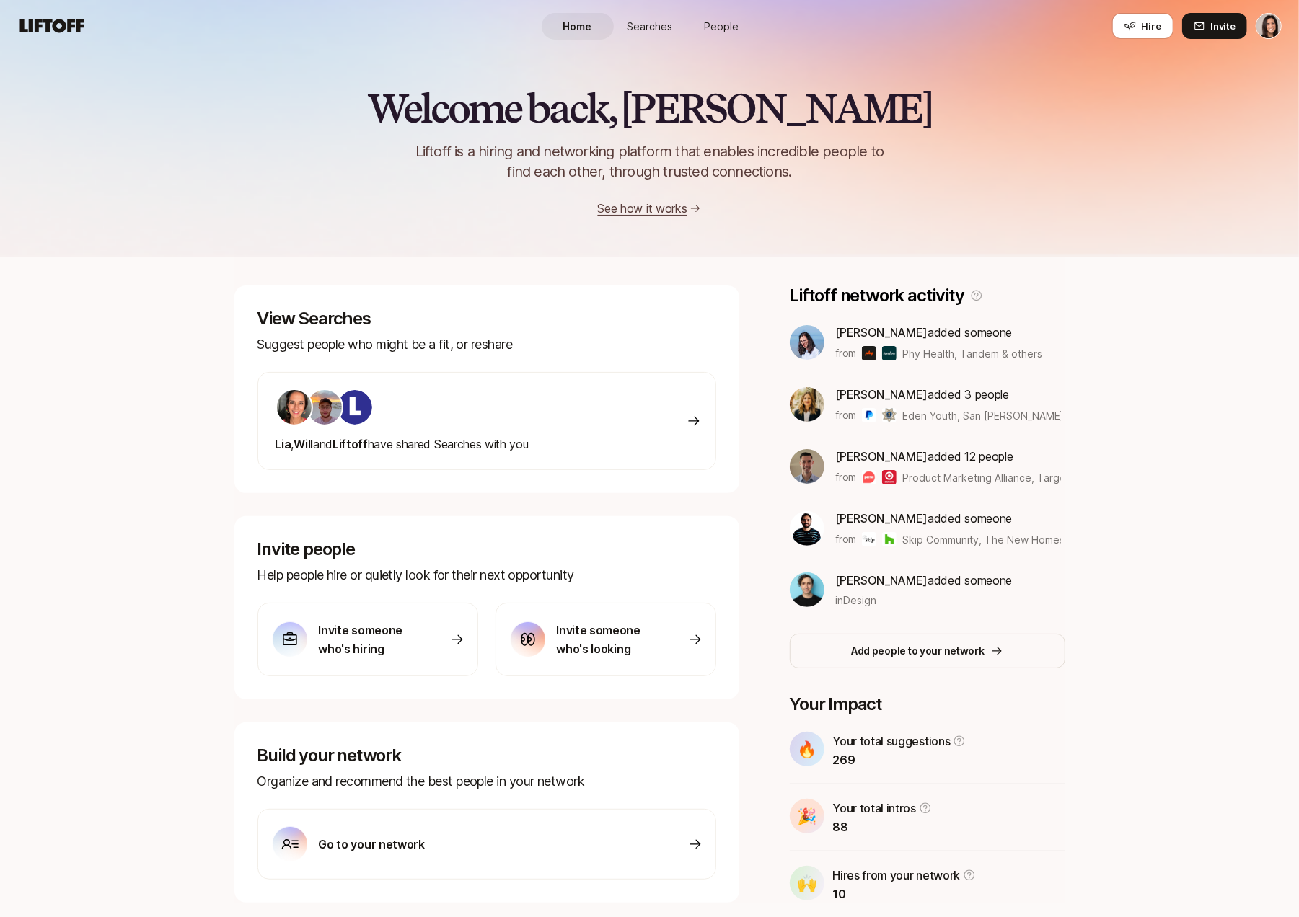
click at [665, 33] on span "Searches" at bounding box center [649, 26] width 45 height 15
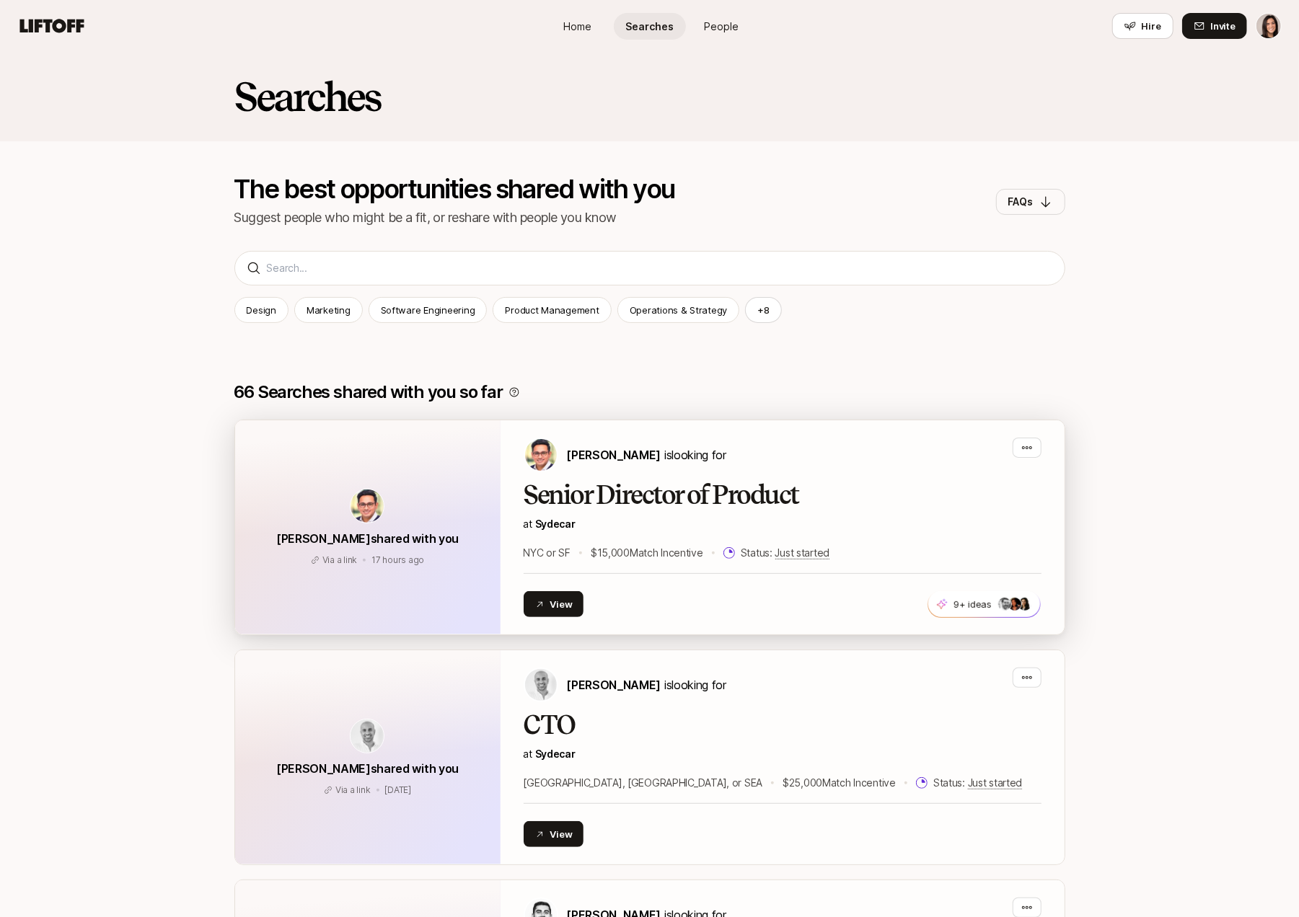
click at [928, 490] on h2 "Senior Director of Product" at bounding box center [783, 495] width 518 height 29
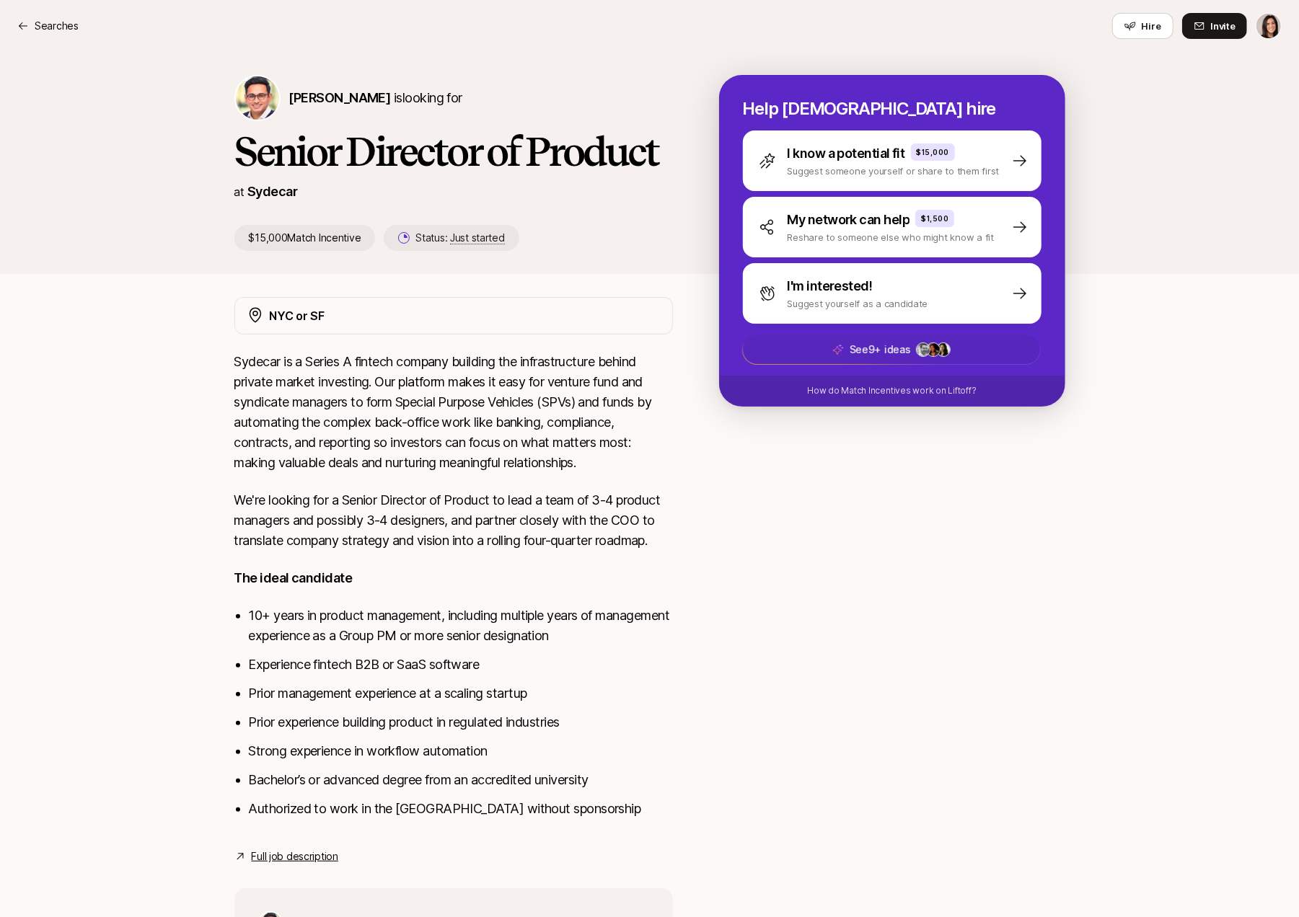
click at [891, 353] on p "See 9+ ideas" at bounding box center [879, 349] width 61 height 17
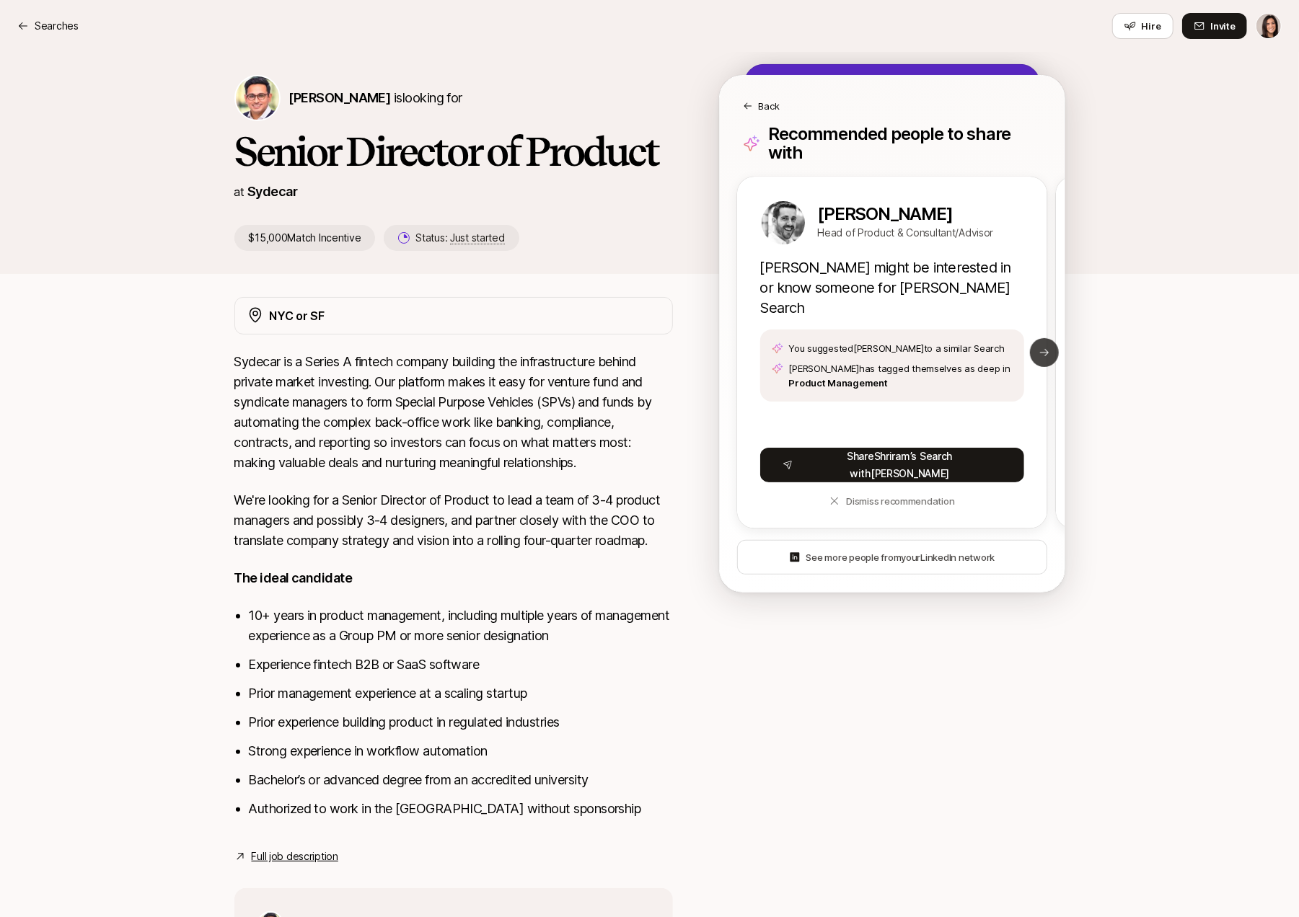
click at [1039, 345] on button "Next slide" at bounding box center [1044, 352] width 29 height 29
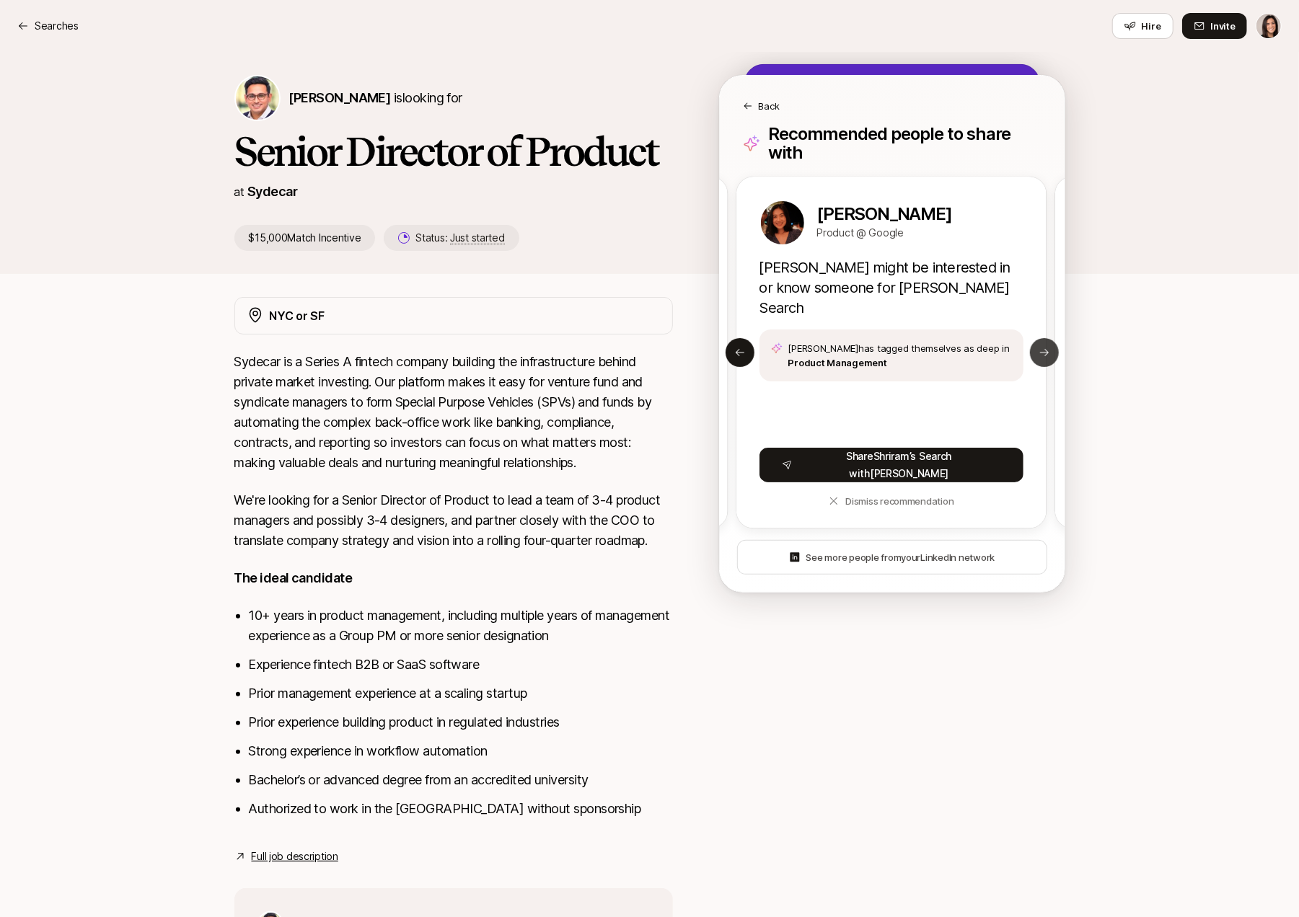
click at [1039, 345] on button "Next slide" at bounding box center [1044, 352] width 29 height 29
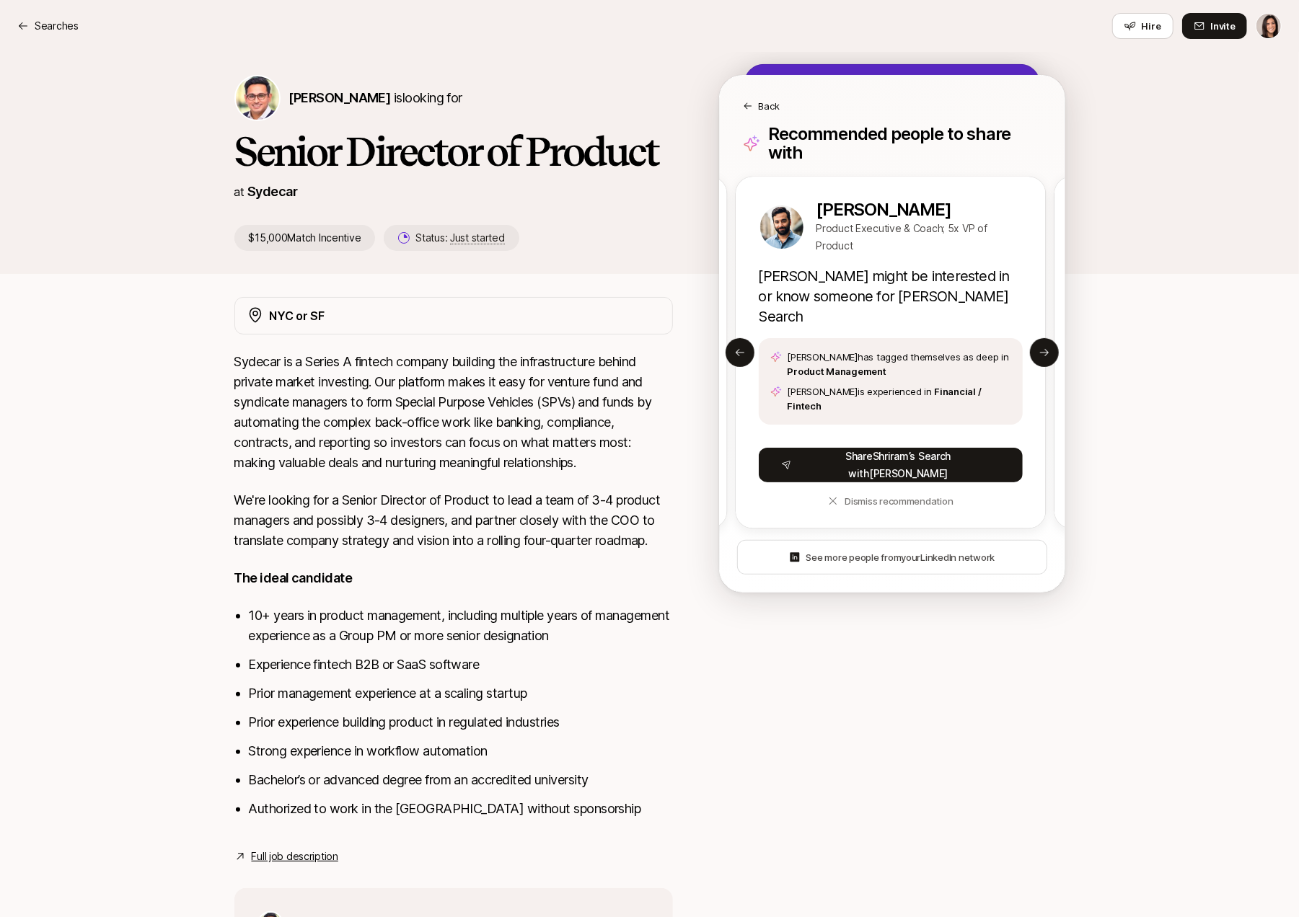
click at [31, 11] on nav "Searches Hire Invite" at bounding box center [649, 26] width 1299 height 52
click at [38, 22] on p "Searches" at bounding box center [57, 25] width 44 height 17
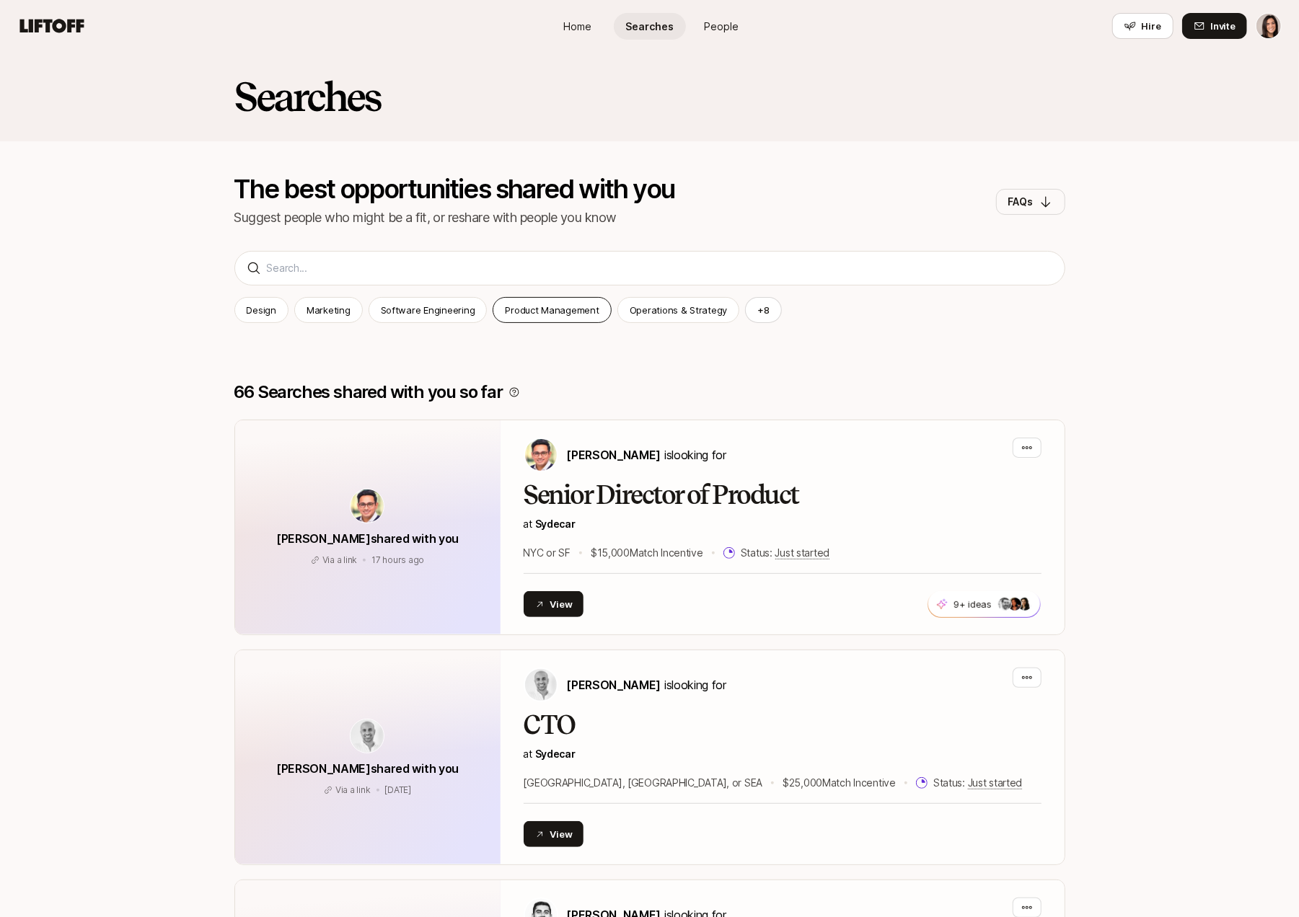
click at [531, 310] on p "Product Management" at bounding box center [552, 310] width 94 height 14
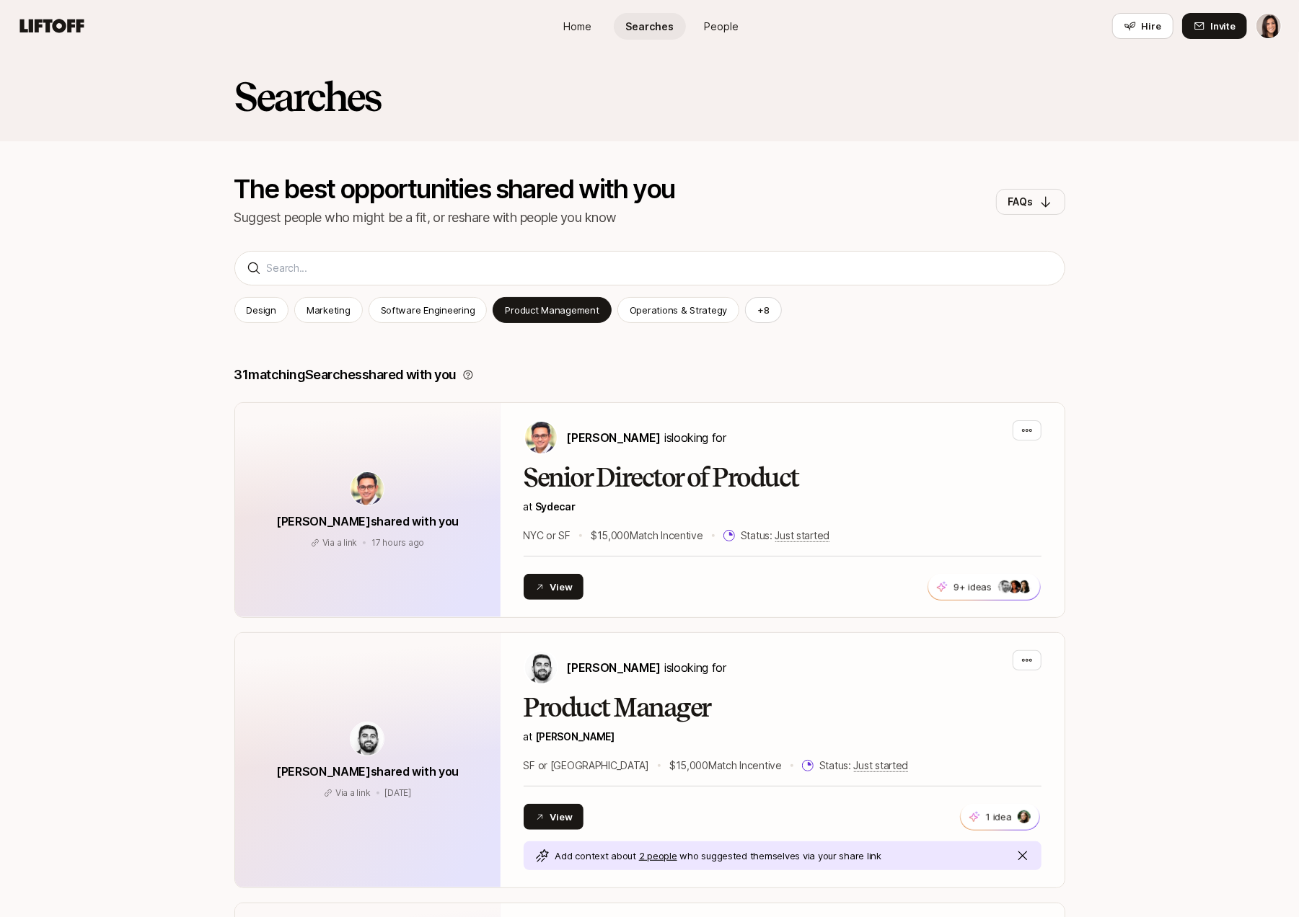
click at [733, 30] on span "People" at bounding box center [722, 26] width 35 height 15
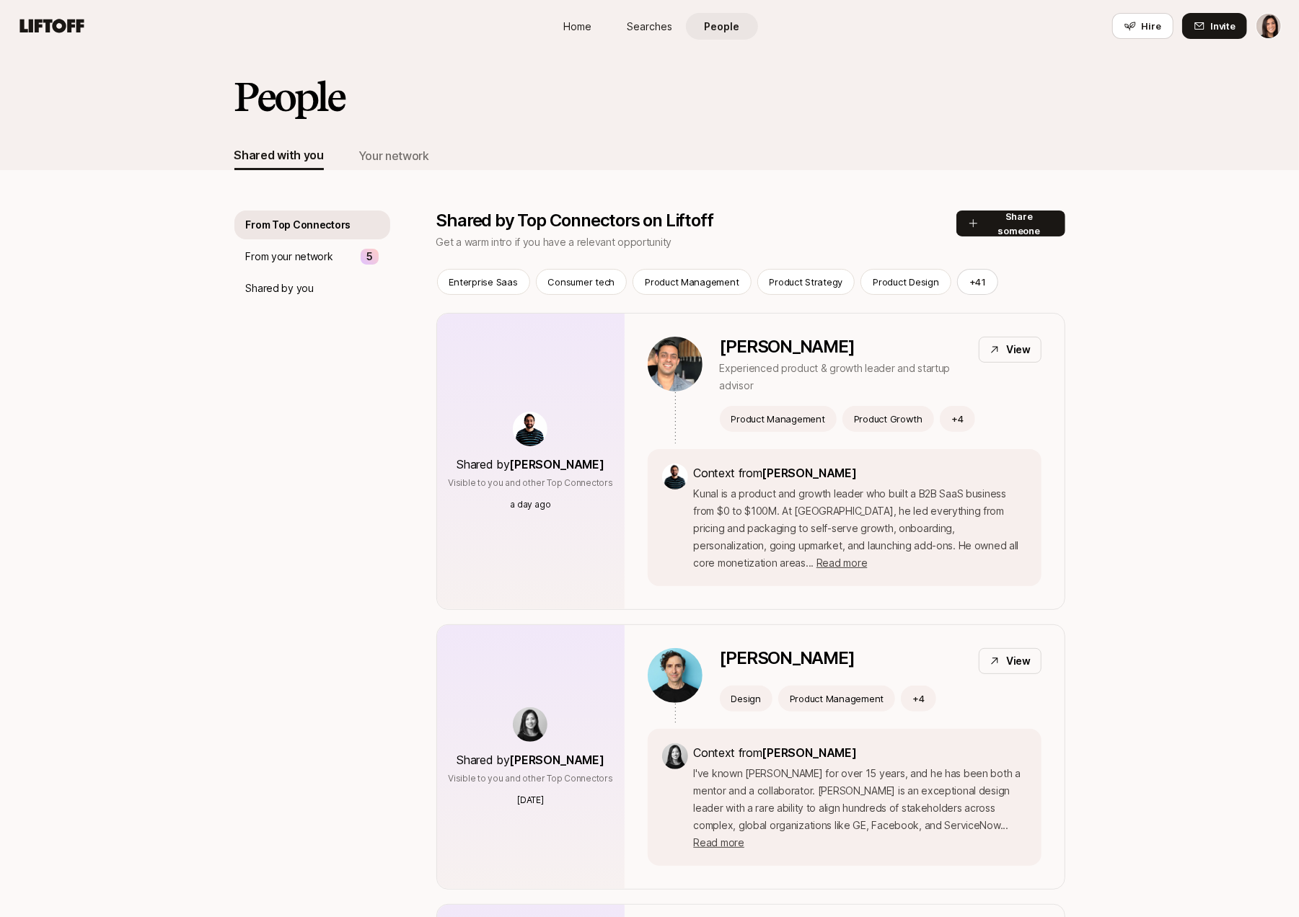
click at [652, 32] on span "Searches" at bounding box center [649, 26] width 45 height 15
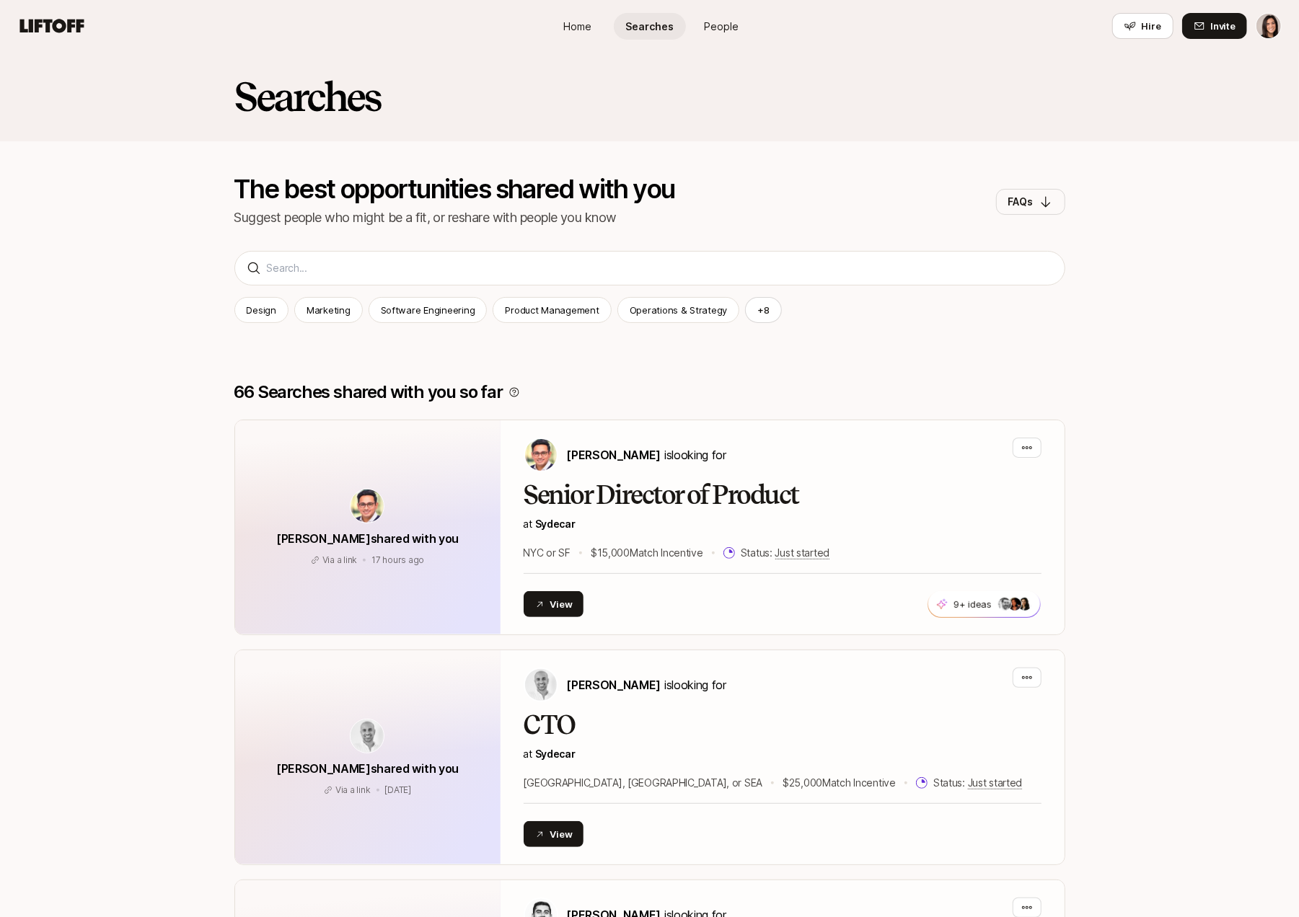
click at [719, 35] on link "People" at bounding box center [722, 26] width 72 height 27
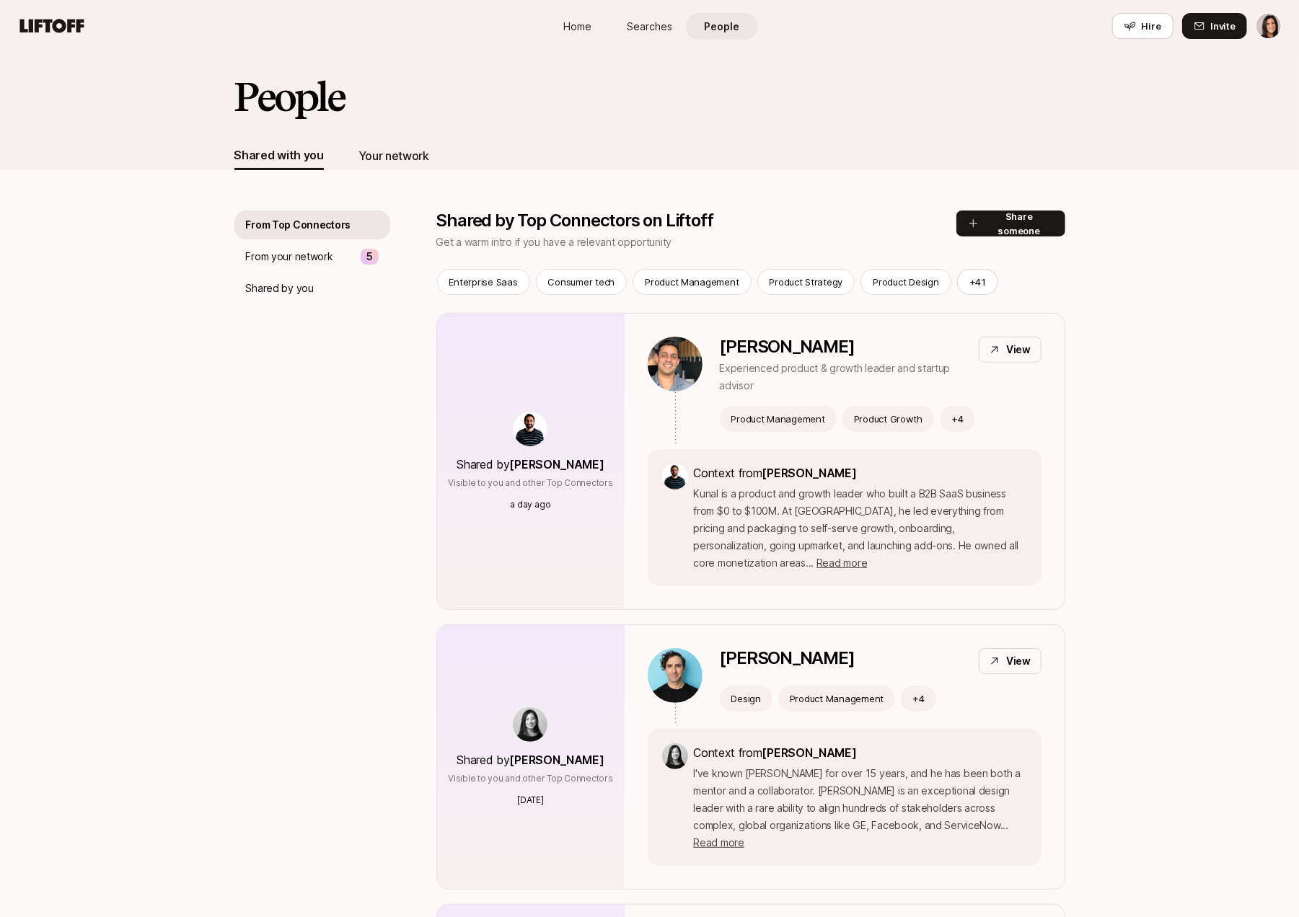
click at [414, 156] on div "Your network" at bounding box center [393, 155] width 71 height 19
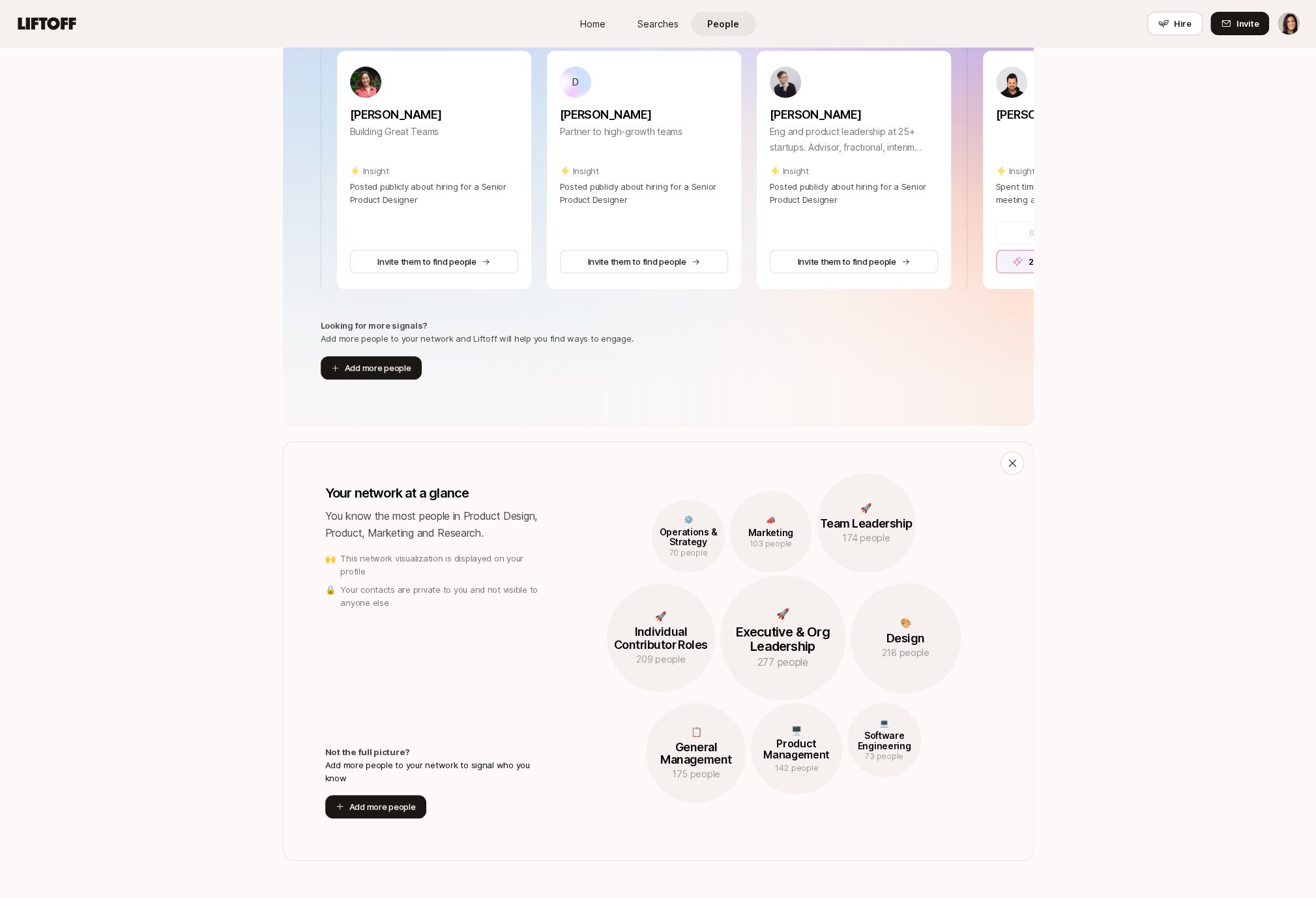
scroll to position [106, 0]
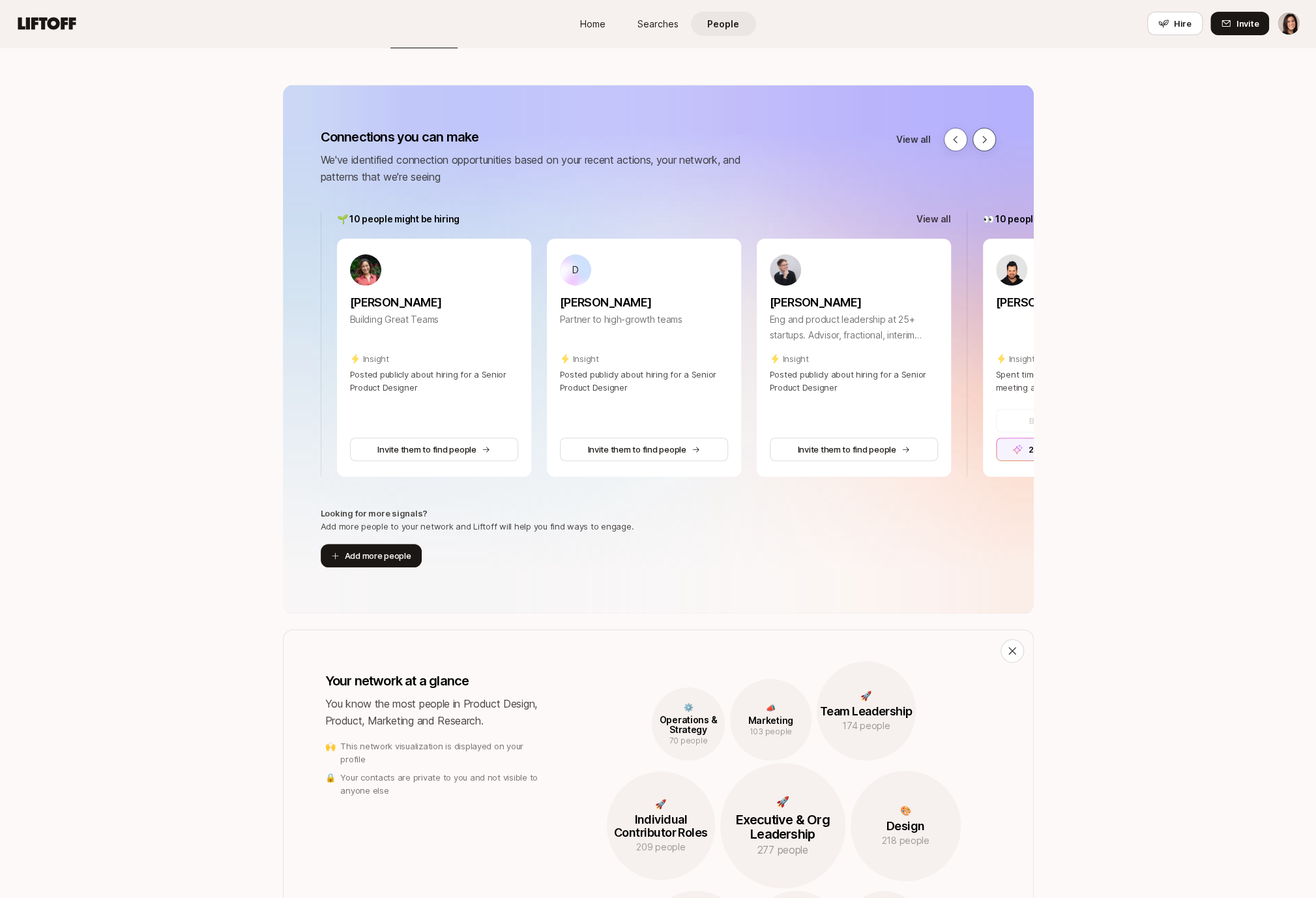
click at [985, 141] on icon at bounding box center [984, 140] width 11 height 11
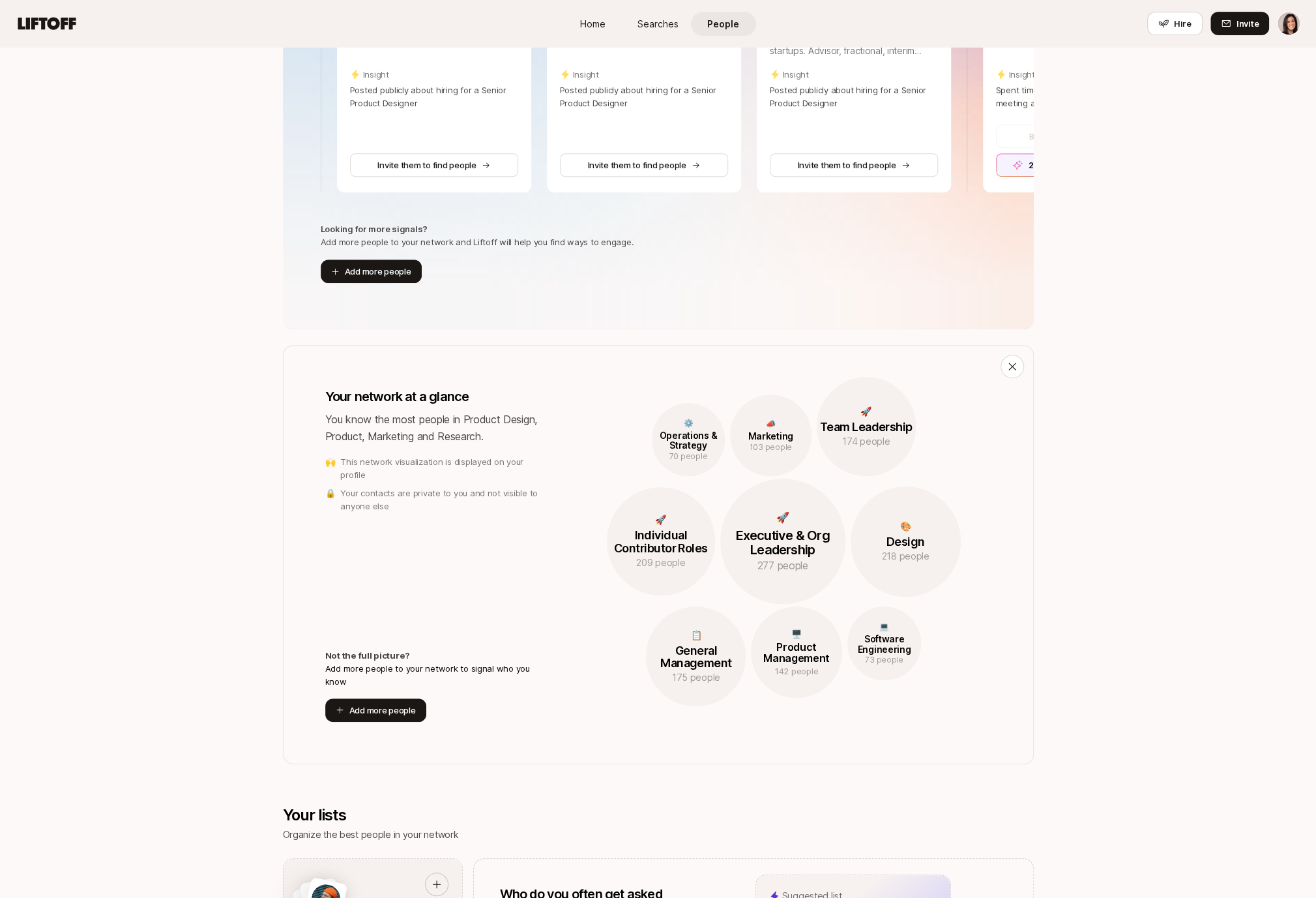
scroll to position [0, 0]
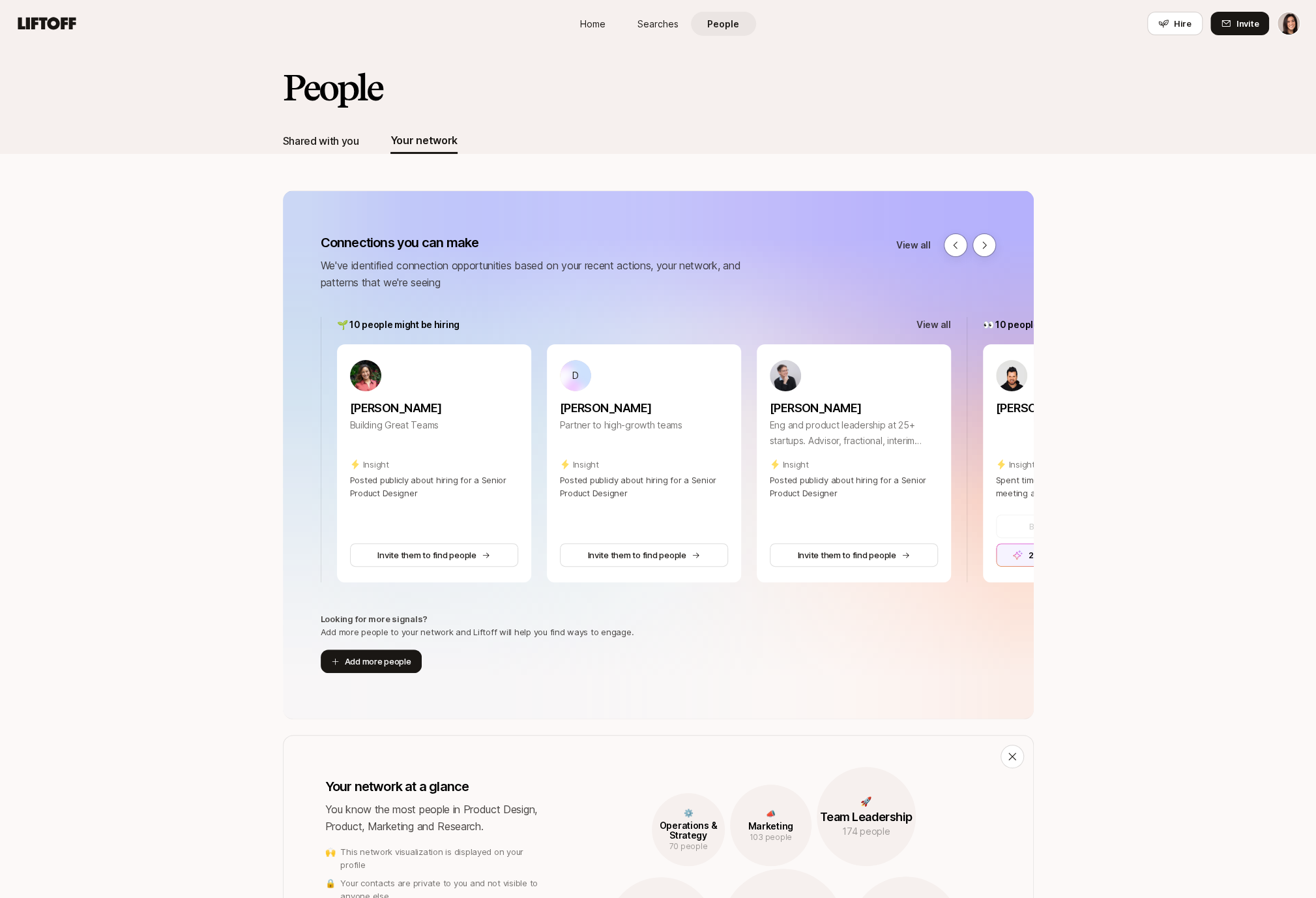
click at [334, 139] on div "Shared with you" at bounding box center [321, 140] width 76 height 17
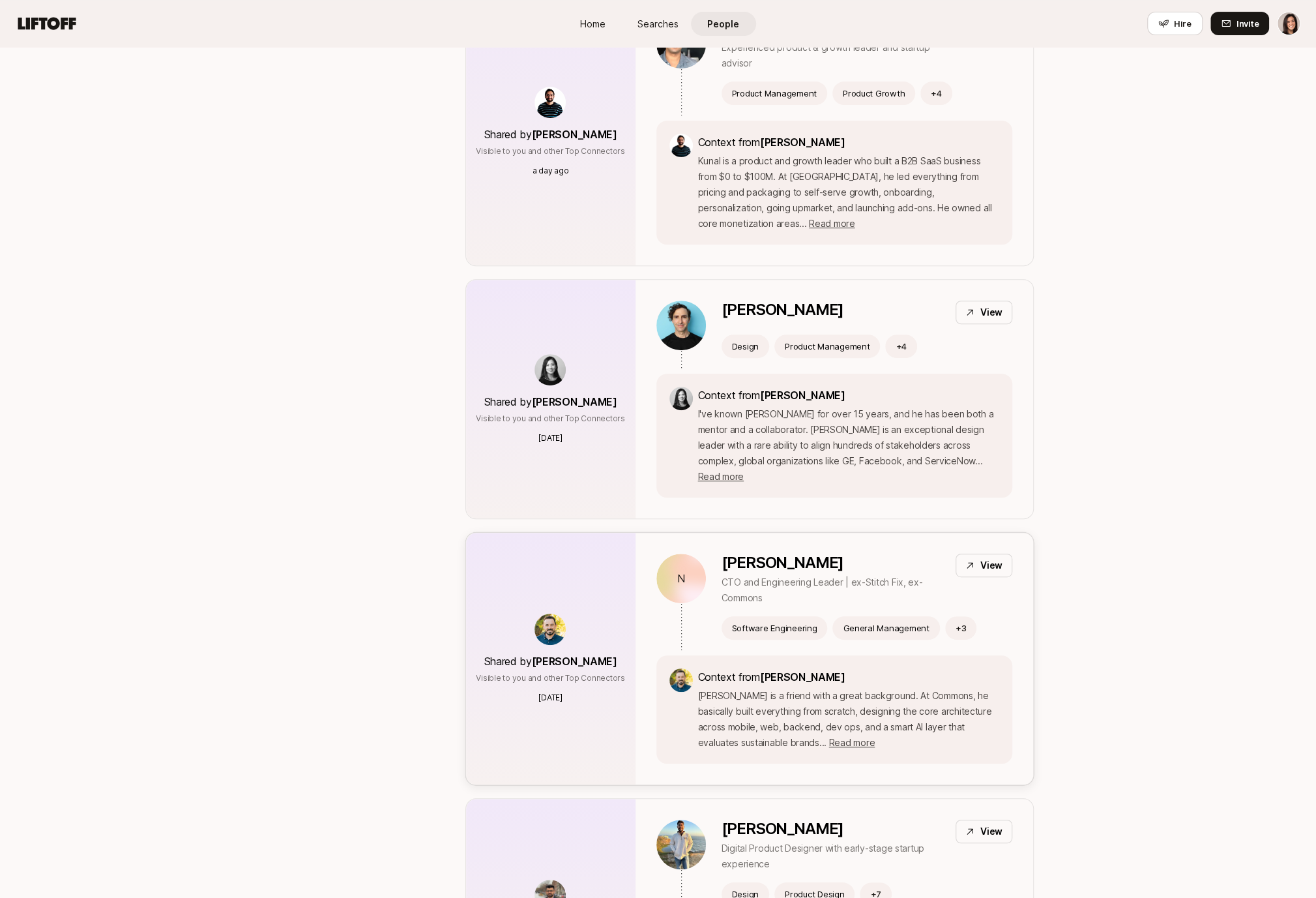
scroll to position [415, 0]
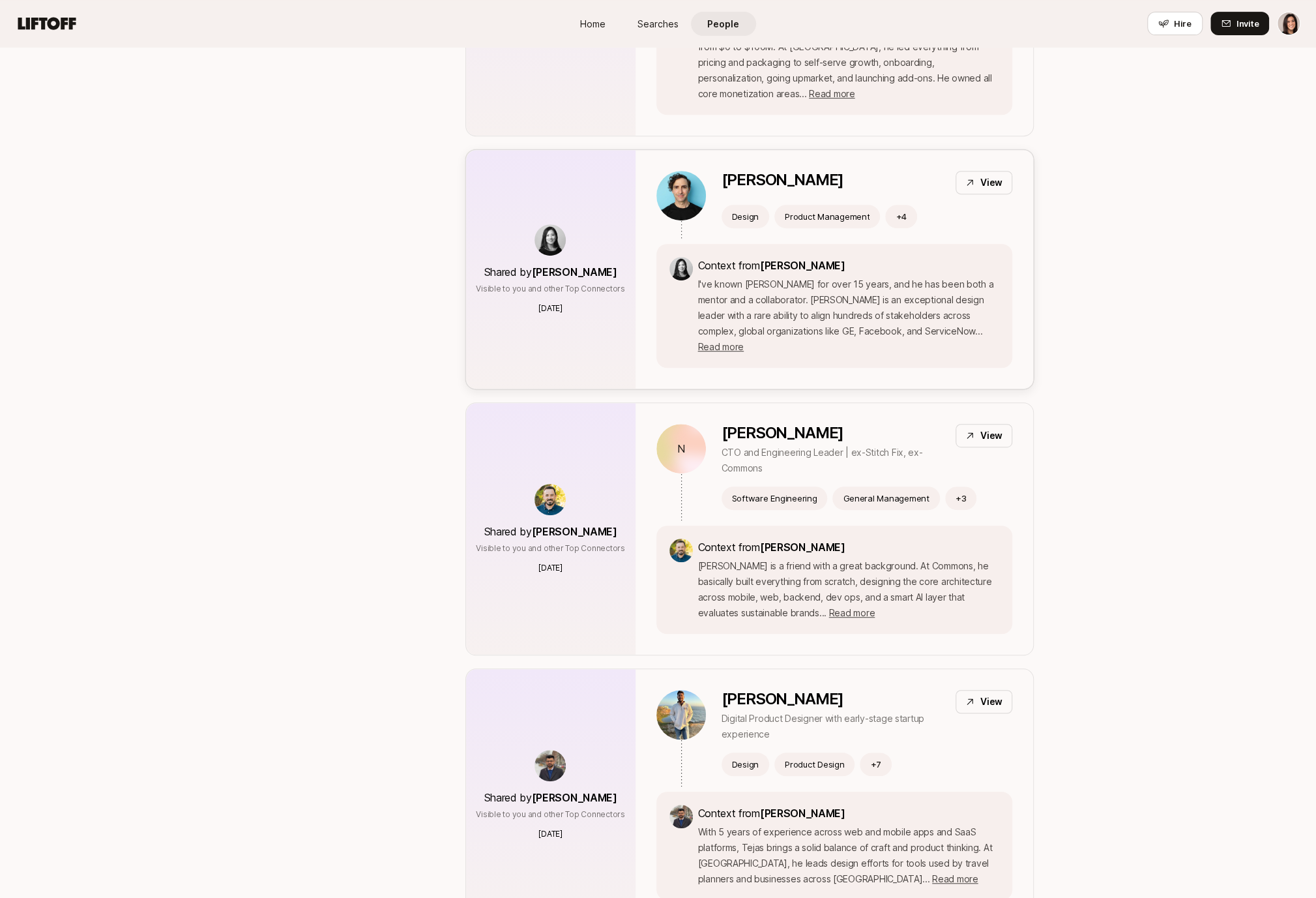
click at [790, 318] on p "I've known [PERSON_NAME] for over 15 years, and he has been both a mentor and a…" at bounding box center [848, 316] width 301 height 79
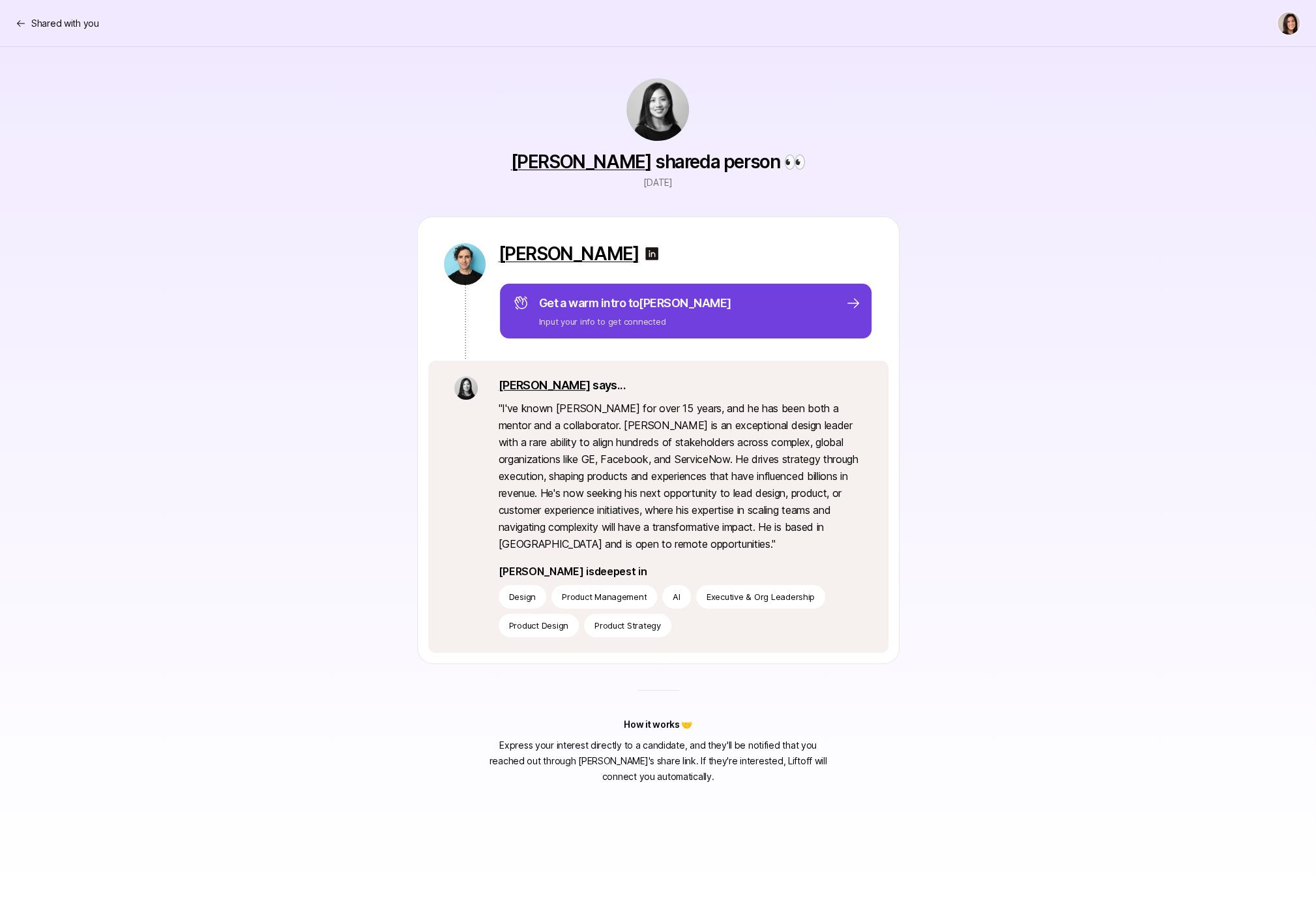
click at [733, 313] on div "Get a warm intro to [PERSON_NAME] Input your info to get connected" at bounding box center [687, 311] width 348 height 34
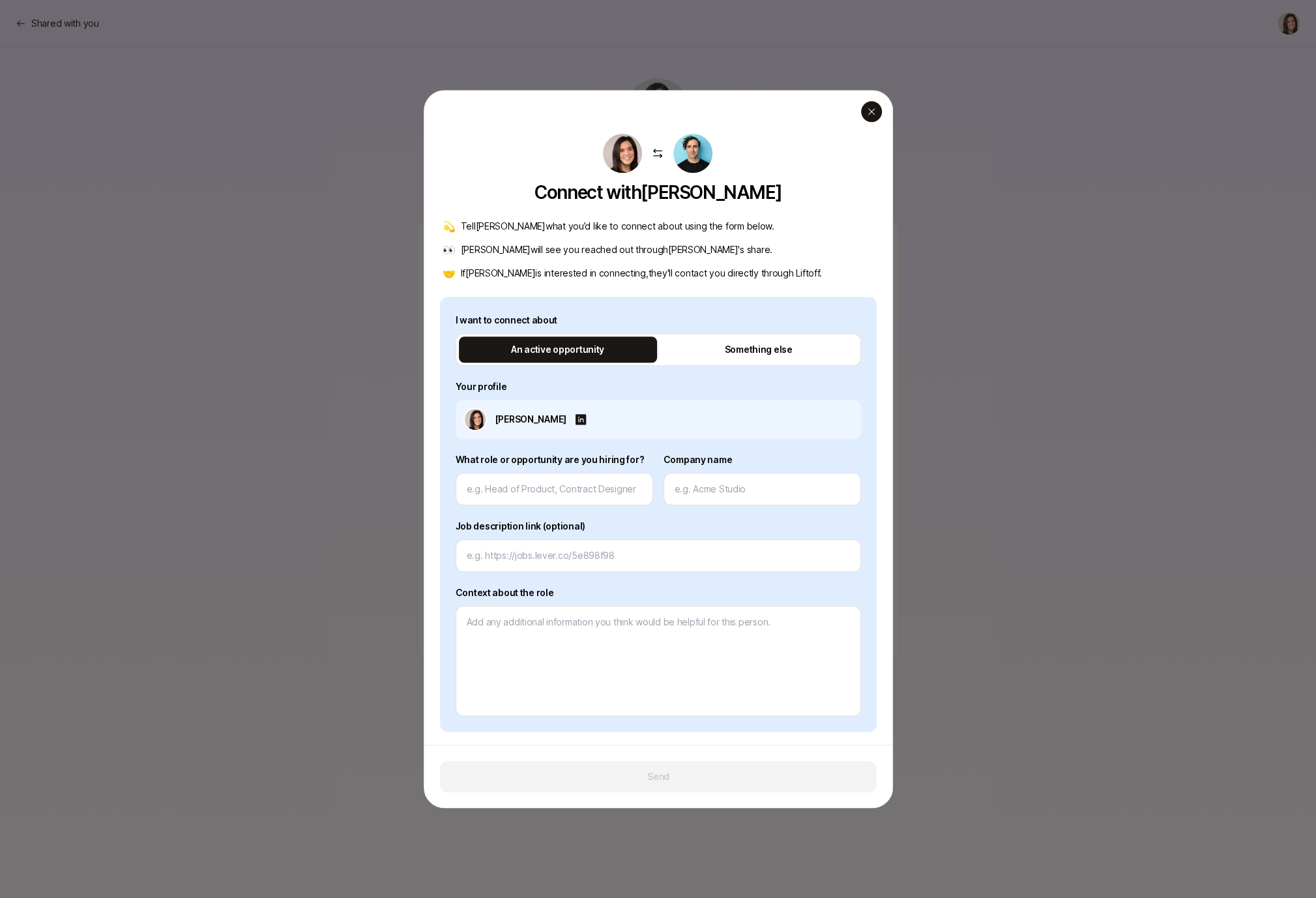
click at [874, 114] on icon "button" at bounding box center [870, 111] width 6 height 6
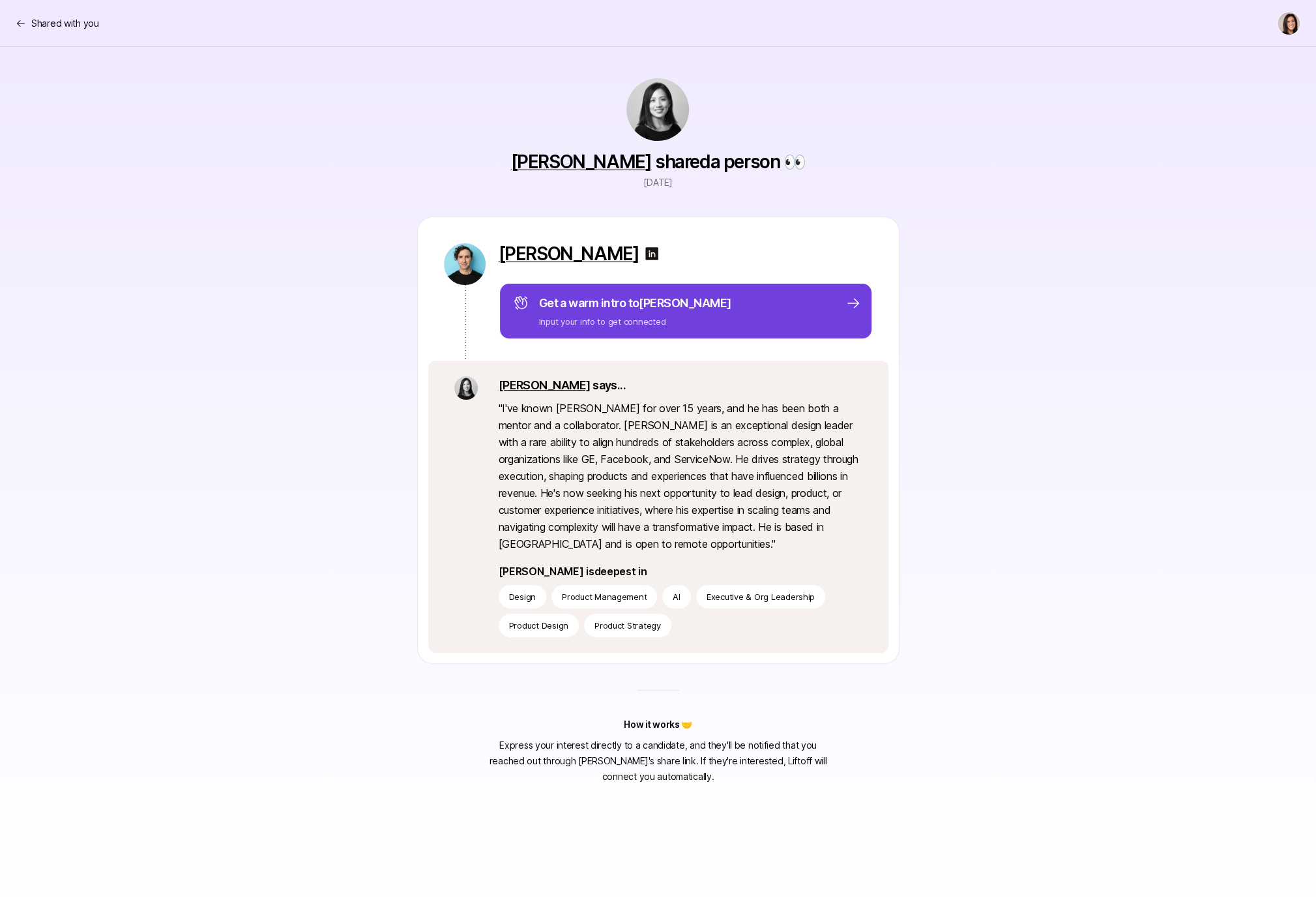
click at [718, 324] on div "Get a warm intro to [PERSON_NAME] Input your info to get connected" at bounding box center [687, 311] width 348 height 34
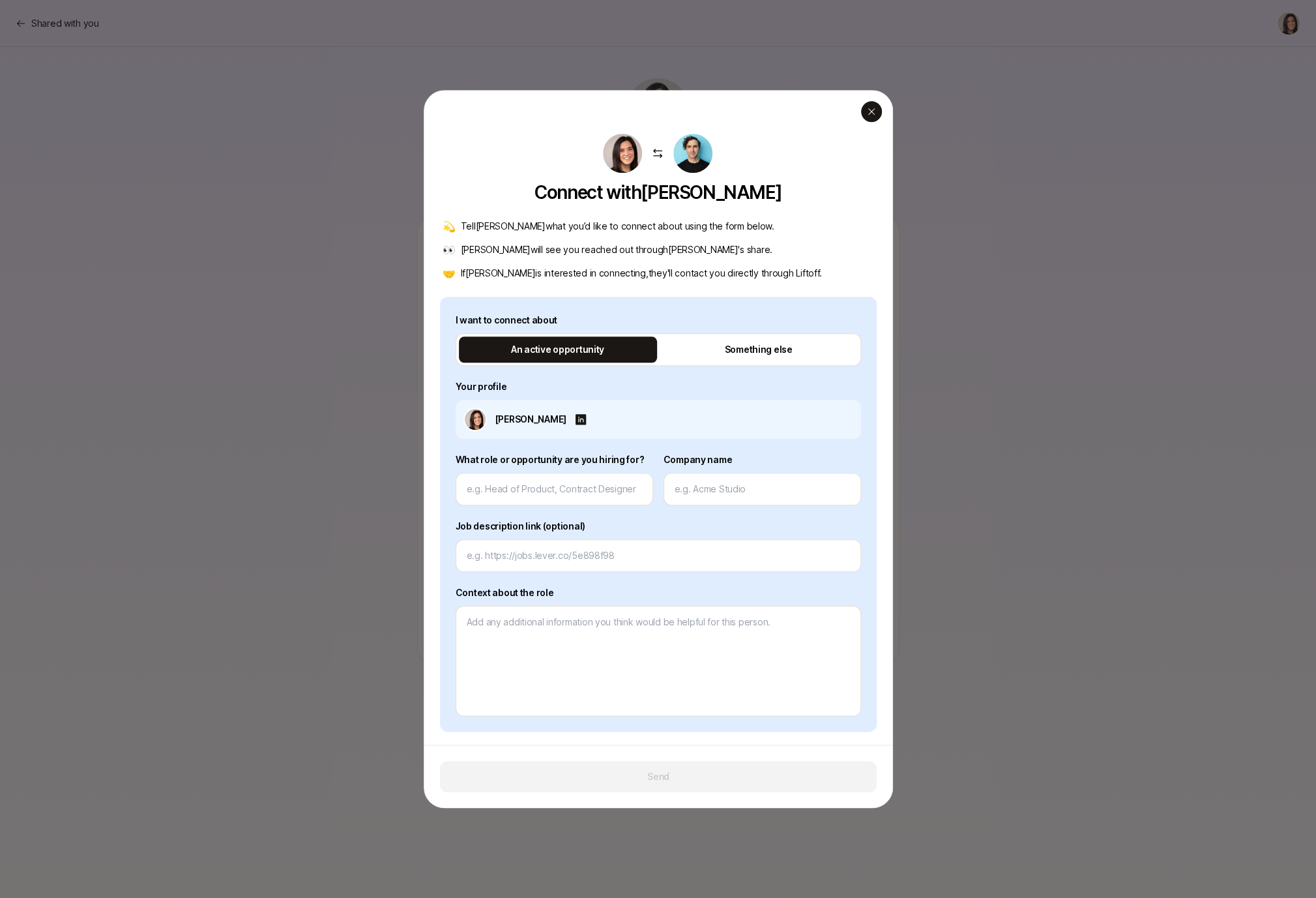
click at [873, 114] on icon "button" at bounding box center [871, 112] width 11 height 11
type textarea "x"
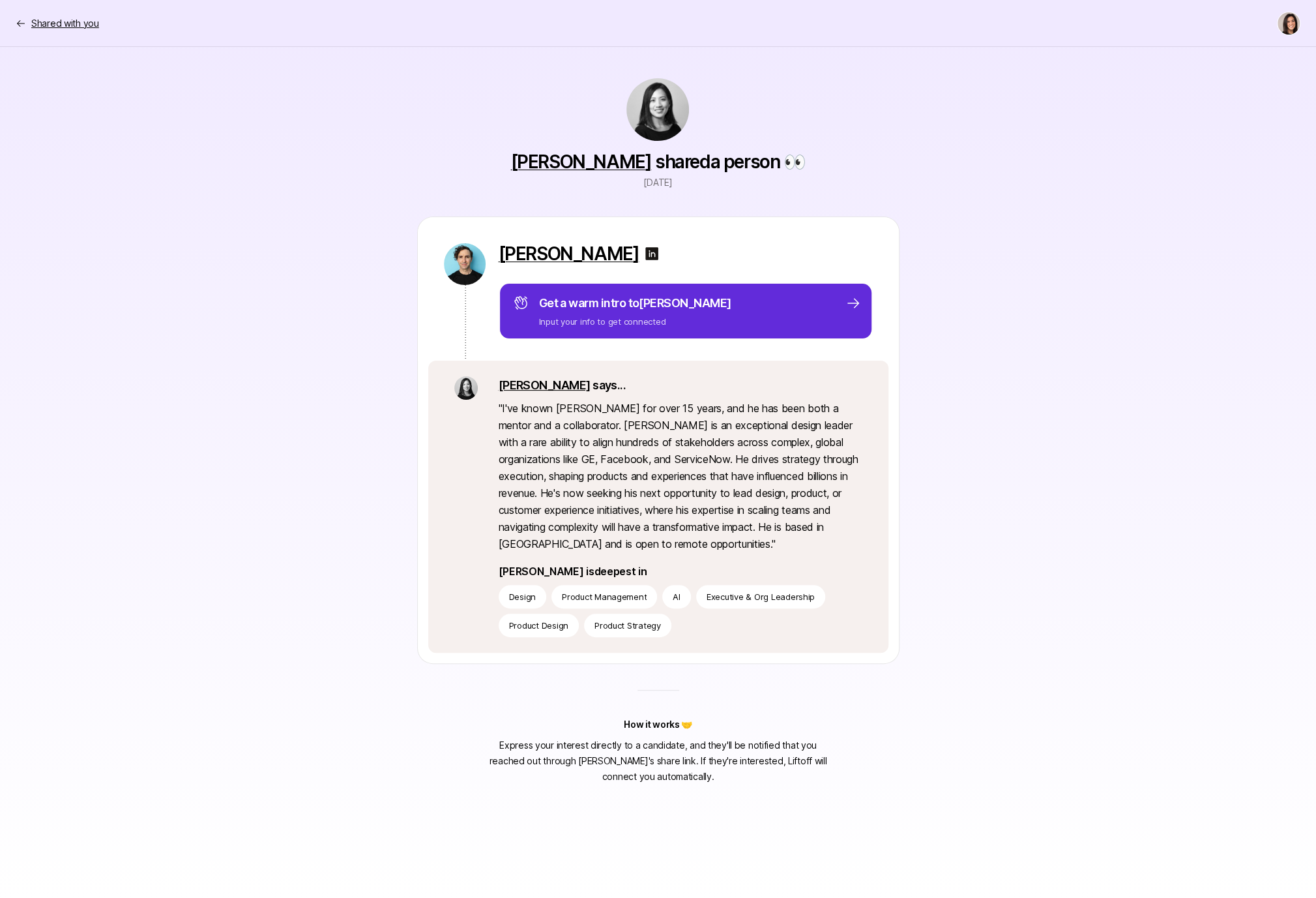
click at [73, 15] on p "Shared with you" at bounding box center [65, 23] width 68 height 15
